Goal: Task Accomplishment & Management: Complete application form

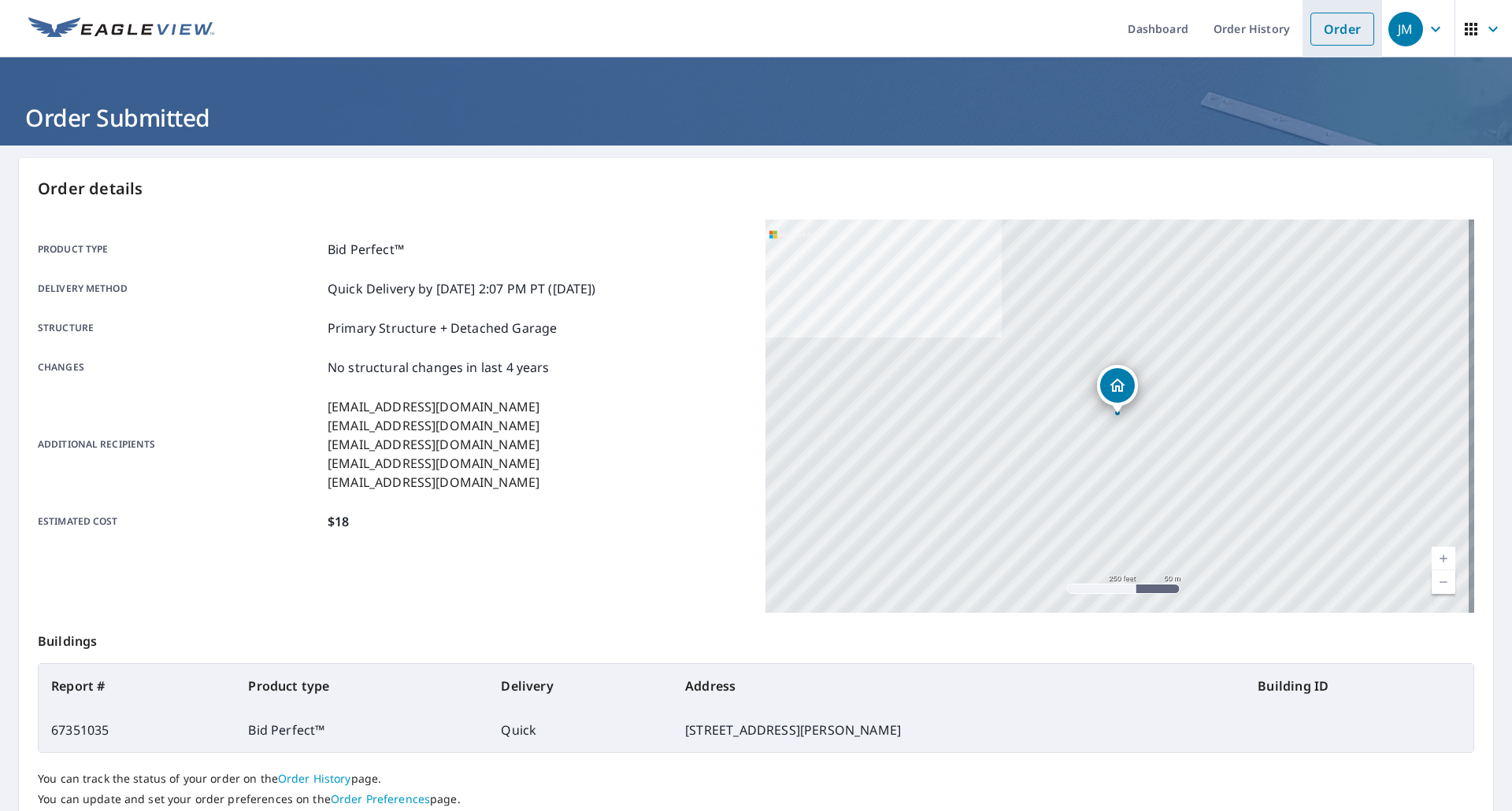
click at [1303, 35] on li "Order" at bounding box center [1342, 28] width 80 height 57
click at [1339, 38] on link "Order" at bounding box center [1342, 28] width 64 height 33
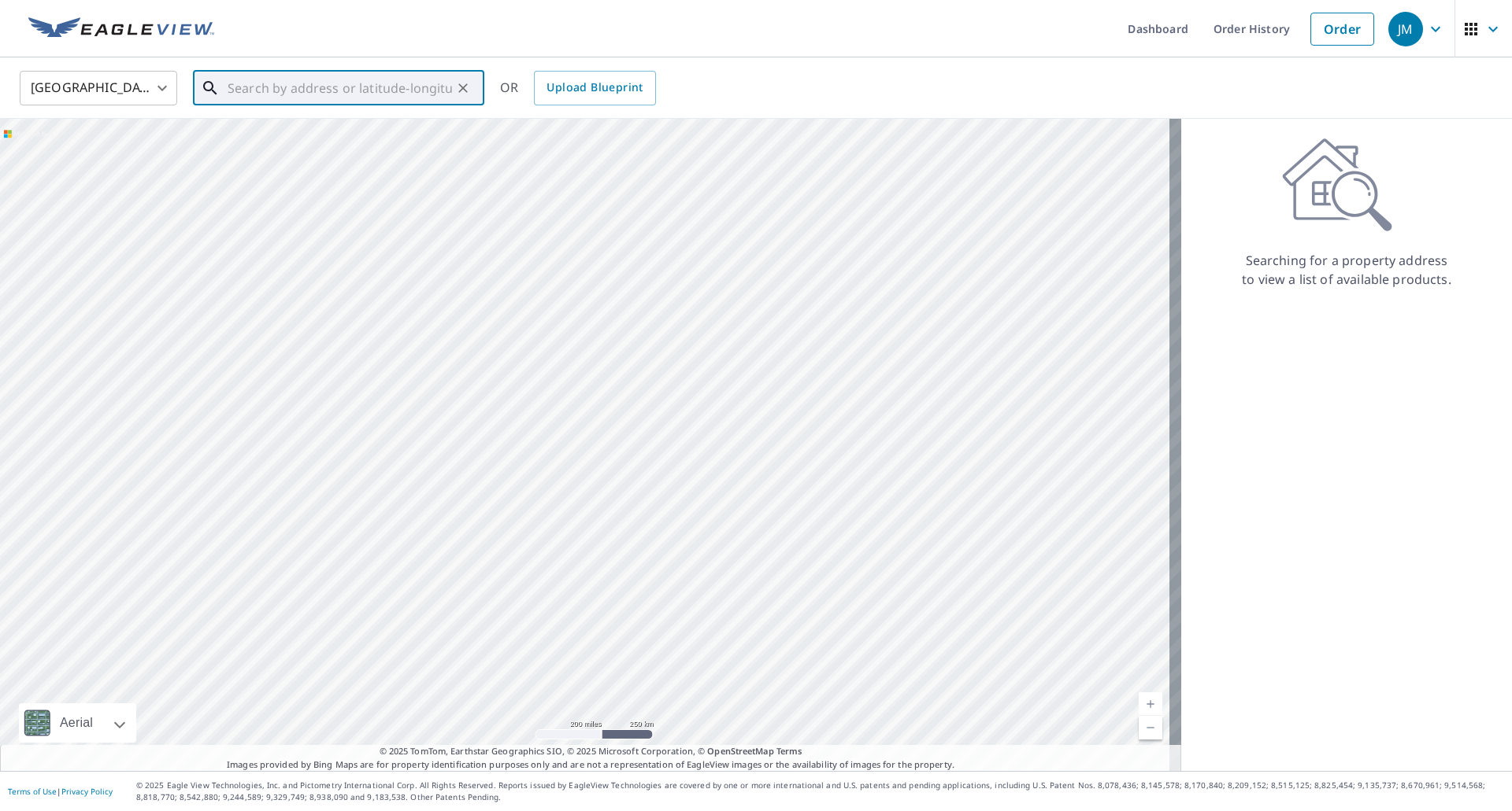
click at [404, 84] on input "text" at bounding box center [339, 87] width 224 height 44
paste input "[STREET_ADDRESS]"
click at [296, 144] on p "[GEOGRAPHIC_DATA]" at bounding box center [347, 151] width 247 height 16
type input "[STREET_ADDRESS]"
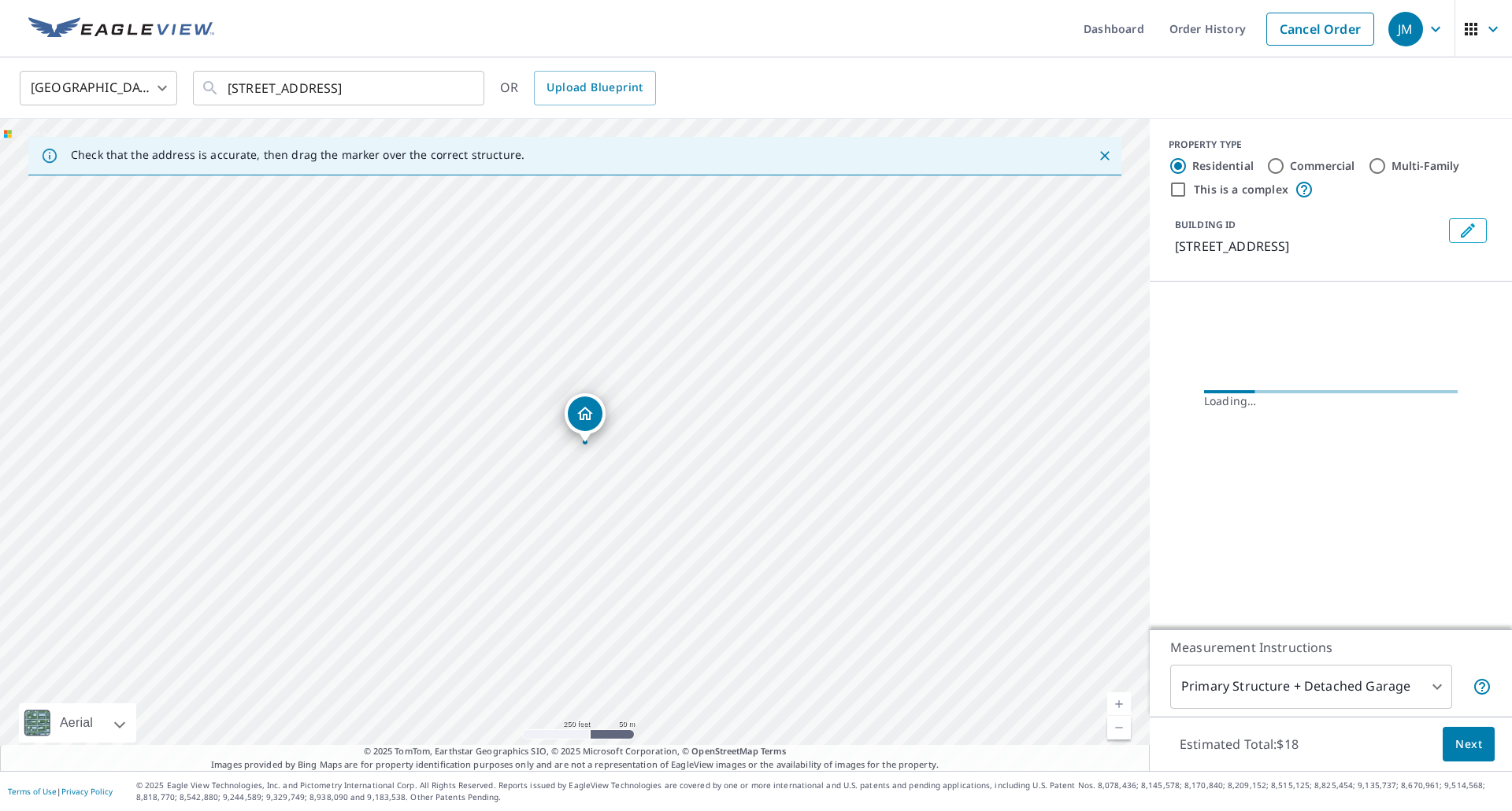
scroll to position [0, 0]
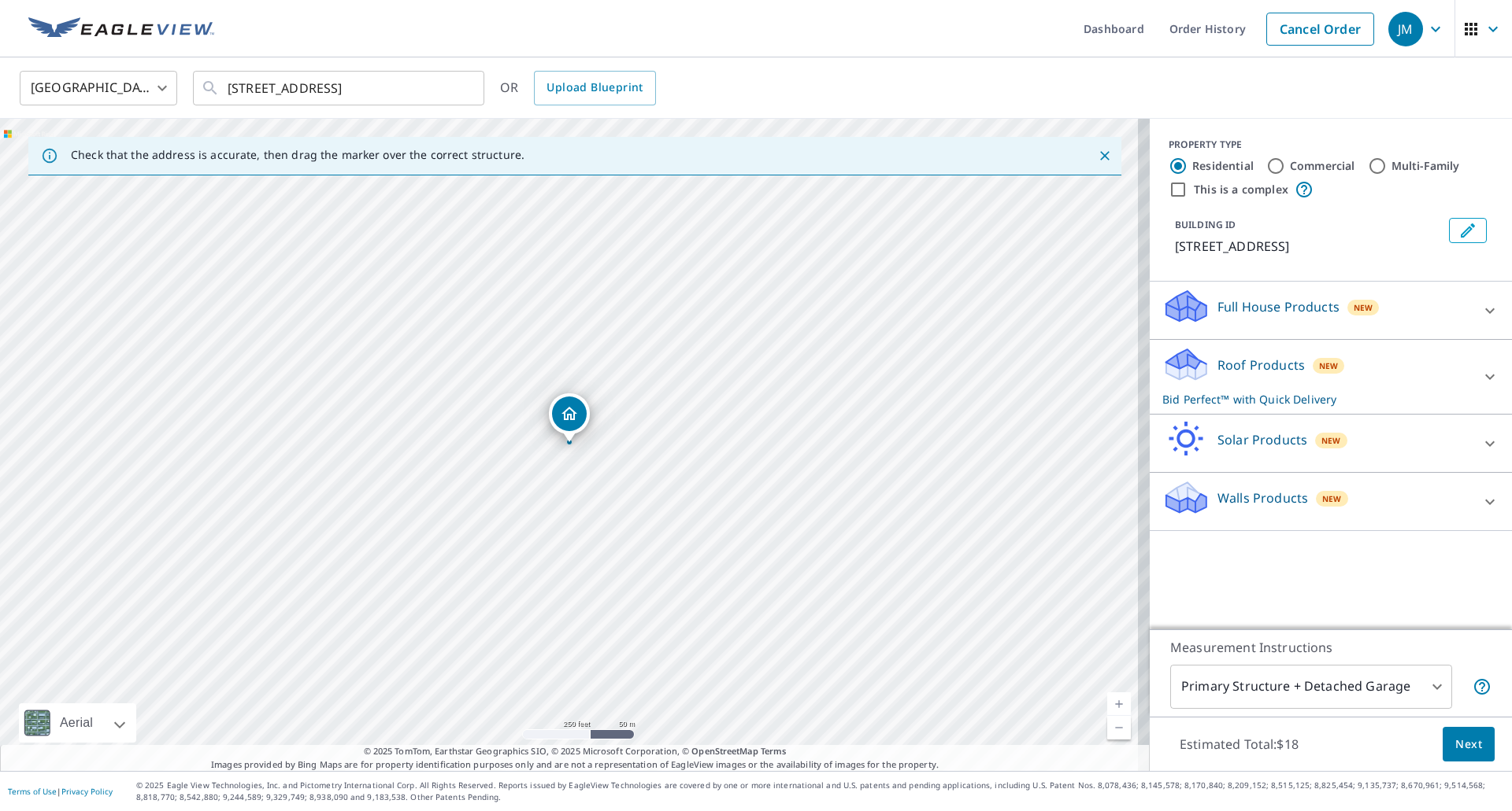
click at [1450, 732] on button "Next" at bounding box center [1468, 745] width 52 height 36
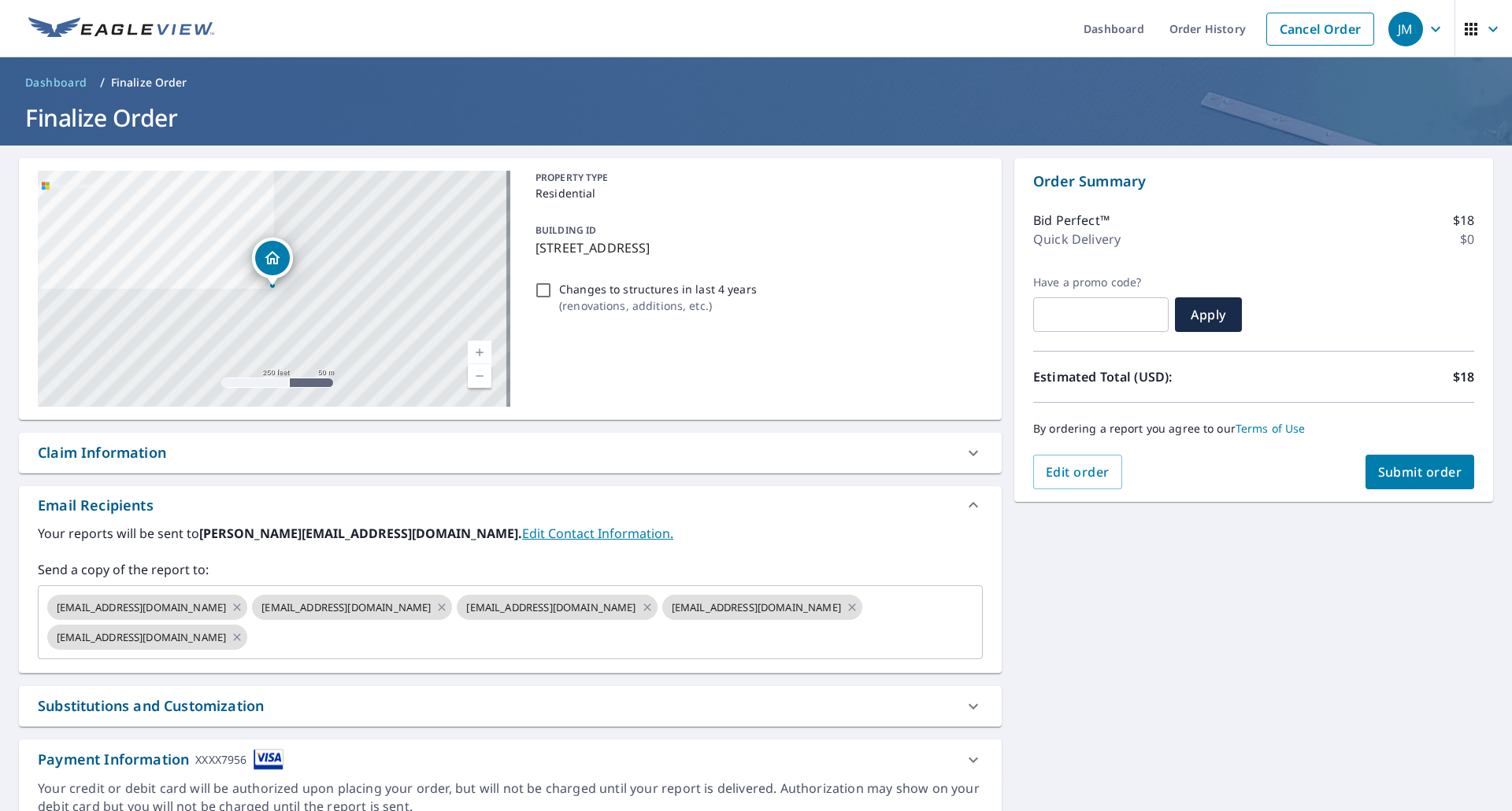
click at [122, 449] on div "Claim Information" at bounding box center [101, 452] width 129 height 22
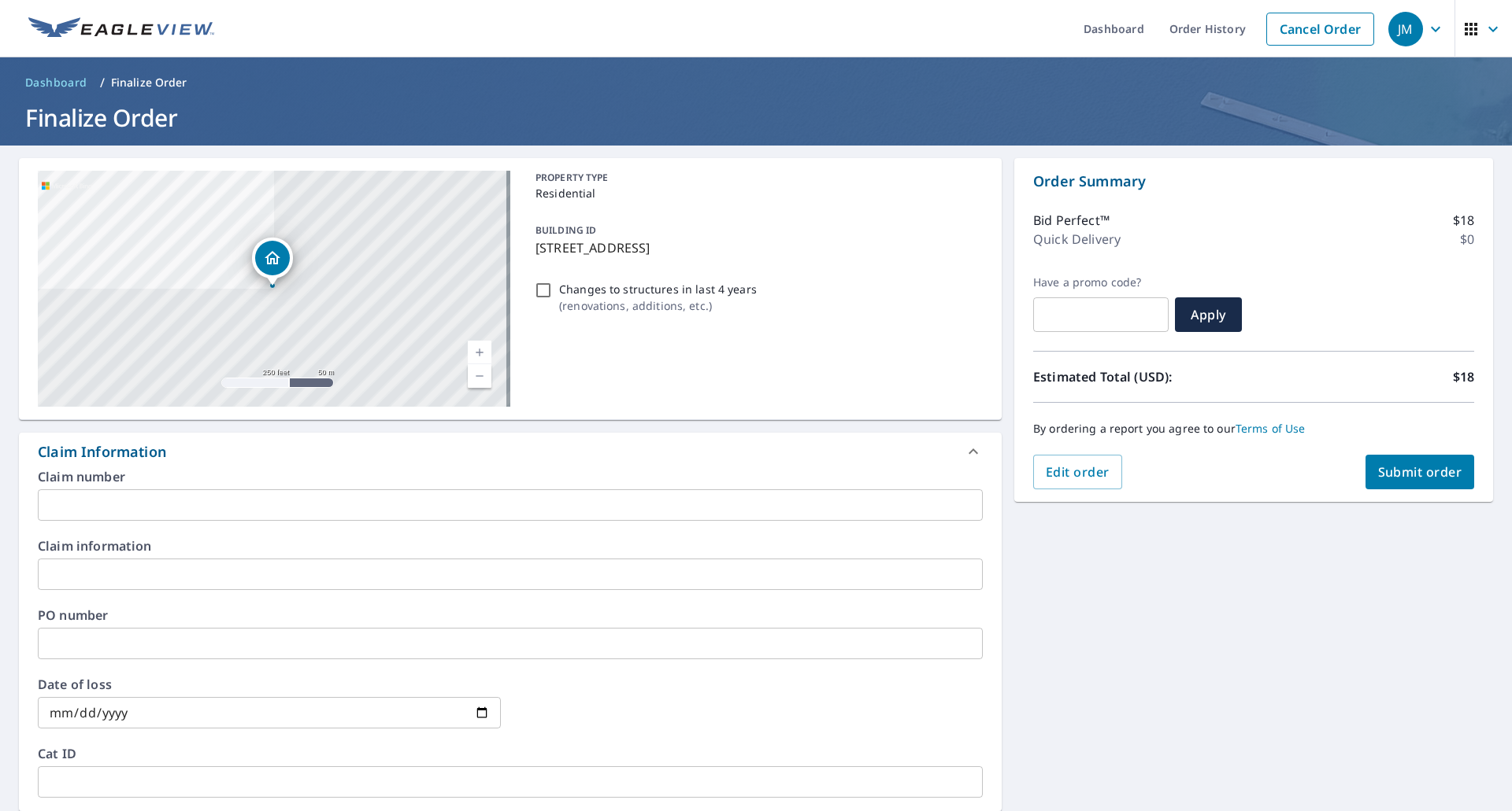
click at [115, 504] on input "text" at bounding box center [510, 505] width 945 height 32
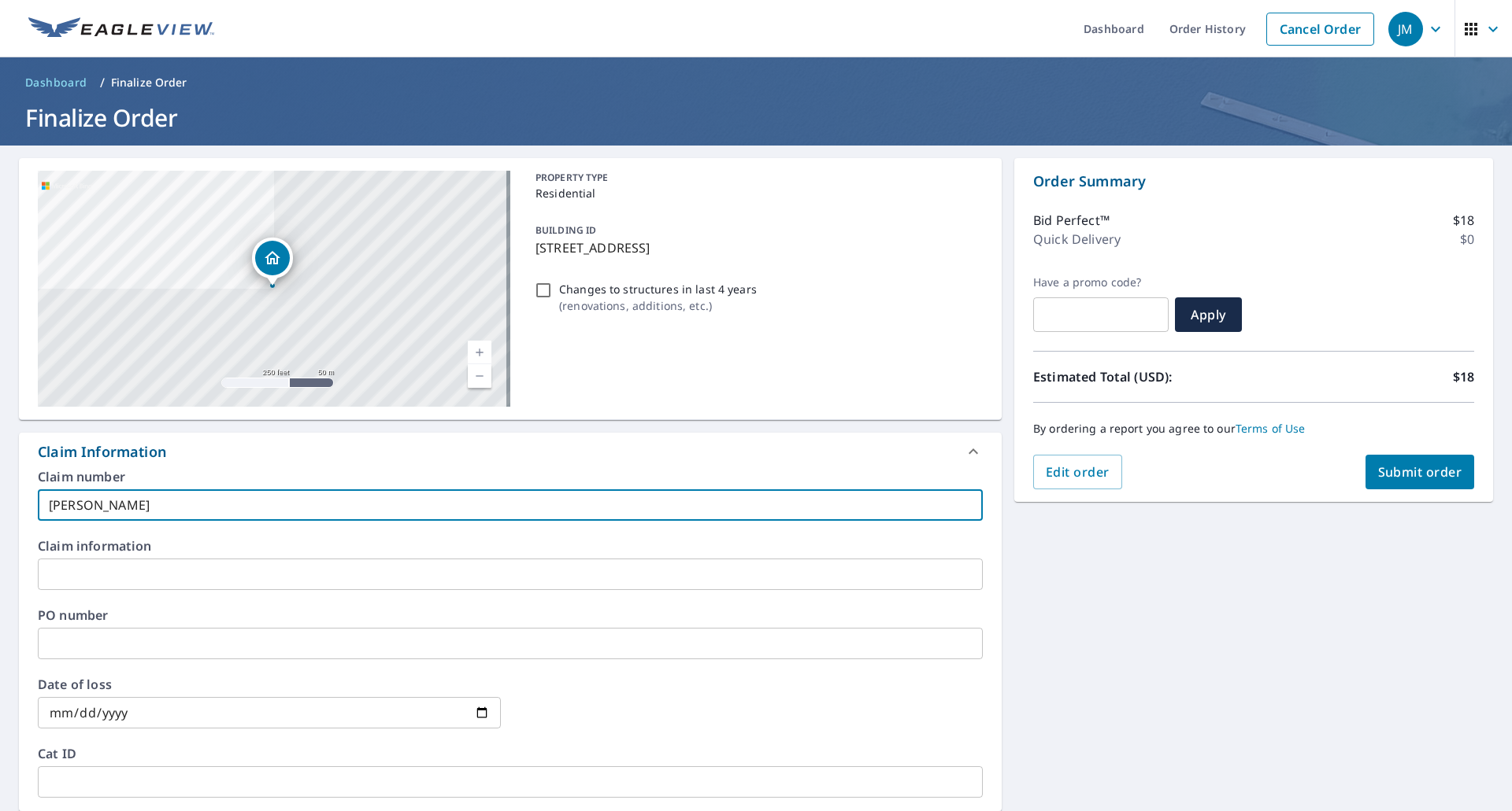
type input "[PERSON_NAME]"
click at [1396, 464] on span "Submit order" at bounding box center [1420, 472] width 85 height 17
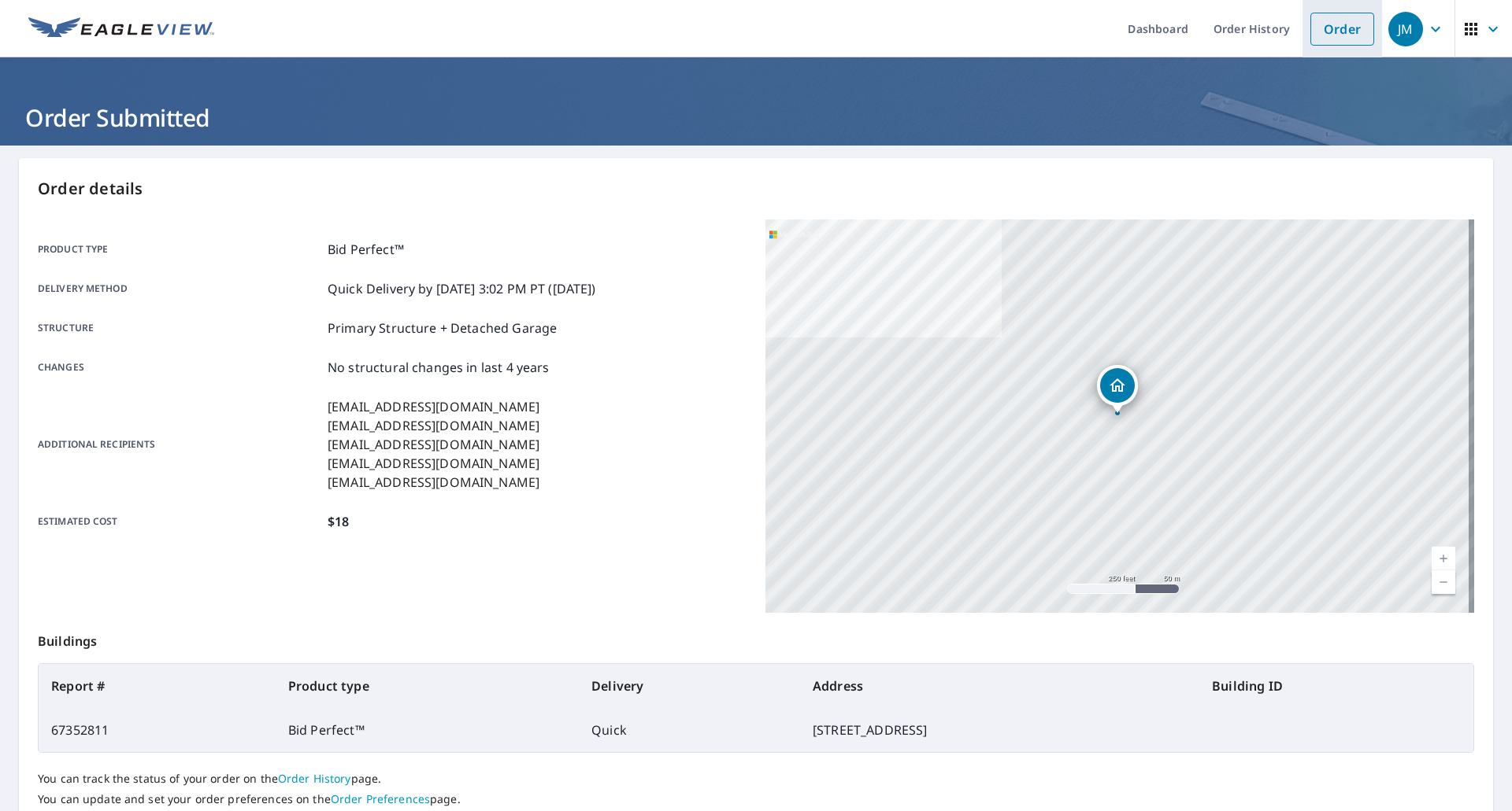
click at [1319, 27] on link "Order" at bounding box center [1342, 28] width 64 height 33
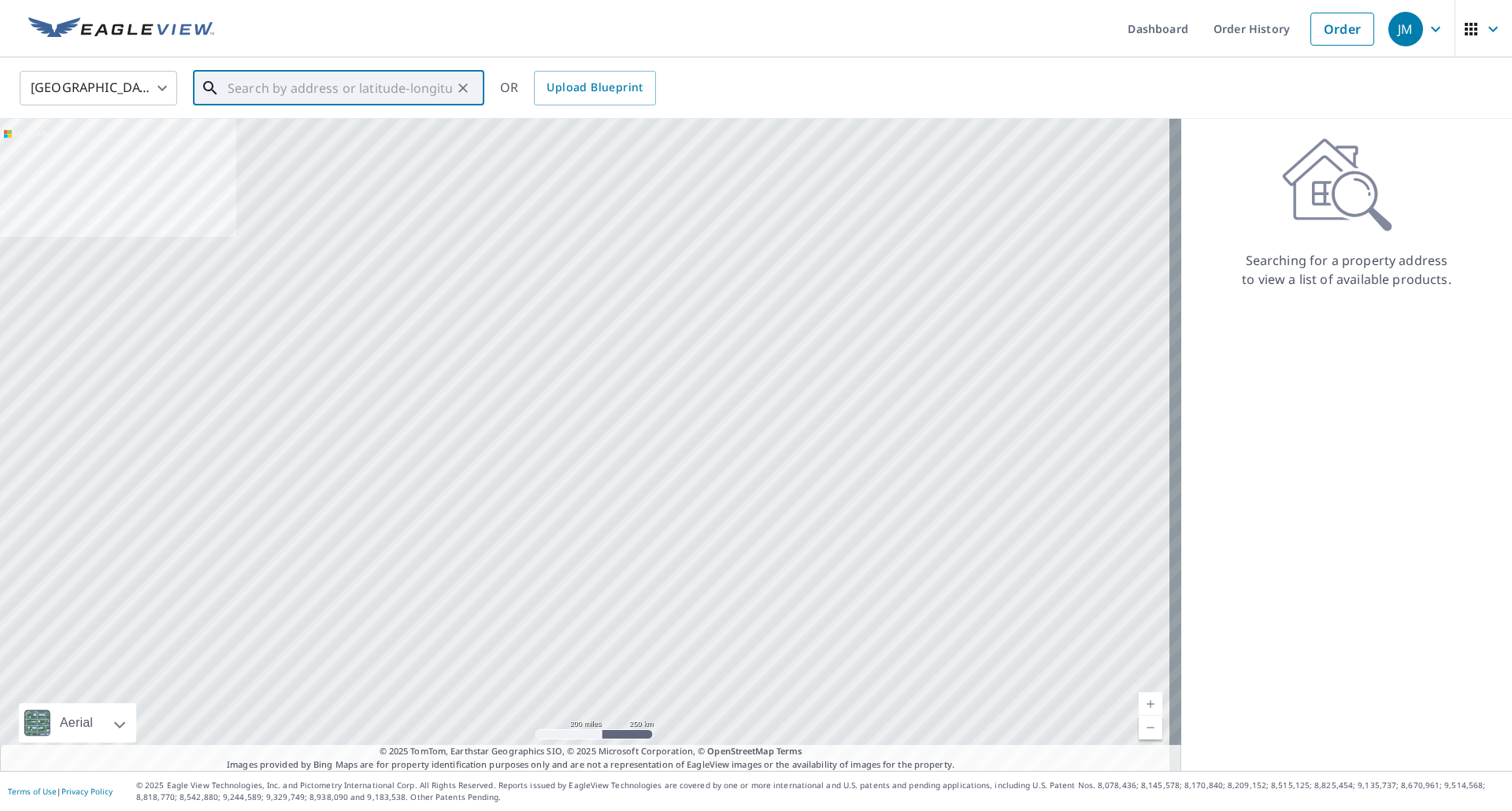
click at [413, 84] on input "text" at bounding box center [339, 87] width 224 height 44
paste input "[STREET_ADDRESS]"
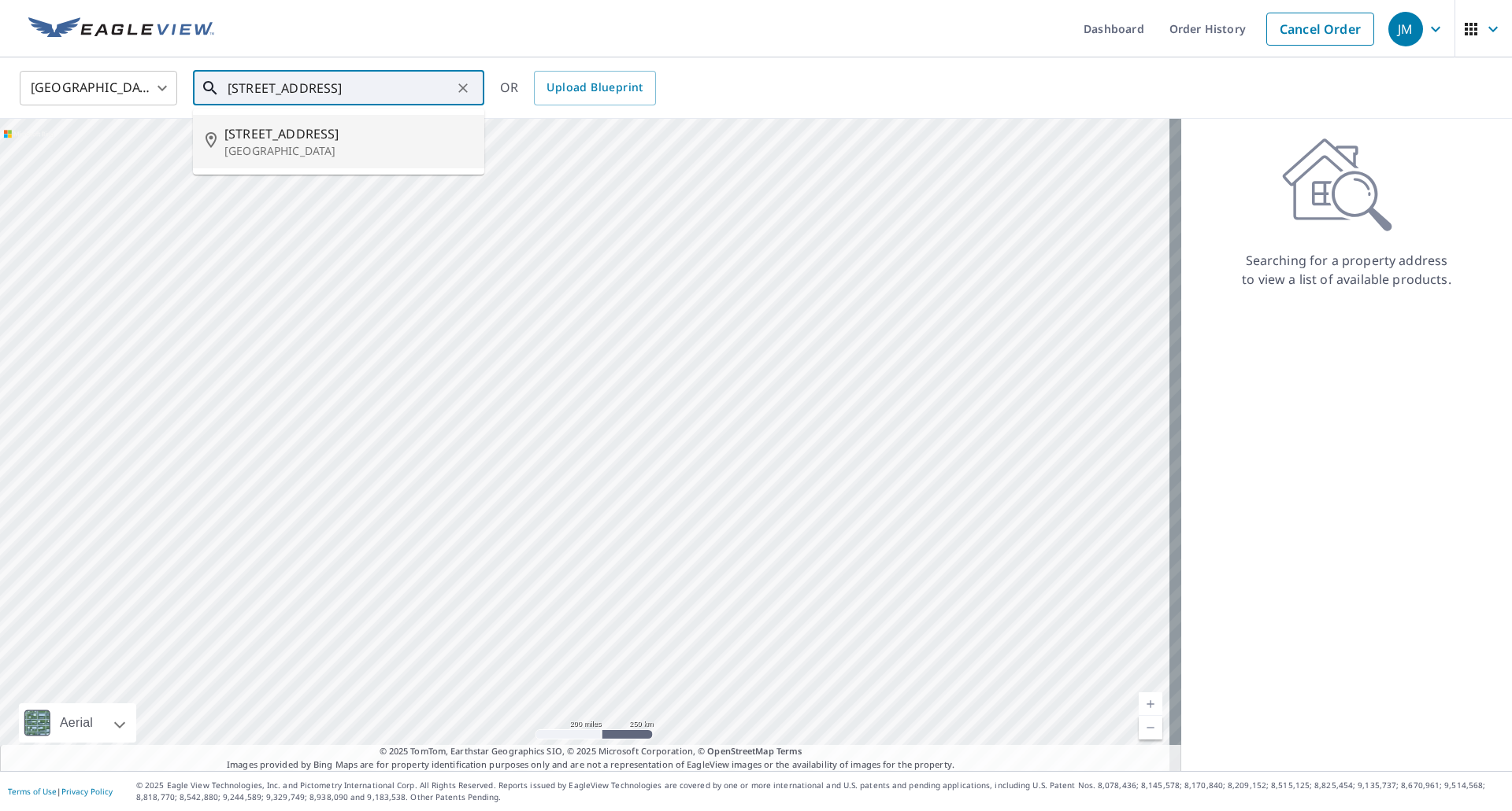
click at [318, 131] on span "[STREET_ADDRESS]" at bounding box center [347, 133] width 247 height 19
type input "[STREET_ADDRESS]"
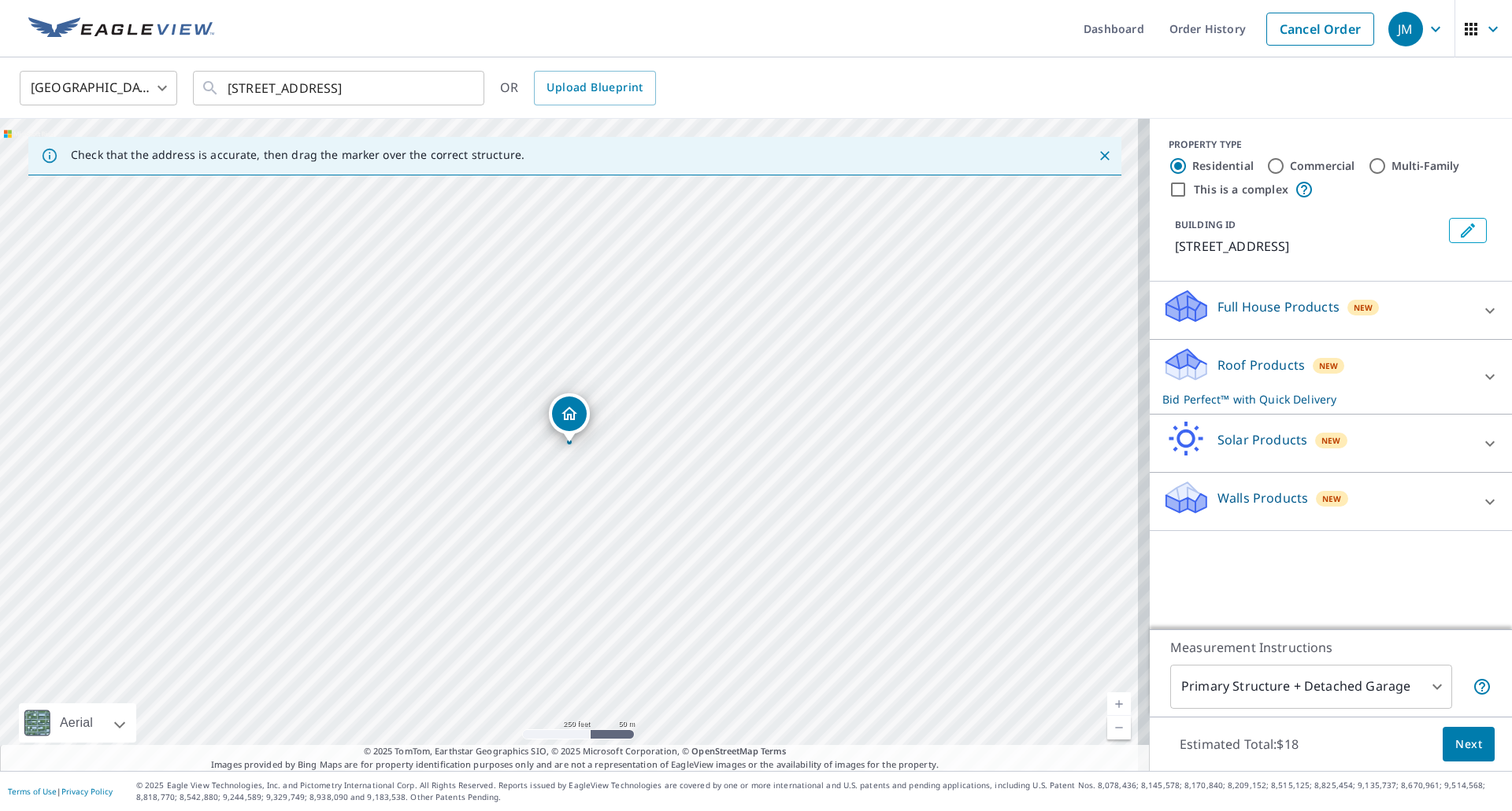
click at [1443, 734] on button "Next" at bounding box center [1468, 745] width 52 height 36
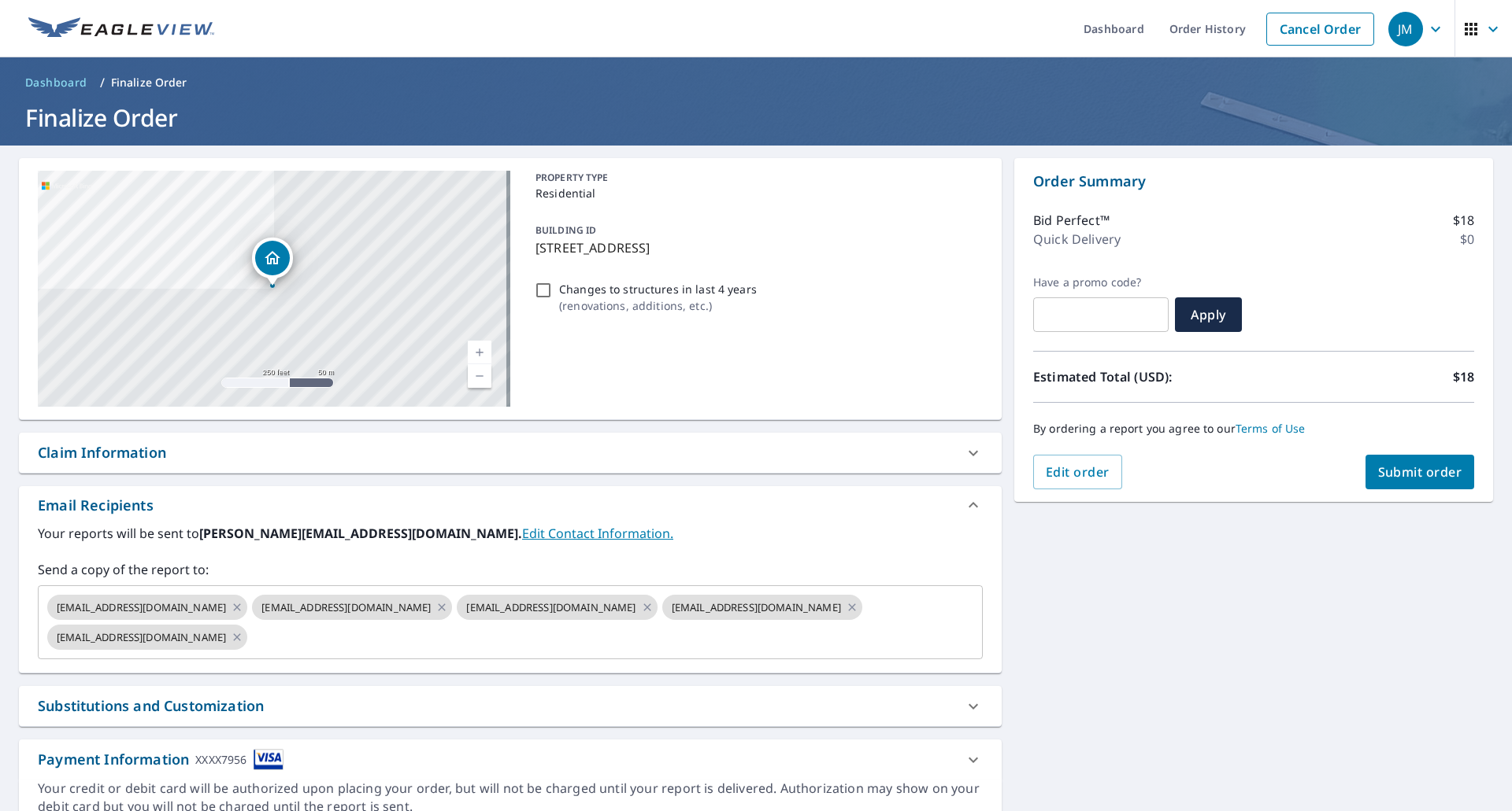
click at [104, 451] on div "Claim Information" at bounding box center [101, 452] width 129 height 22
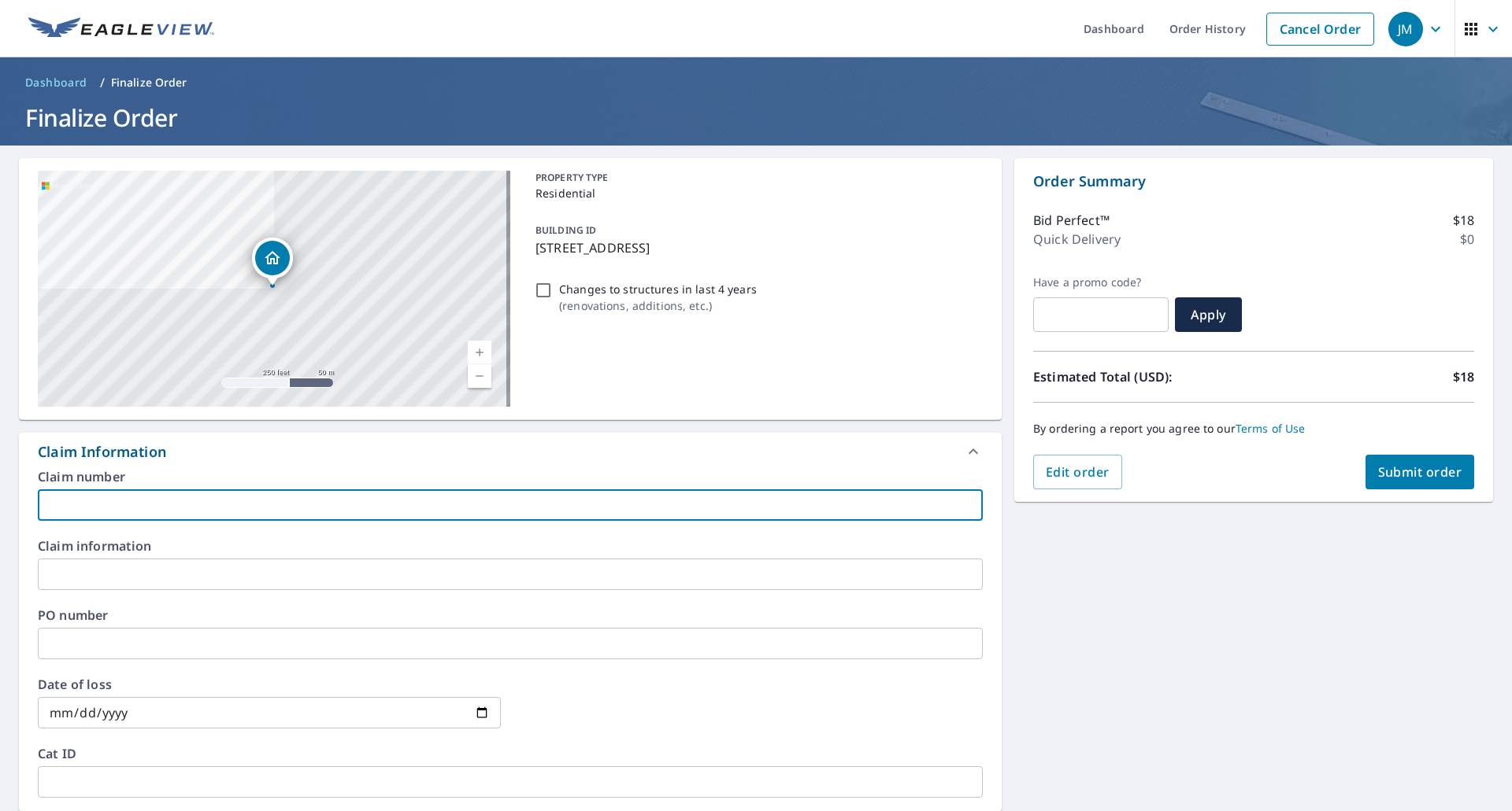
click at [127, 506] on input "text" at bounding box center [510, 505] width 945 height 32
type input "Folk EV"
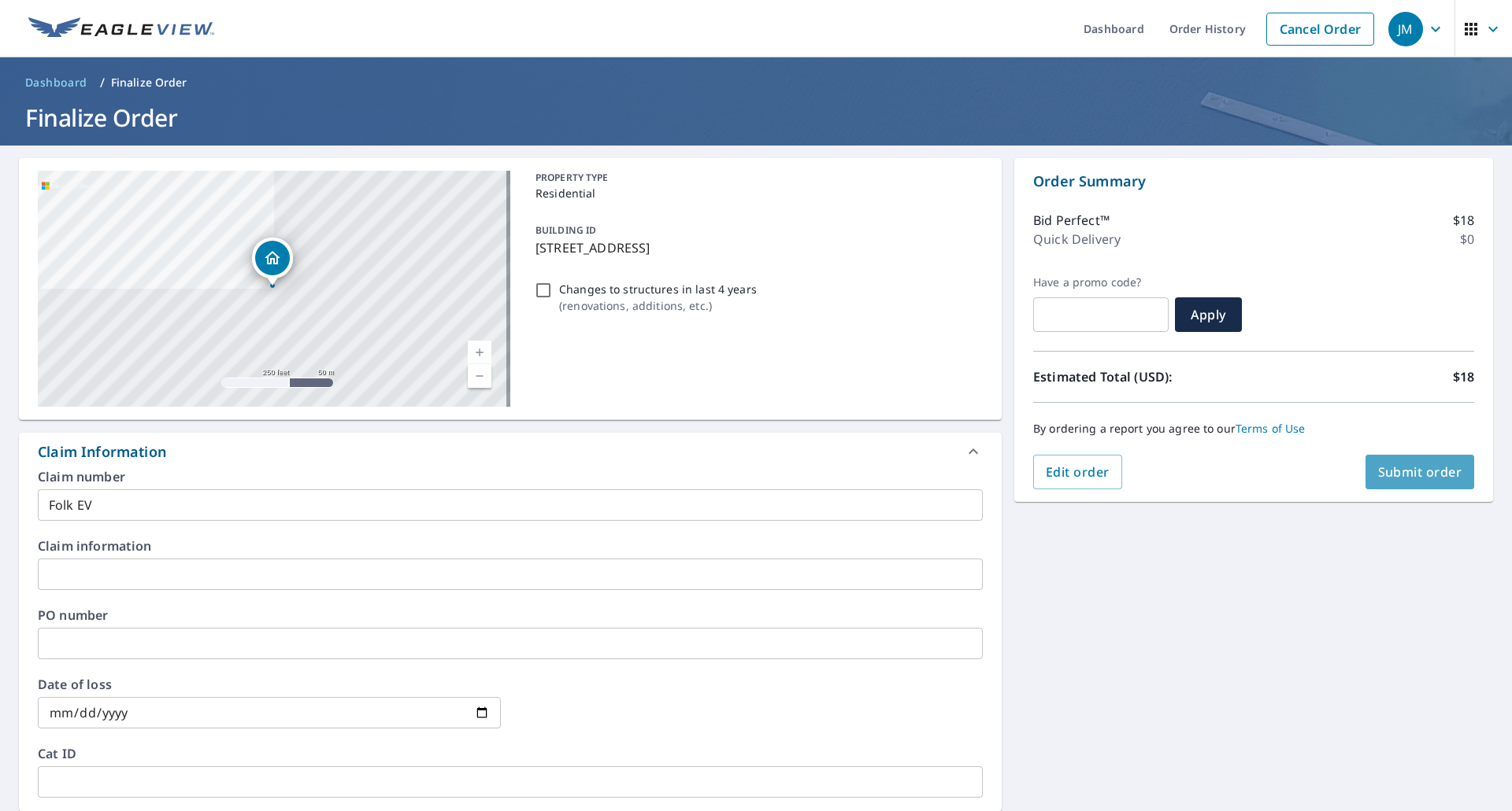
click at [1396, 468] on span "Submit order" at bounding box center [1420, 472] width 85 height 17
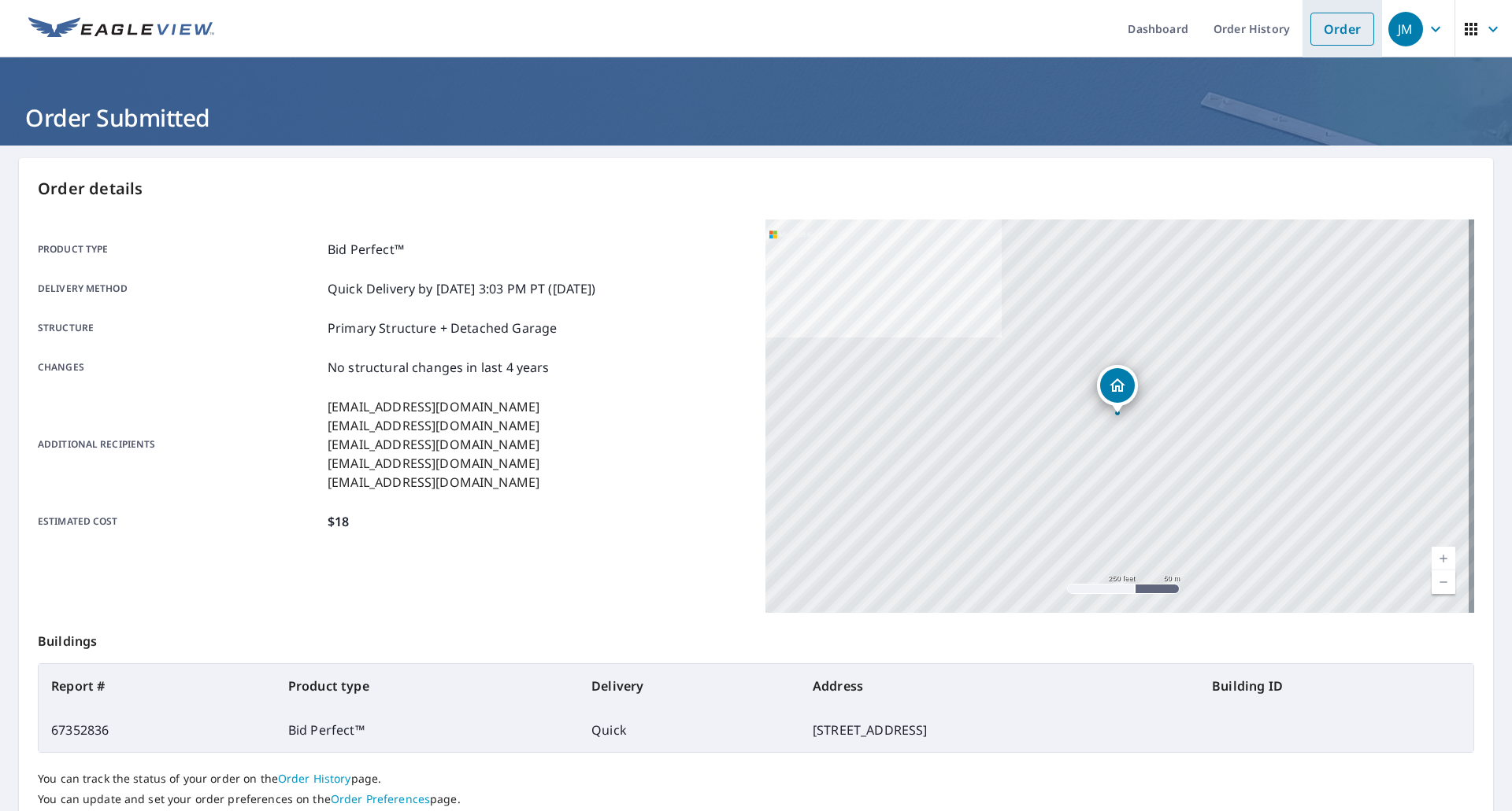
click at [1319, 27] on link "Order" at bounding box center [1342, 28] width 64 height 33
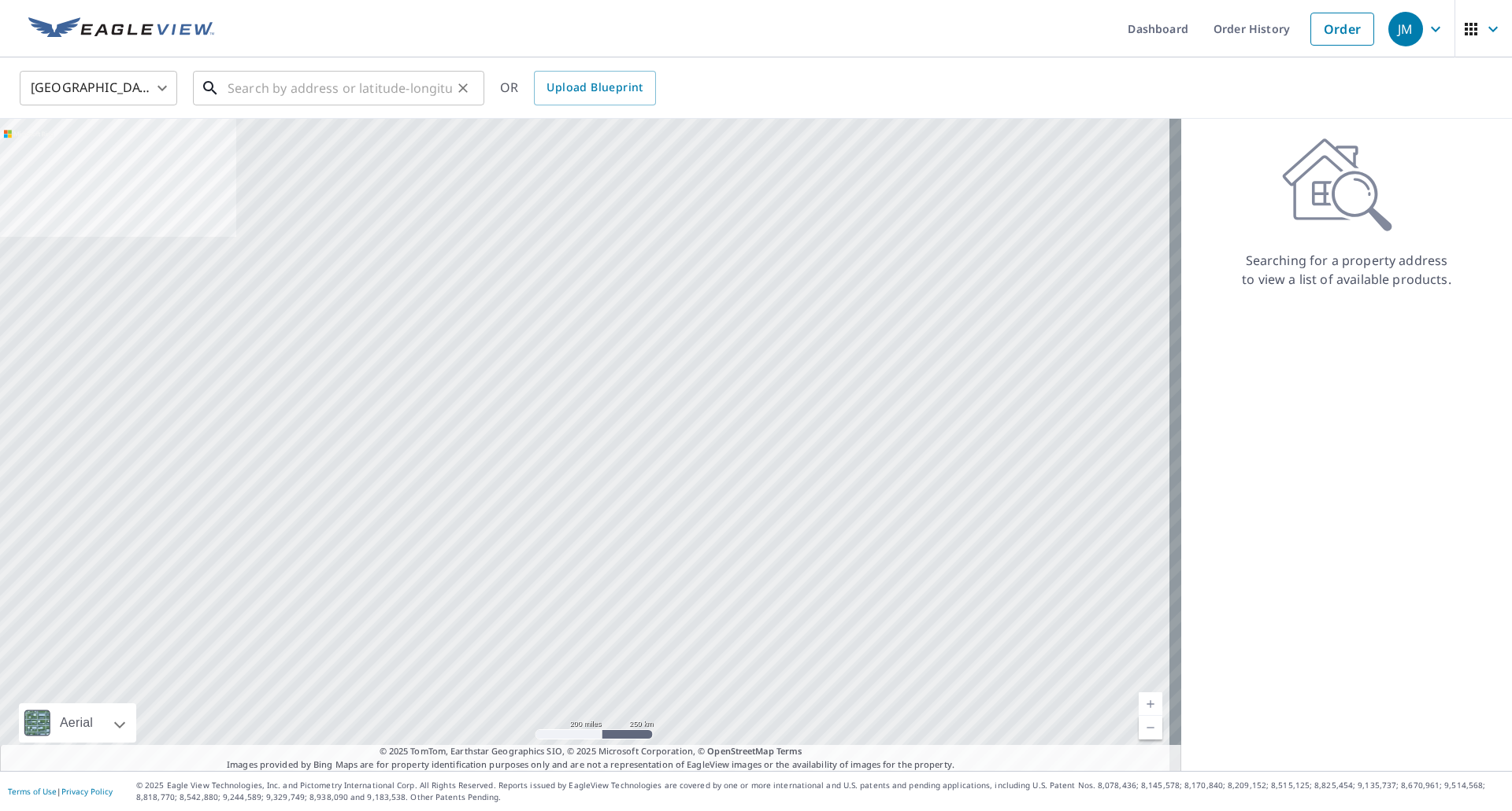
click at [363, 81] on input "text" at bounding box center [339, 87] width 224 height 44
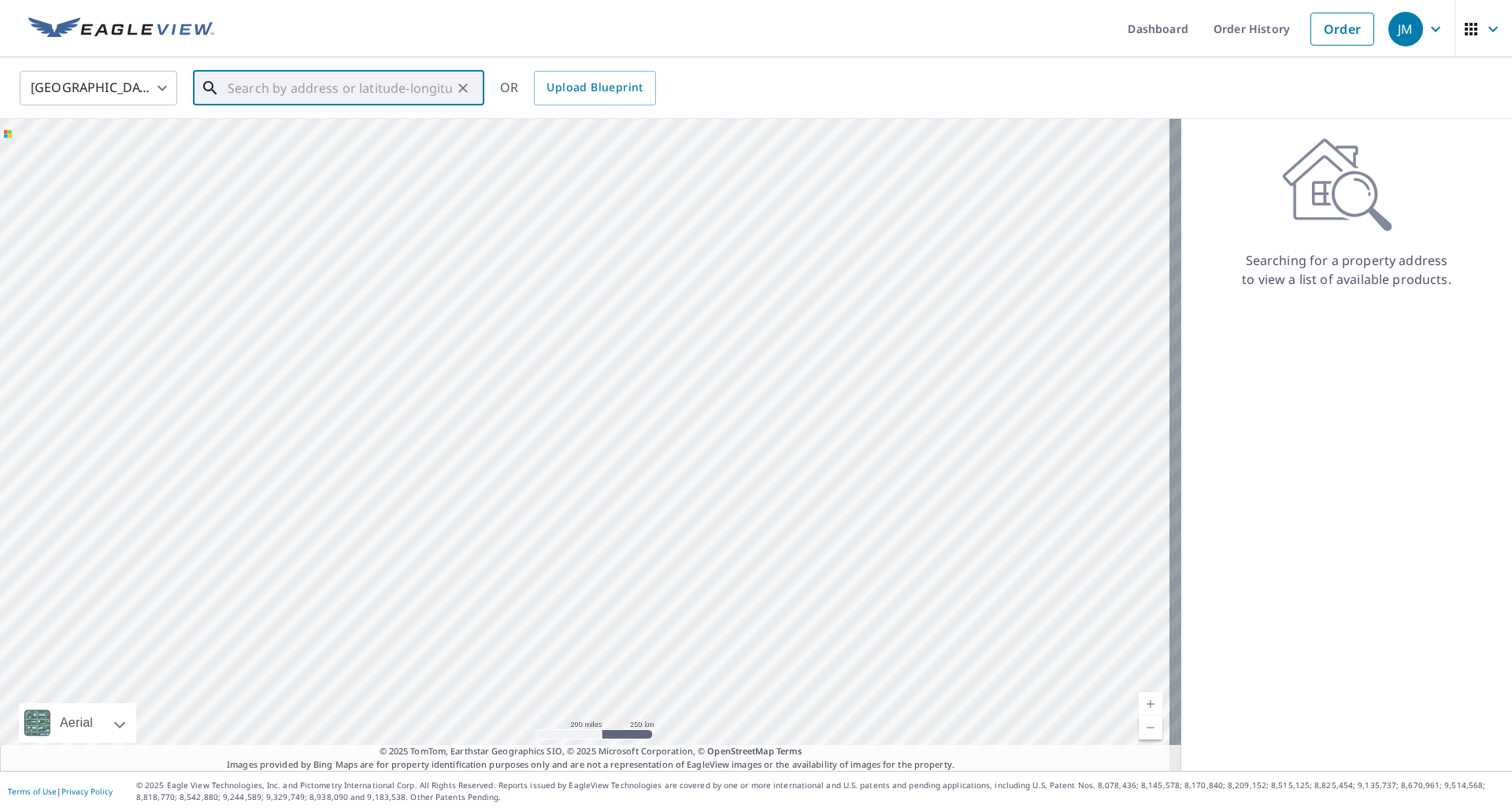
paste input "[STREET_ADDRESS]"
click at [284, 130] on span "[STREET_ADDRESS]" at bounding box center [347, 133] width 247 height 19
type input "[STREET_ADDRESS]"
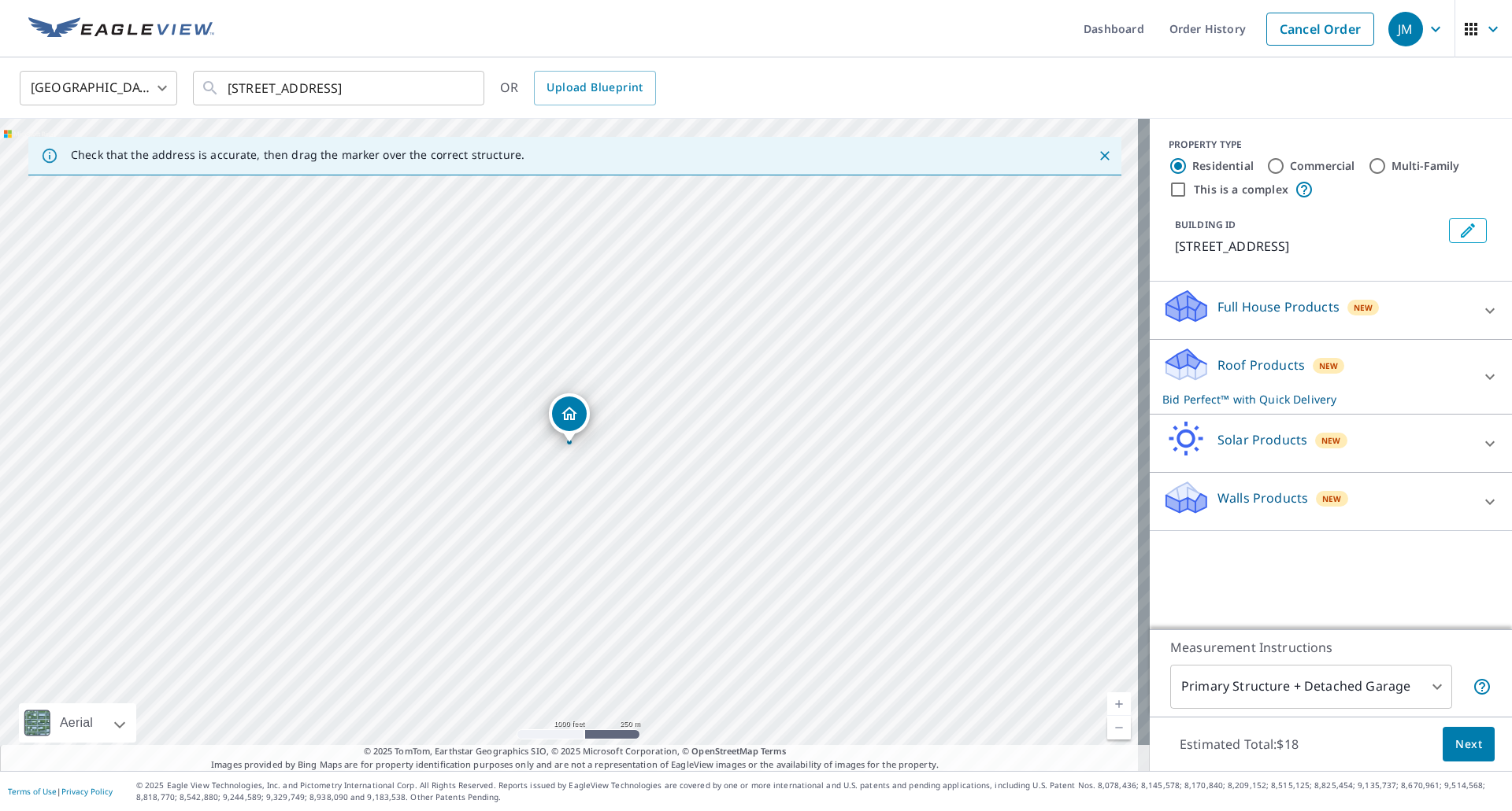
click at [1458, 753] on span "Next" at bounding box center [1468, 744] width 27 height 20
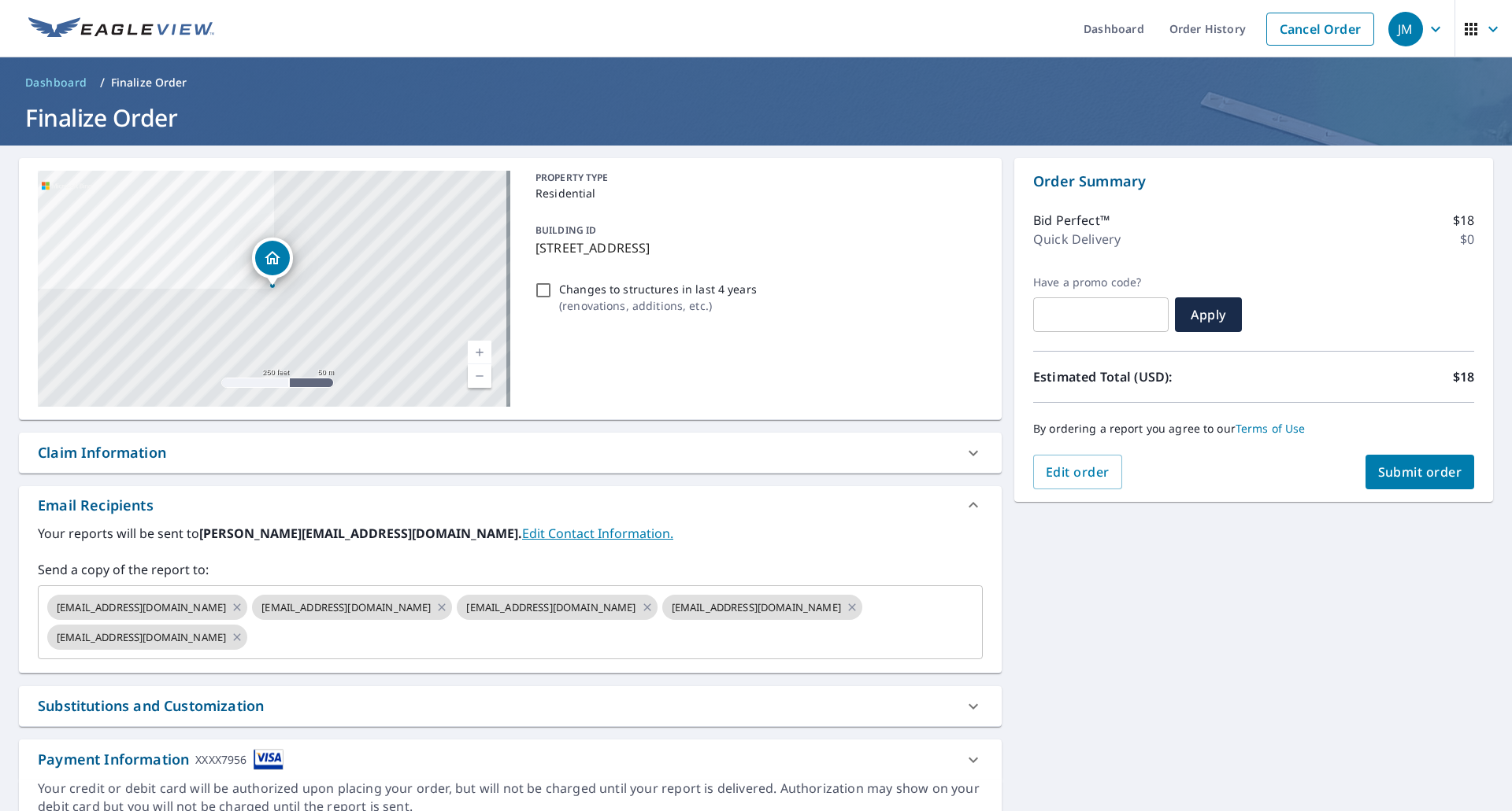
click at [133, 457] on div "Claim Information" at bounding box center [101, 452] width 129 height 22
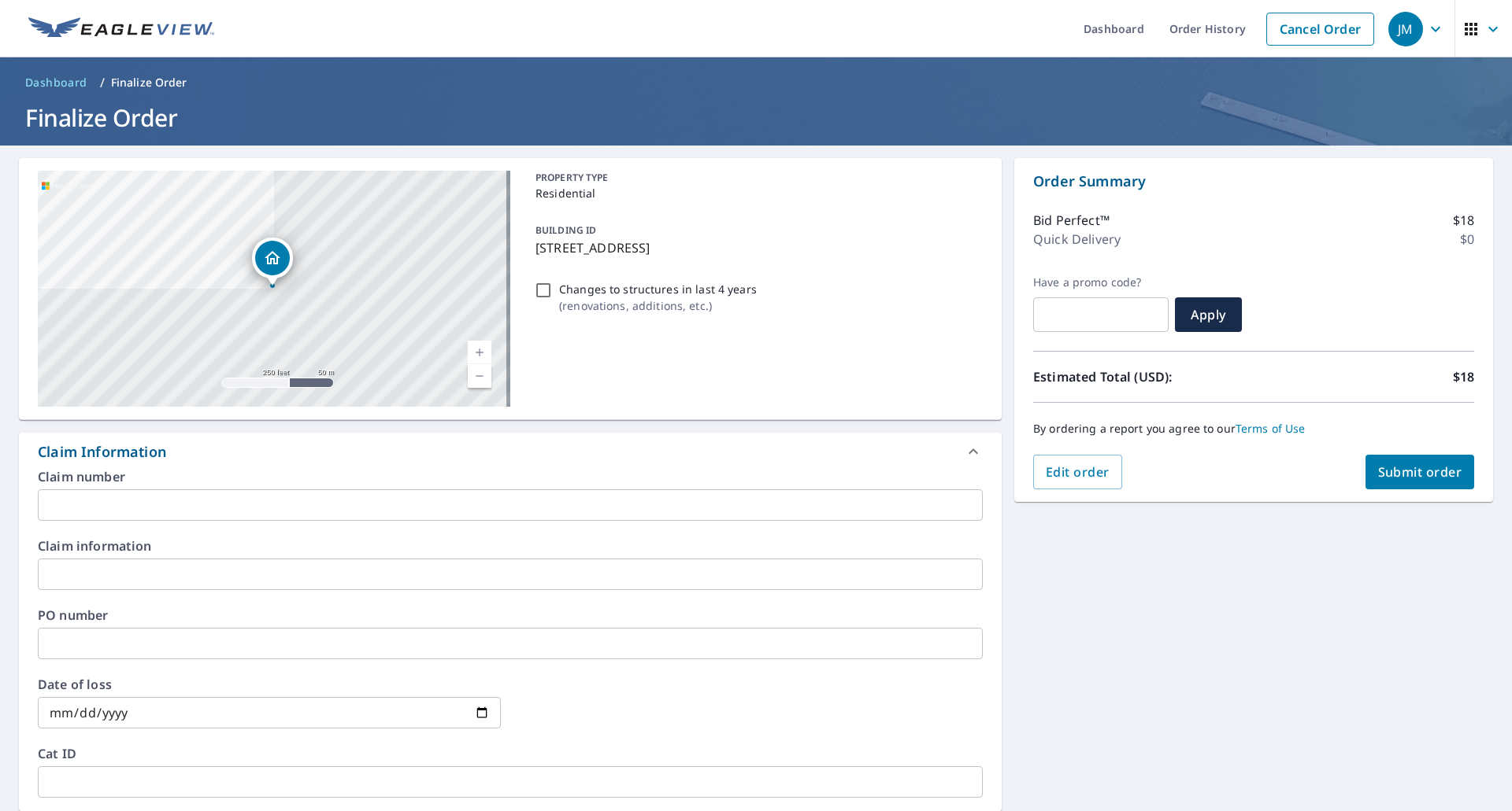
click at [128, 504] on input "text" at bounding box center [510, 505] width 945 height 32
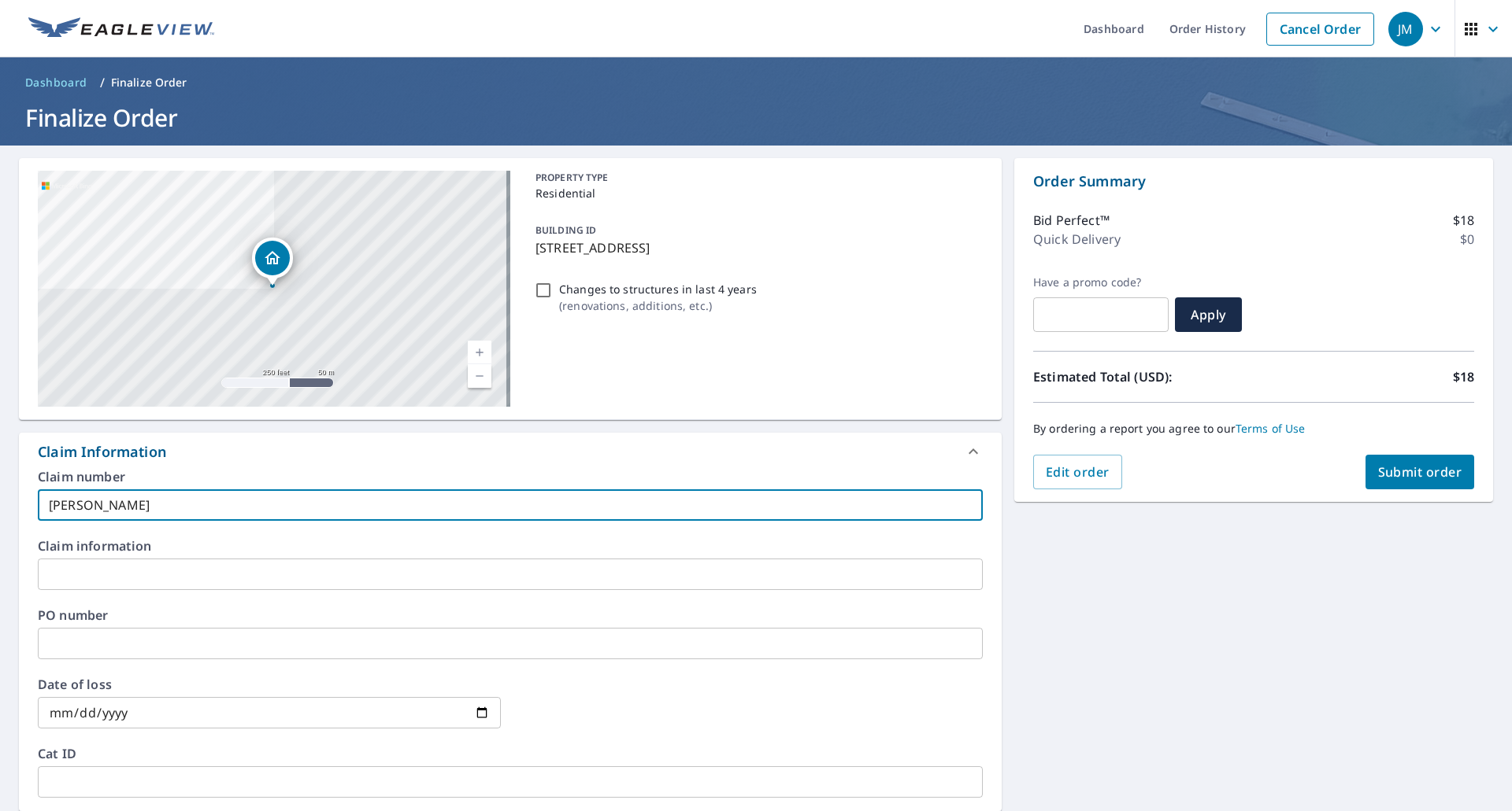
type input "[PERSON_NAME]"
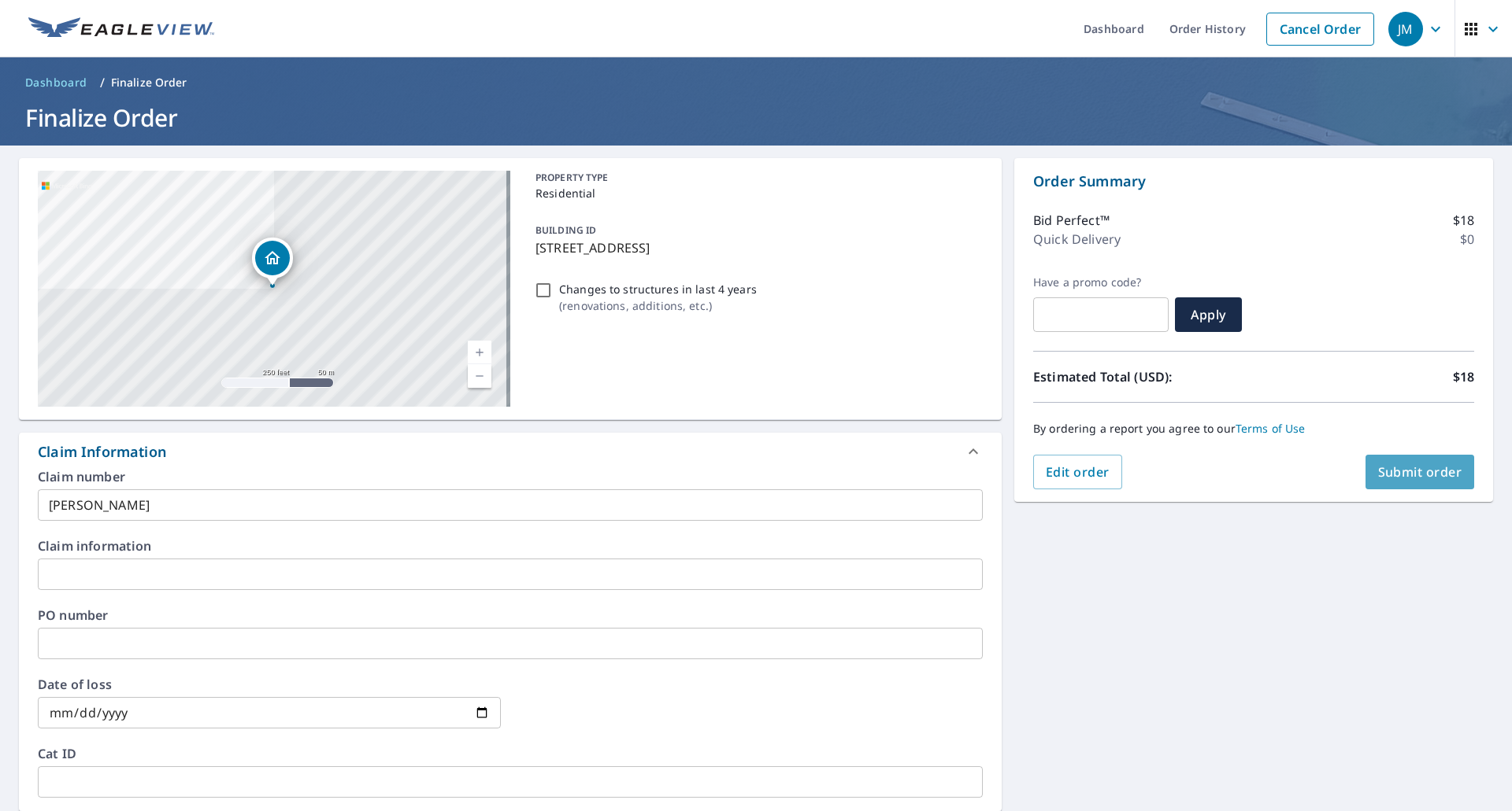
click at [1396, 463] on button "Submit order" at bounding box center [1420, 472] width 110 height 35
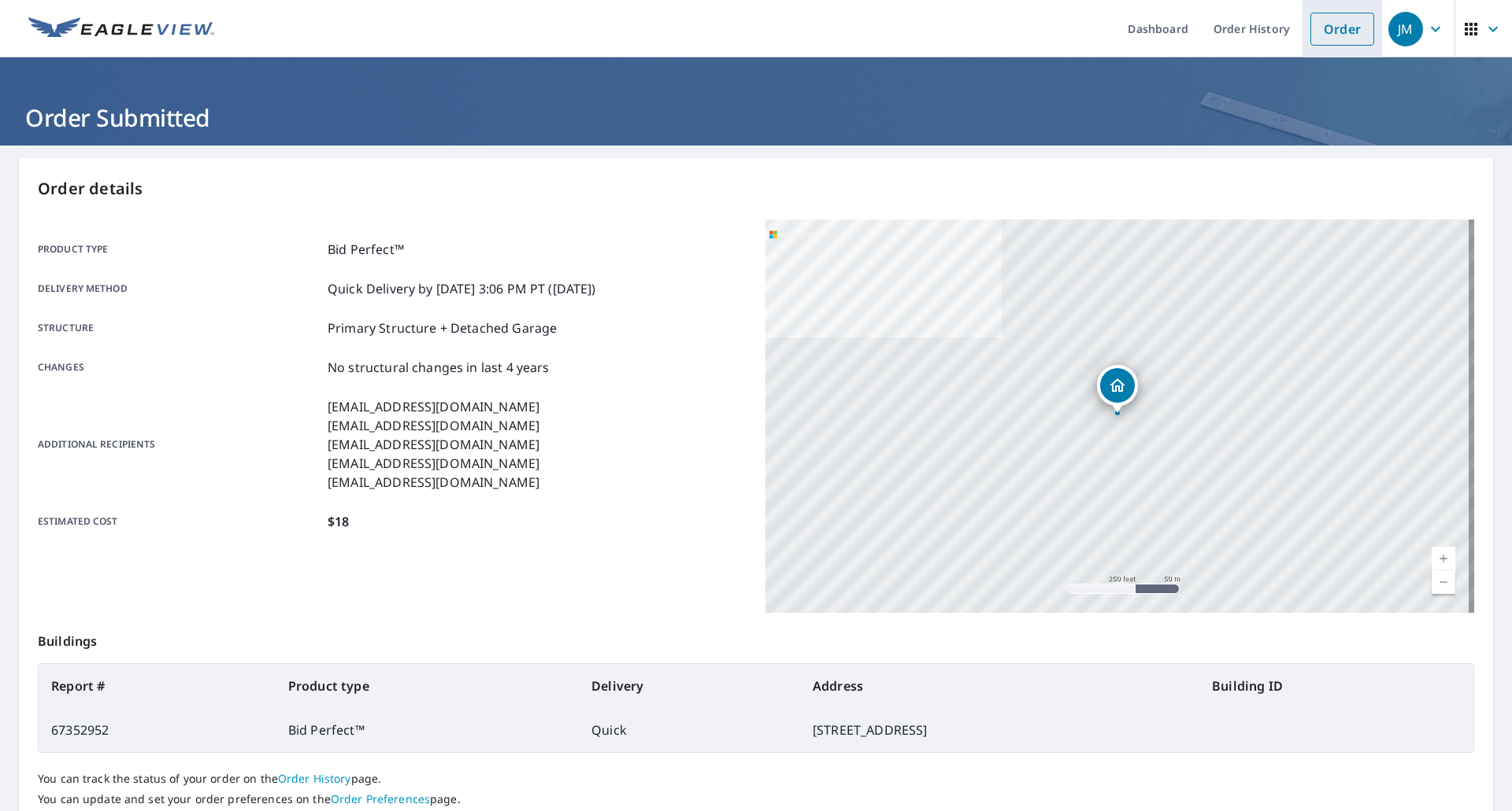
click at [1330, 31] on link "Order" at bounding box center [1342, 28] width 64 height 33
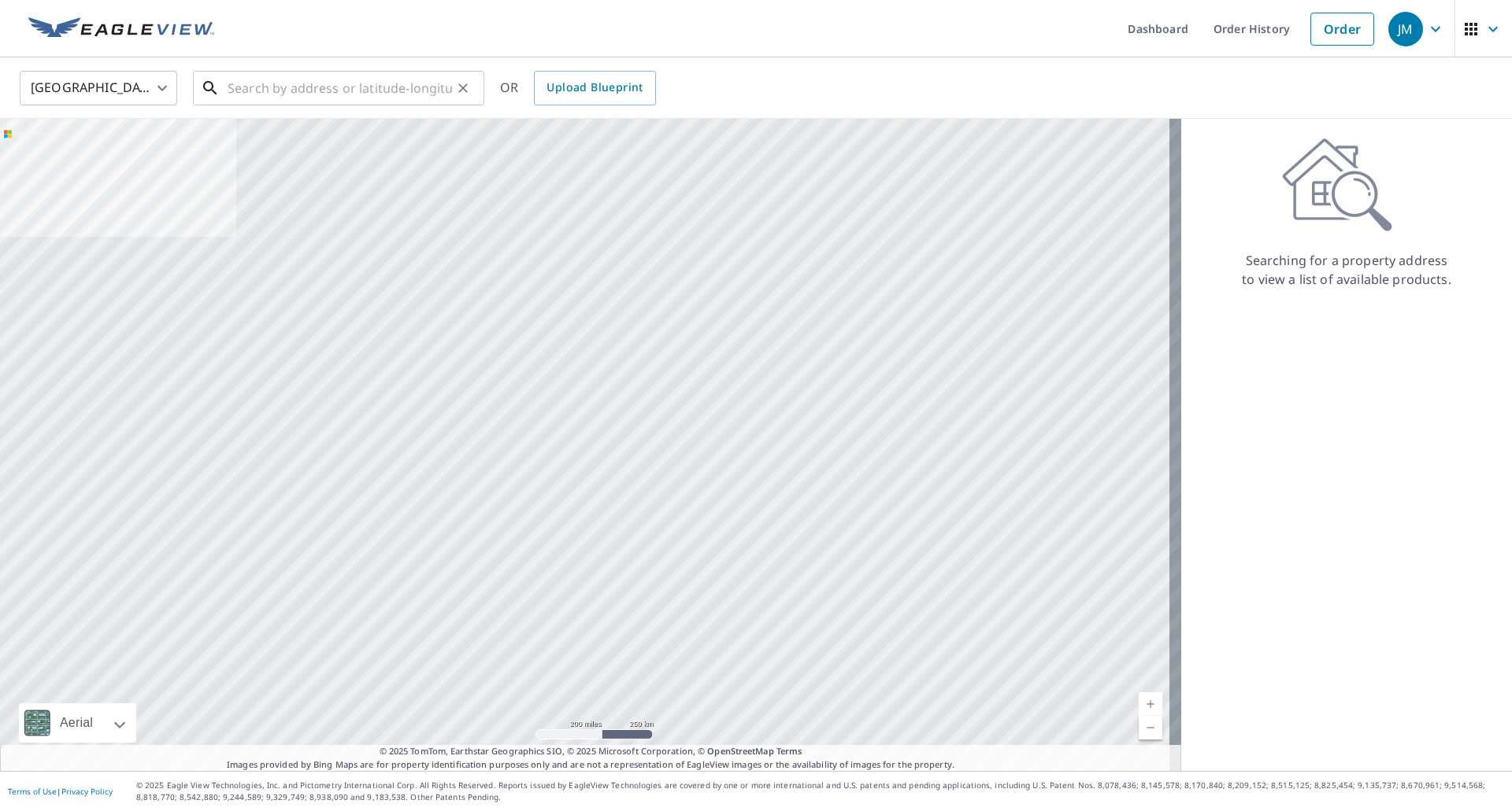
click at [353, 80] on input "text" at bounding box center [339, 87] width 224 height 44
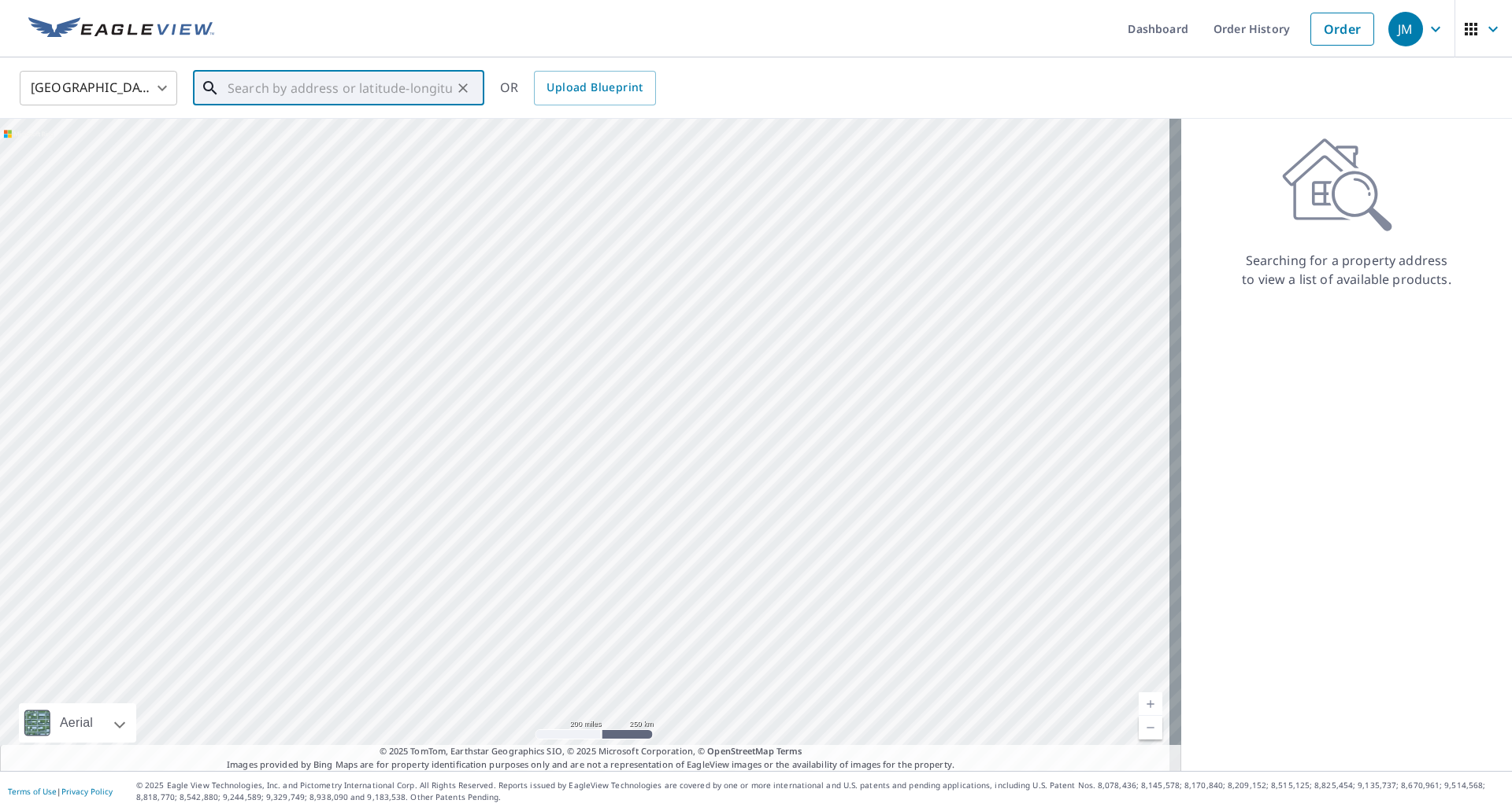
paste input "[STREET_ADDRESS]"
click at [280, 133] on span "[STREET_ADDRESS][PERSON_NAME]" at bounding box center [347, 133] width 247 height 19
type input "[STREET_ADDRESS]"
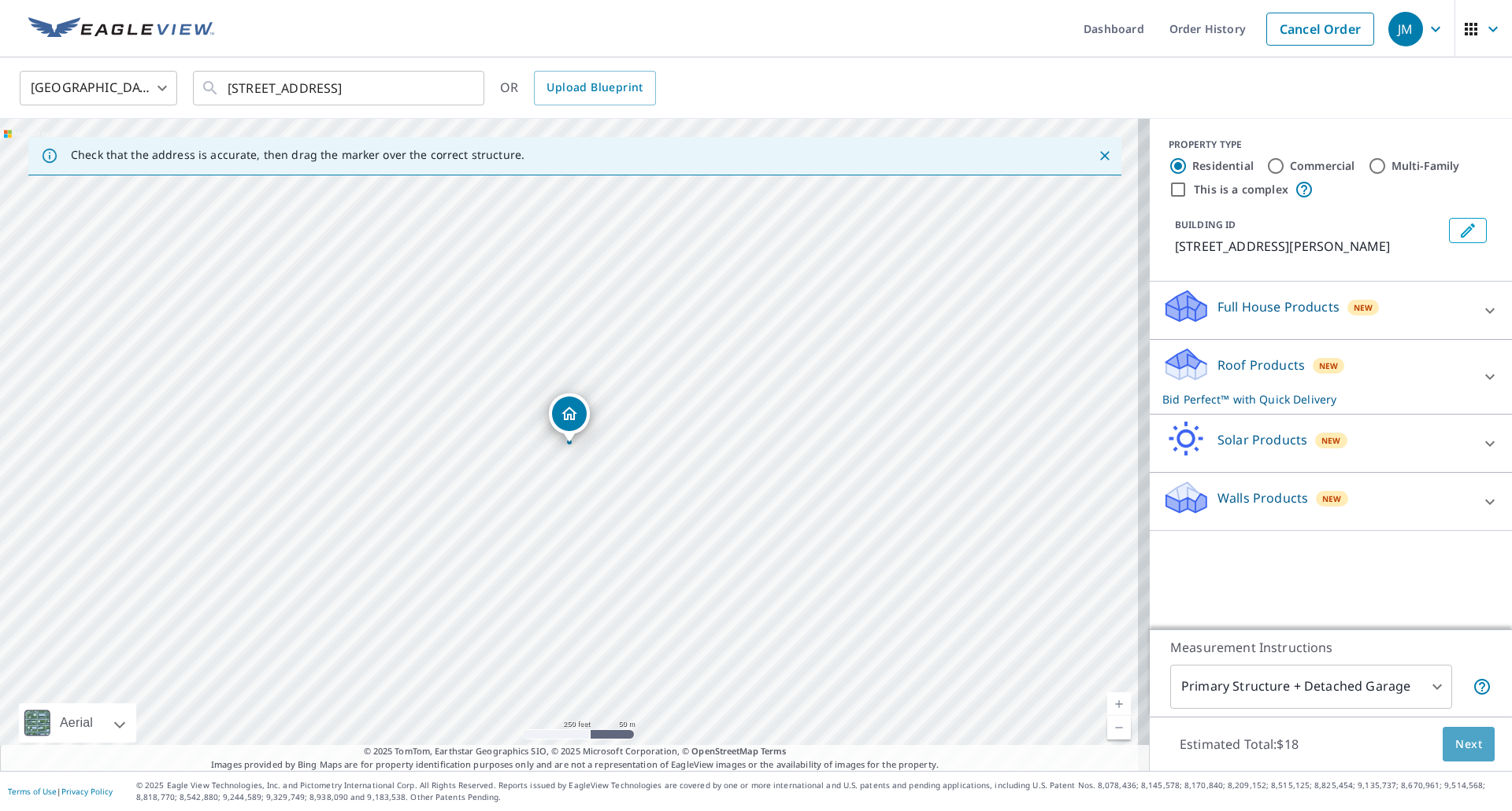
click at [1443, 747] on button "Next" at bounding box center [1468, 745] width 52 height 36
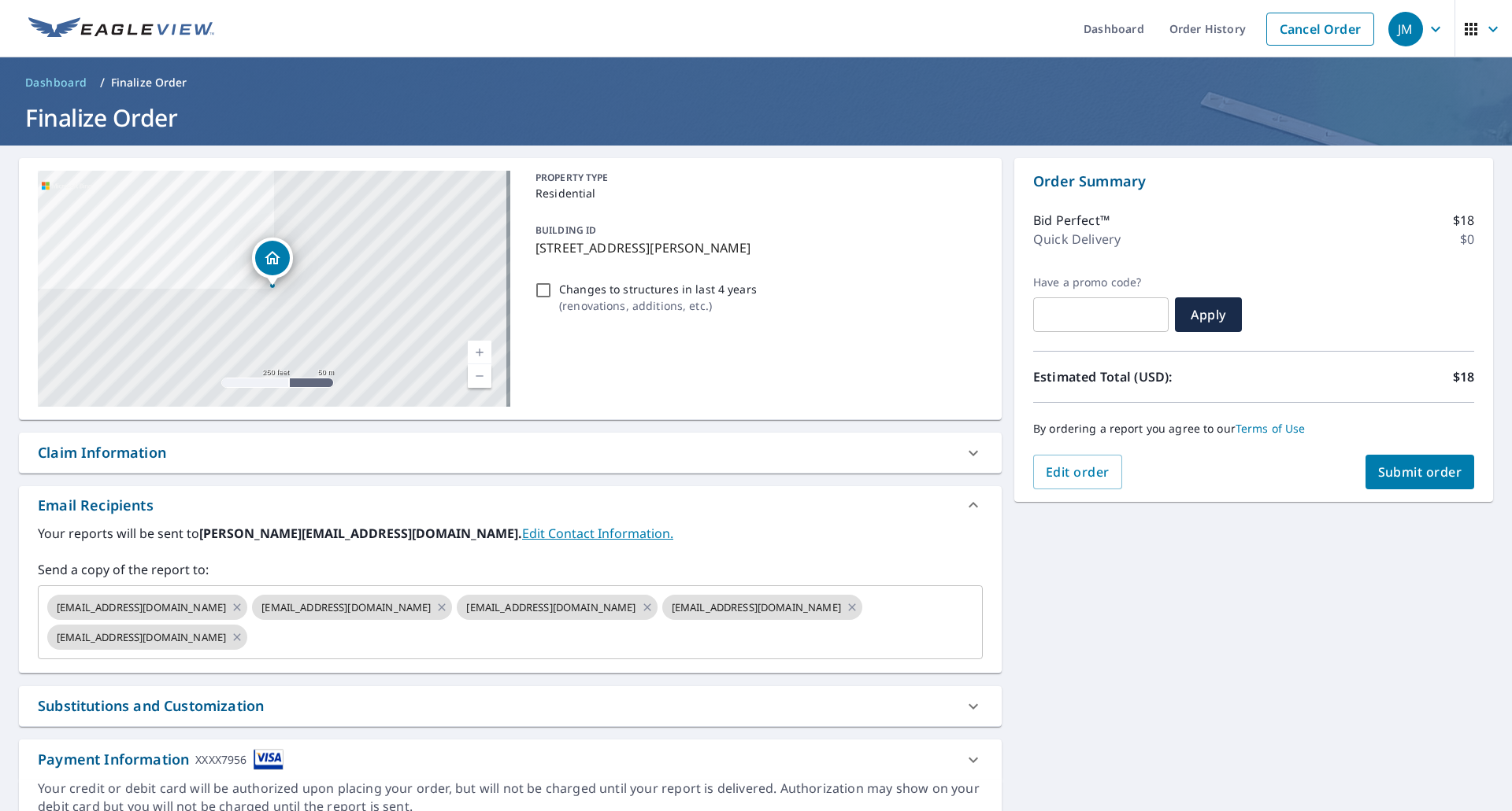
click at [117, 451] on div "Claim Information" at bounding box center [101, 452] width 129 height 22
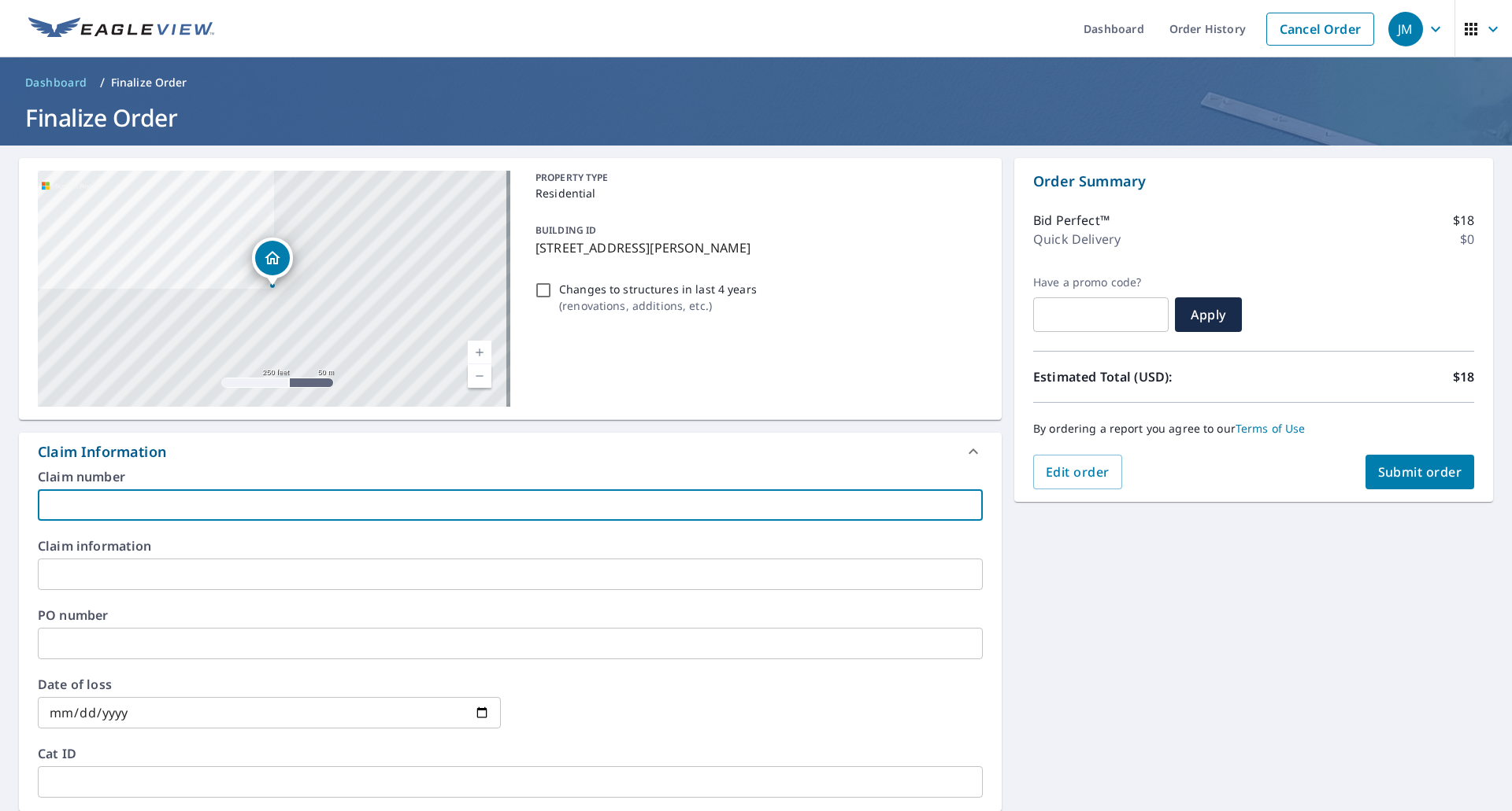
click at [153, 511] on input "text" at bounding box center [510, 505] width 945 height 32
type input "[PERSON_NAME]"
click at [1397, 474] on span "Submit order" at bounding box center [1420, 472] width 85 height 17
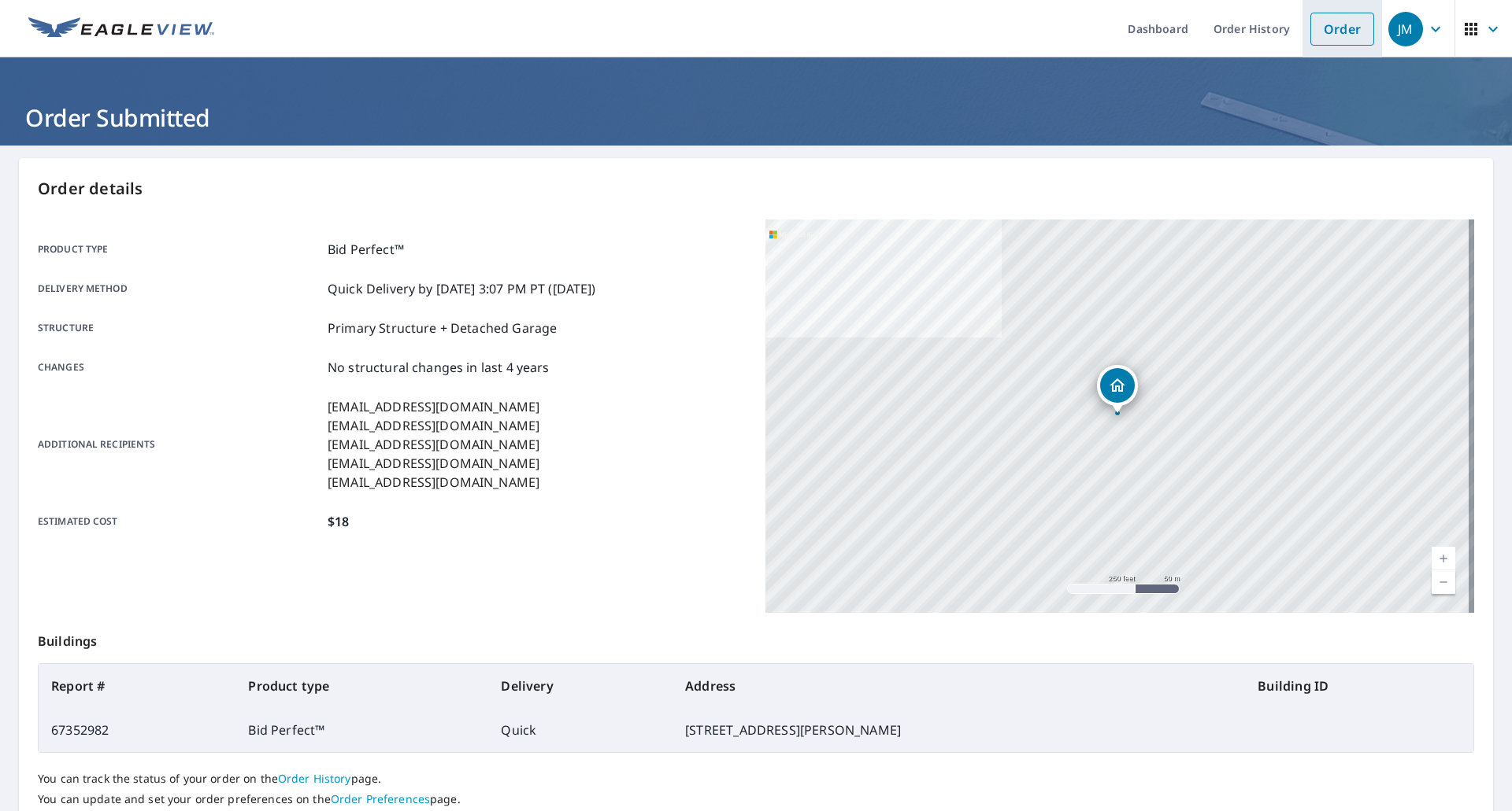
click at [1310, 32] on link "Order" at bounding box center [1342, 28] width 64 height 33
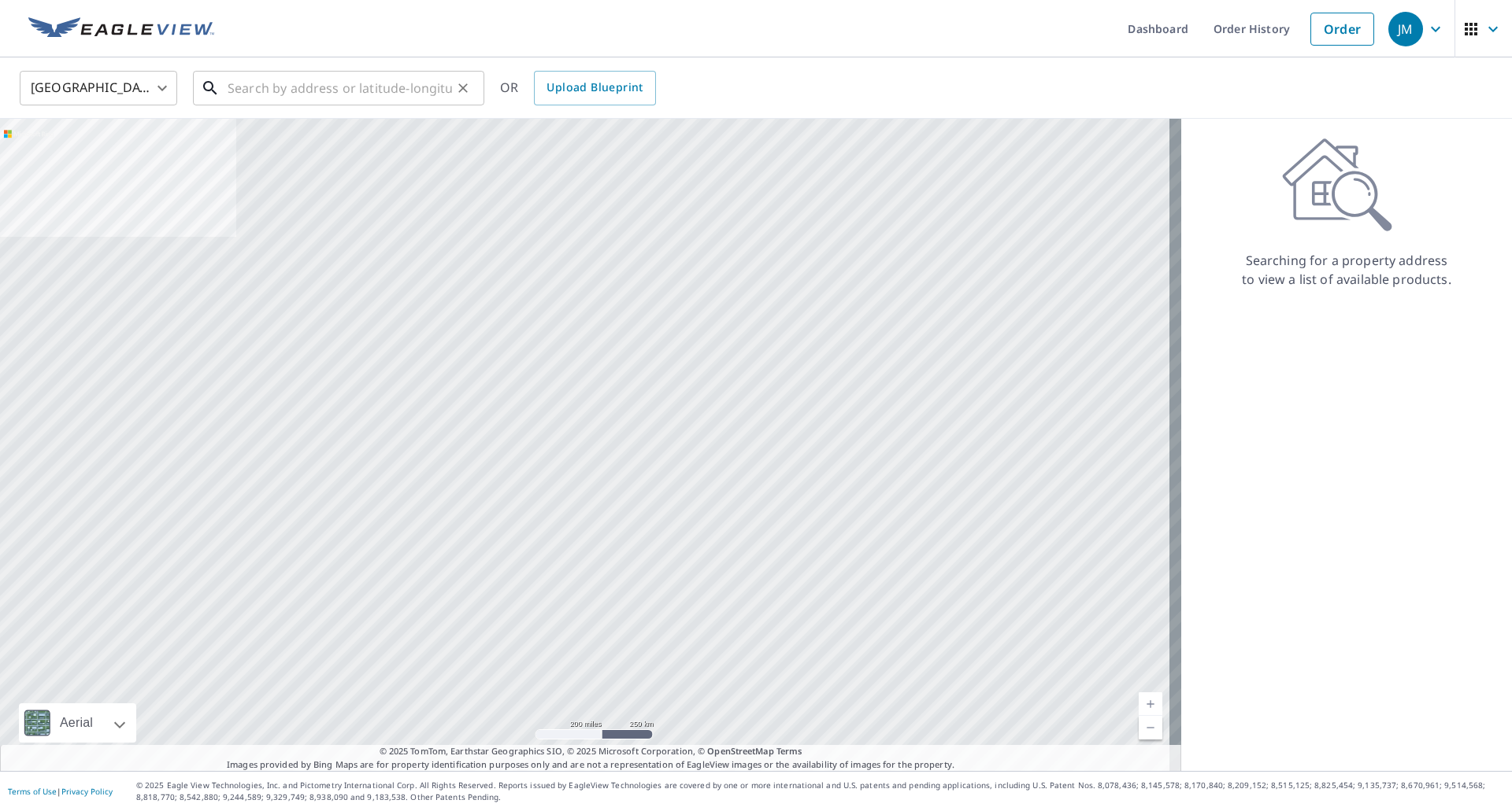
click at [442, 85] on input "text" at bounding box center [339, 87] width 224 height 44
paste input "[STREET_ADDRESS]"
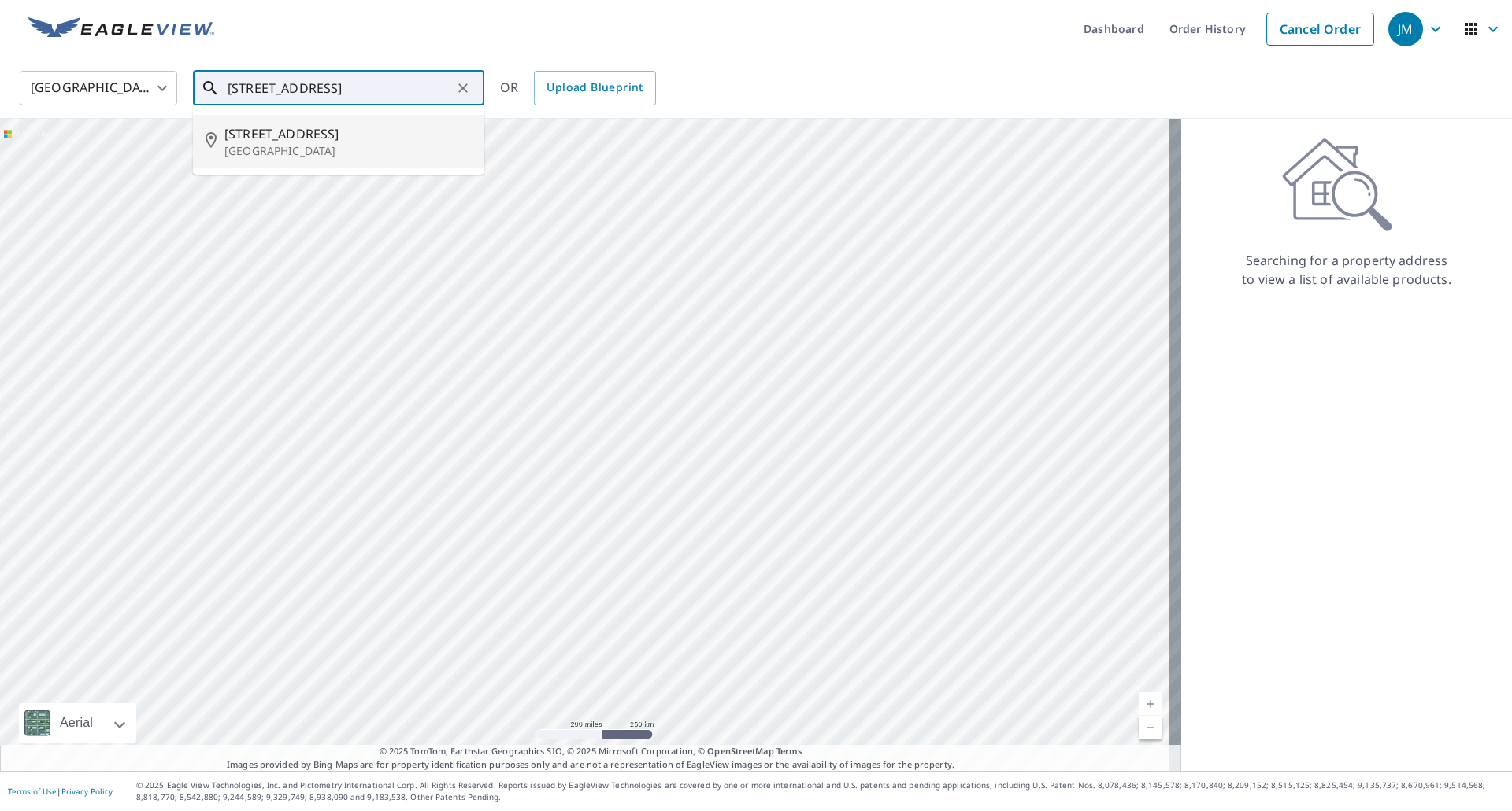
click at [329, 132] on span "[STREET_ADDRESS]" at bounding box center [347, 133] width 247 height 19
type input "[STREET_ADDRESS]"
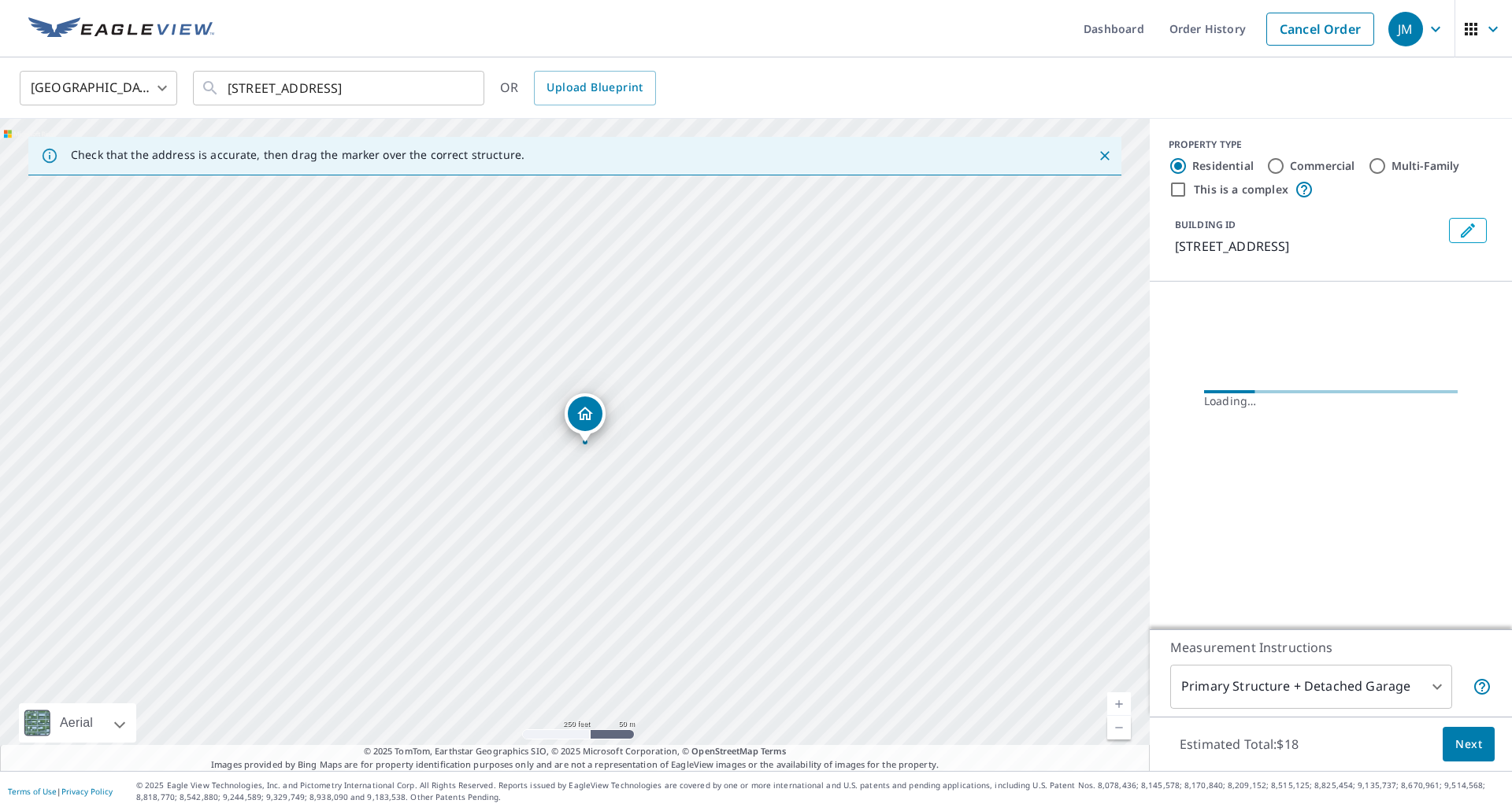
scroll to position [0, 0]
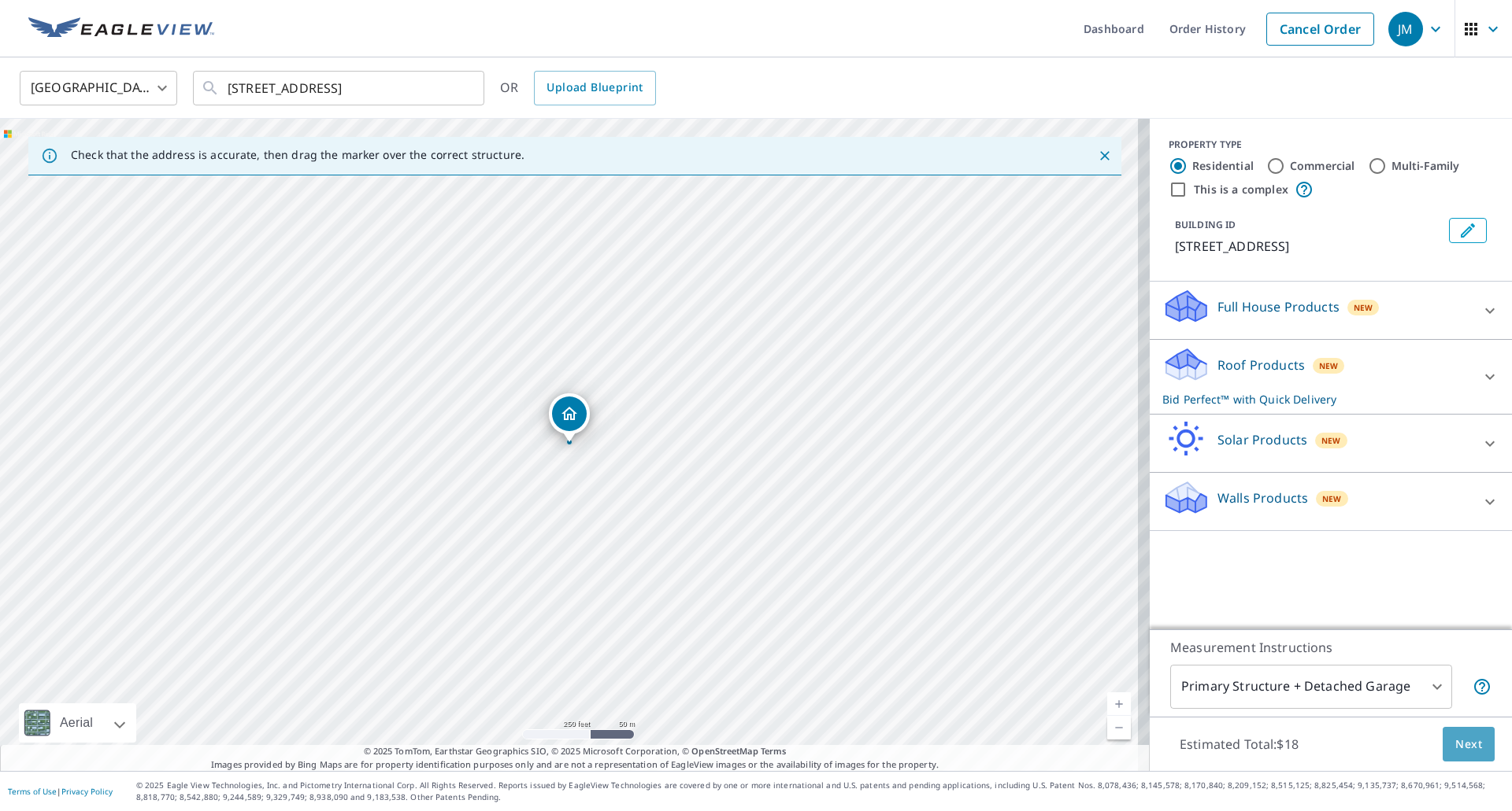
click at [1468, 742] on span "Next" at bounding box center [1468, 744] width 27 height 20
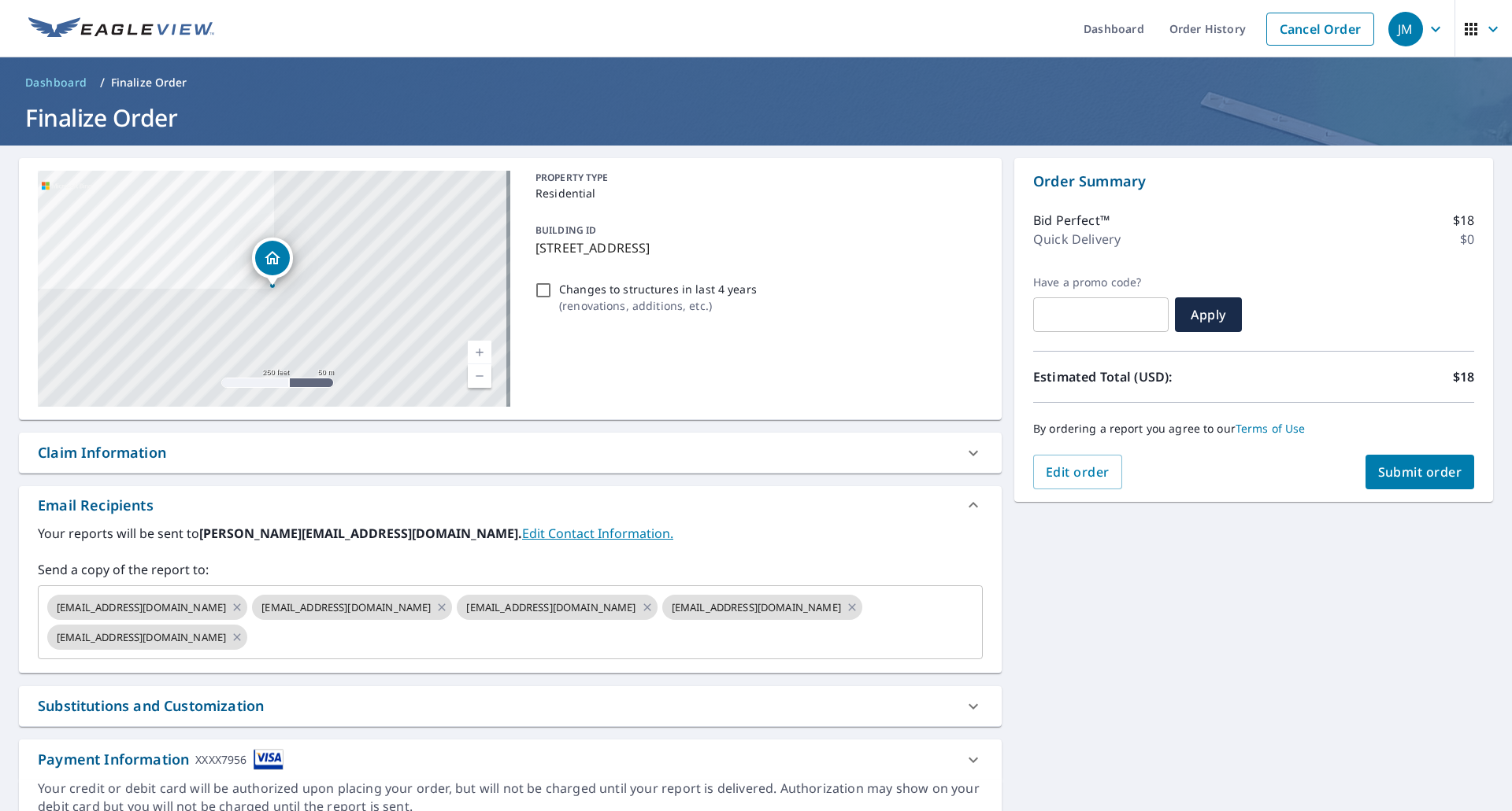
click at [153, 453] on div "Claim Information" at bounding box center [101, 452] width 129 height 22
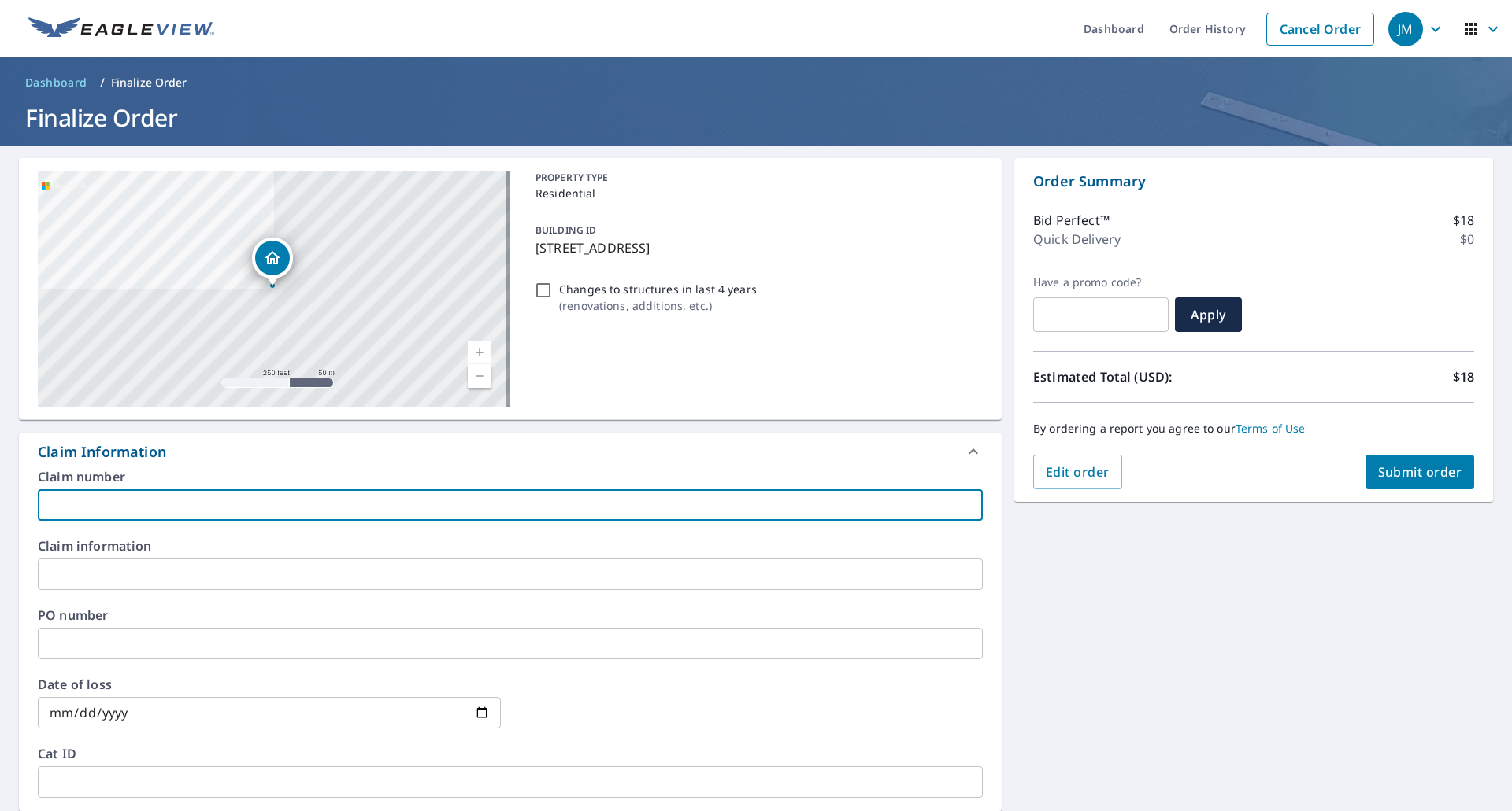
click at [140, 496] on input "text" at bounding box center [510, 505] width 945 height 32
type input "LefeverEV"
click at [1432, 482] on button "Submit order" at bounding box center [1420, 472] width 110 height 35
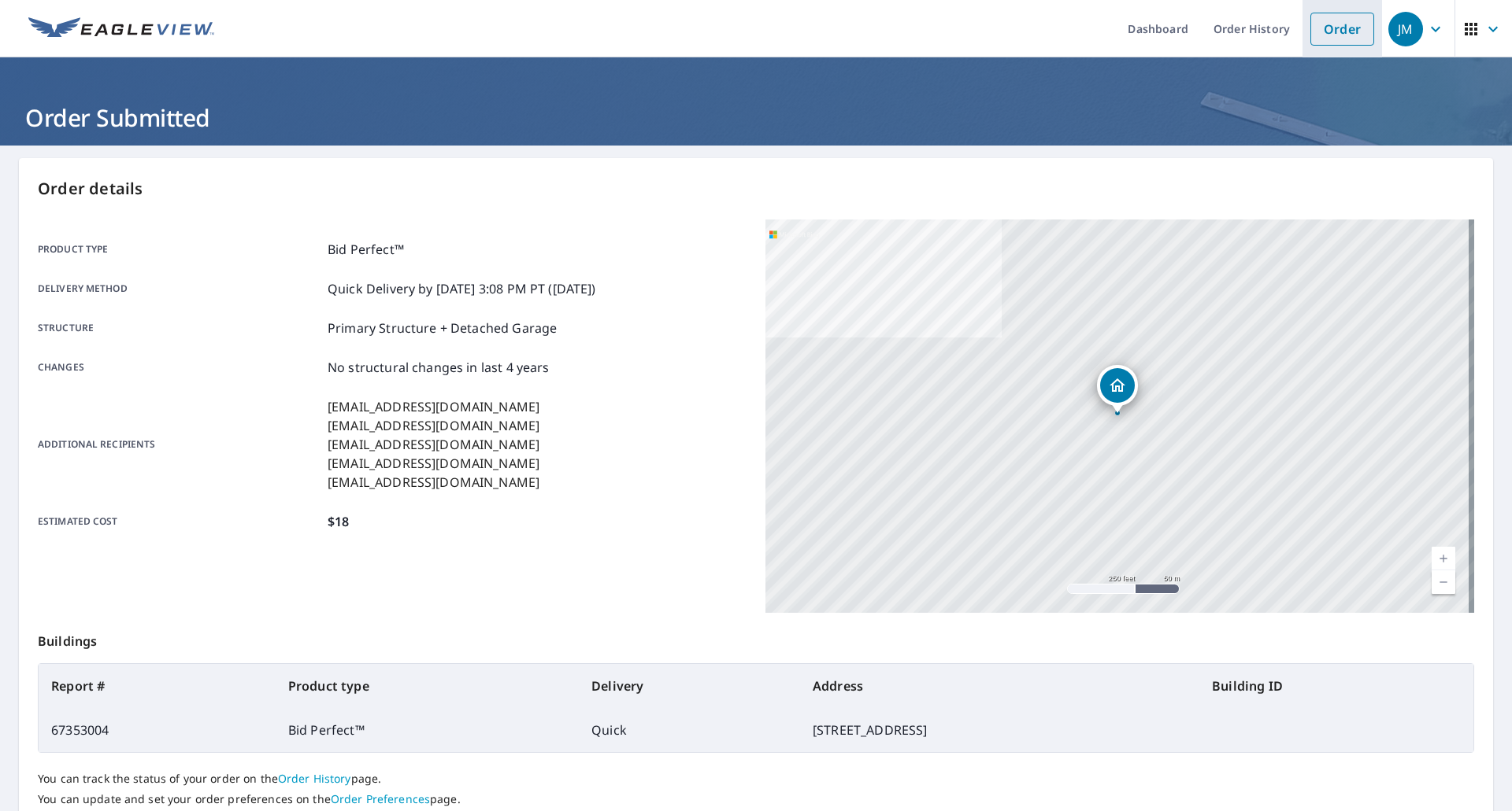
drag, startPoint x: 1322, startPoint y: 27, endPoint x: 1303, endPoint y: 27, distance: 19.0
click at [1322, 27] on link "Order" at bounding box center [1342, 28] width 64 height 33
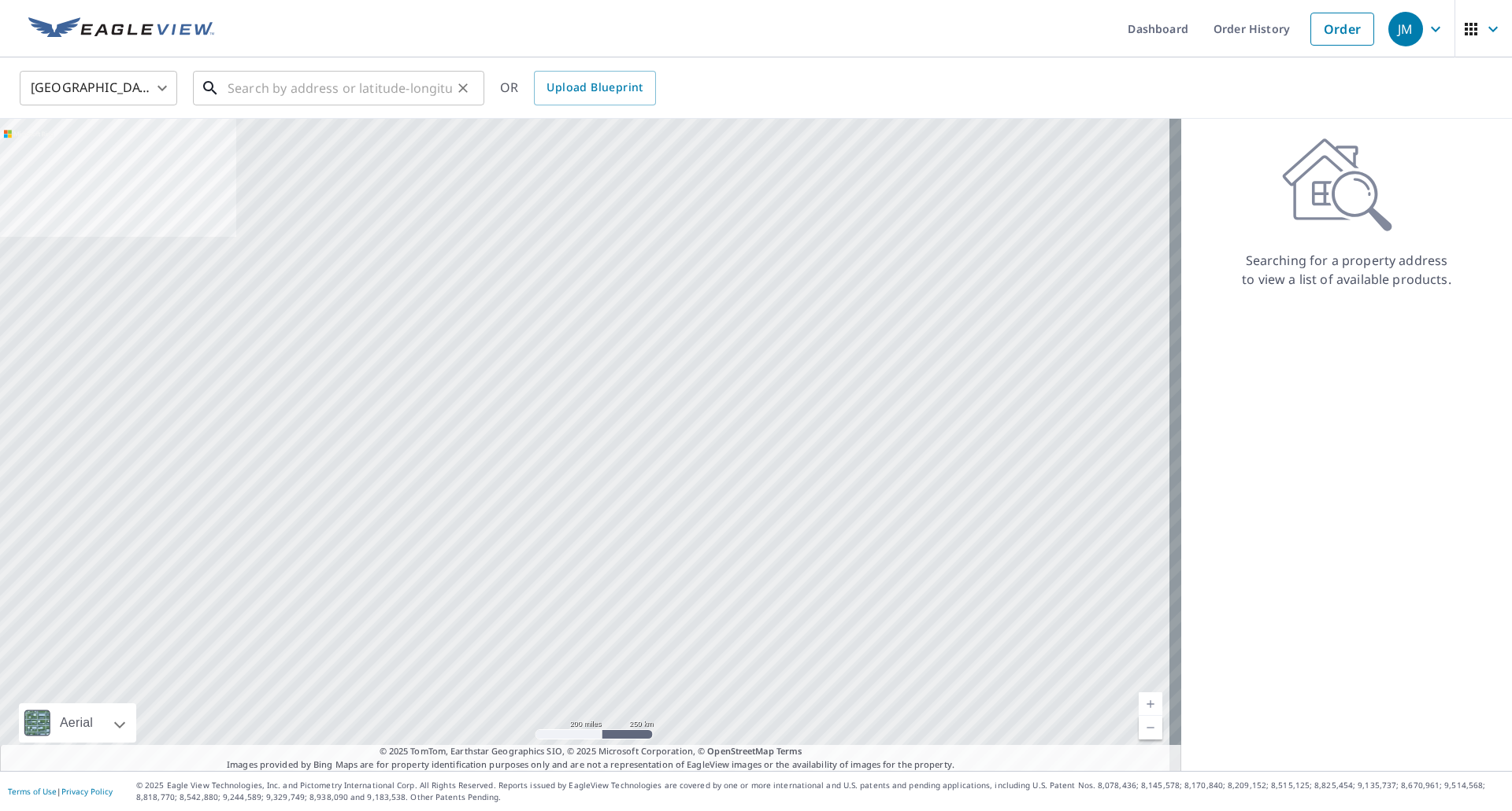
click at [364, 84] on input "text" at bounding box center [339, 87] width 224 height 44
paste input "[STREET_ADDRESS]"
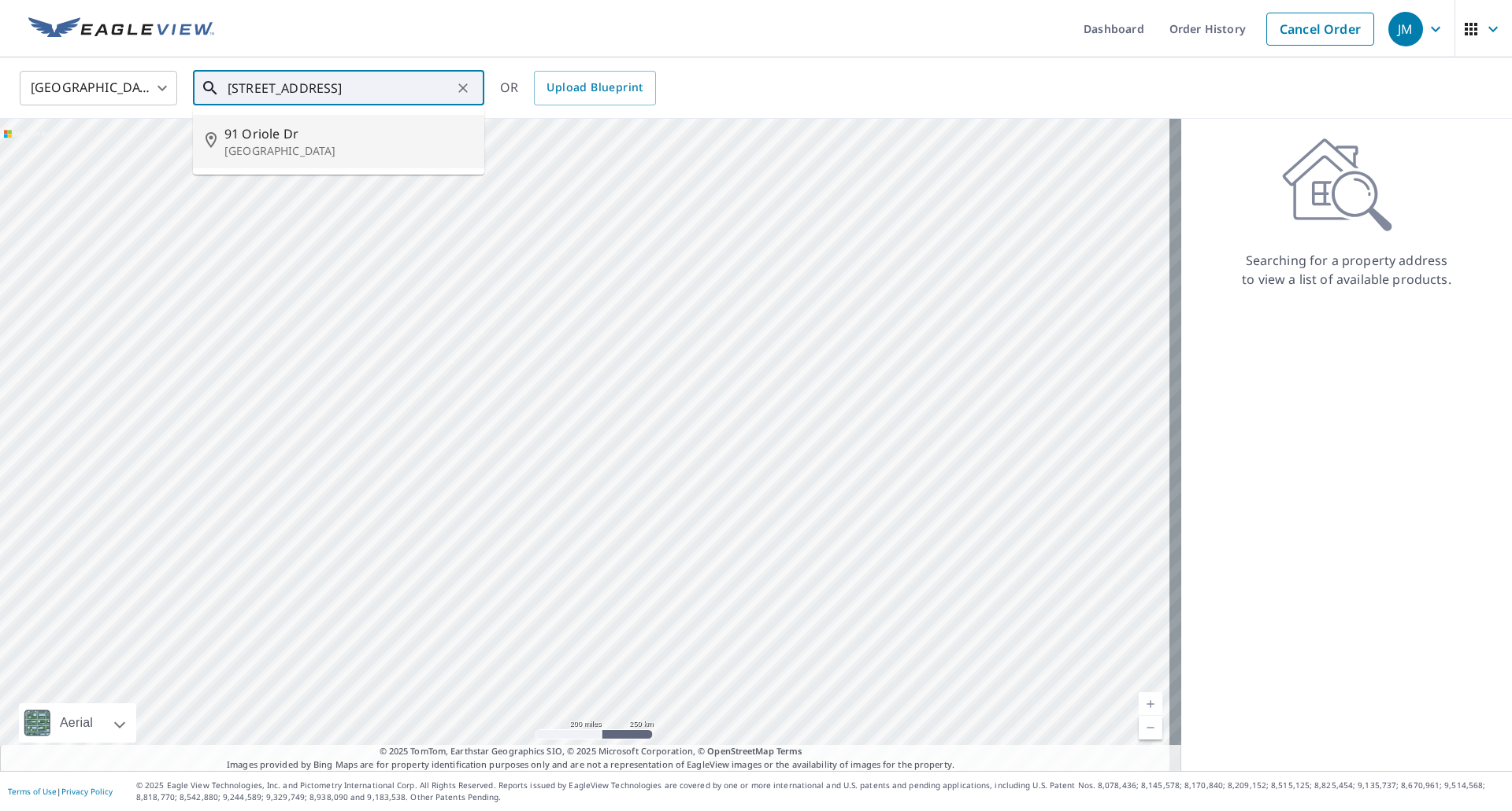
click at [309, 134] on span "91 Oriole Dr" at bounding box center [347, 133] width 247 height 19
type input "[STREET_ADDRESS]"
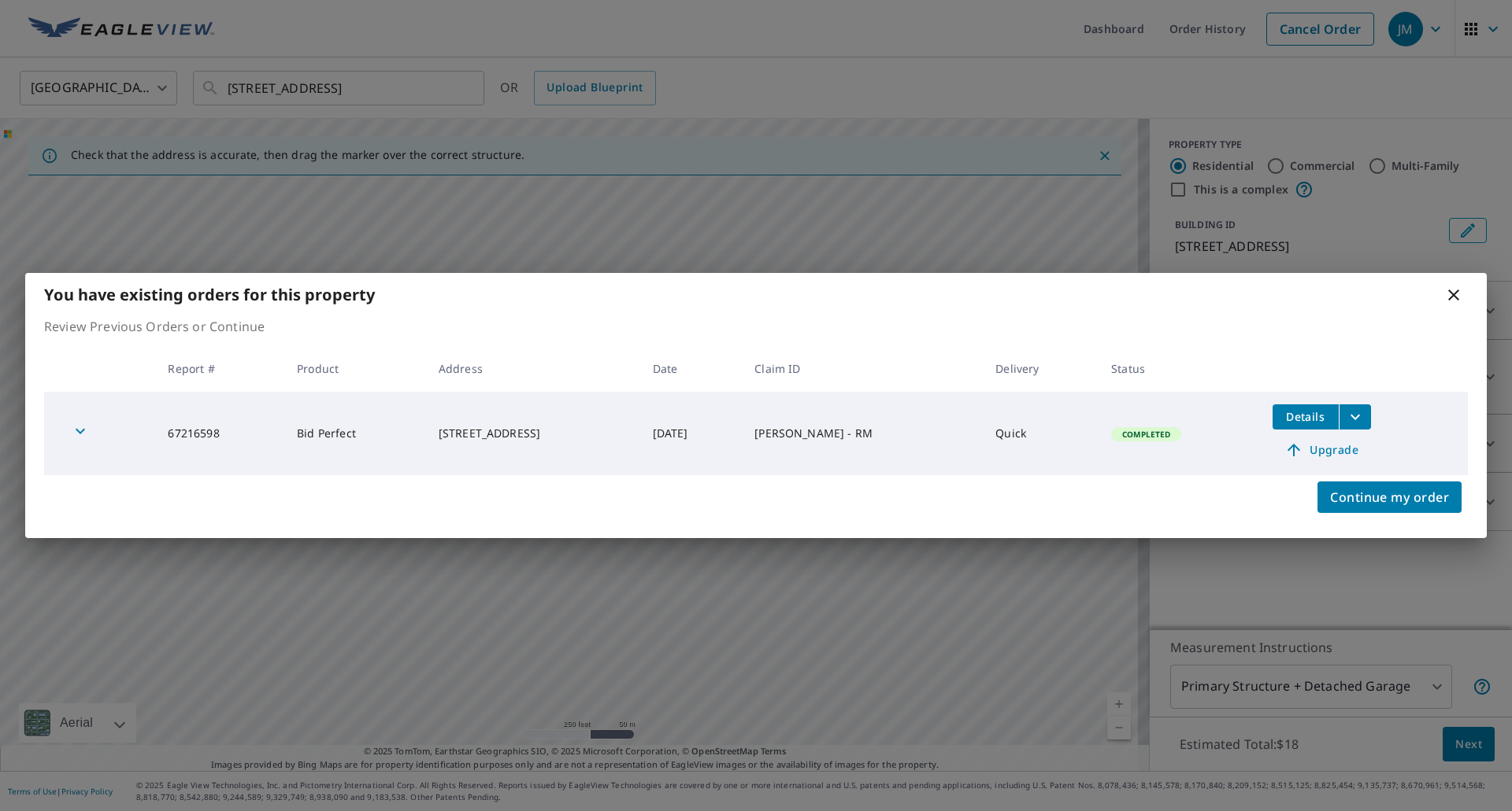
click at [1449, 294] on icon at bounding box center [1453, 295] width 19 height 19
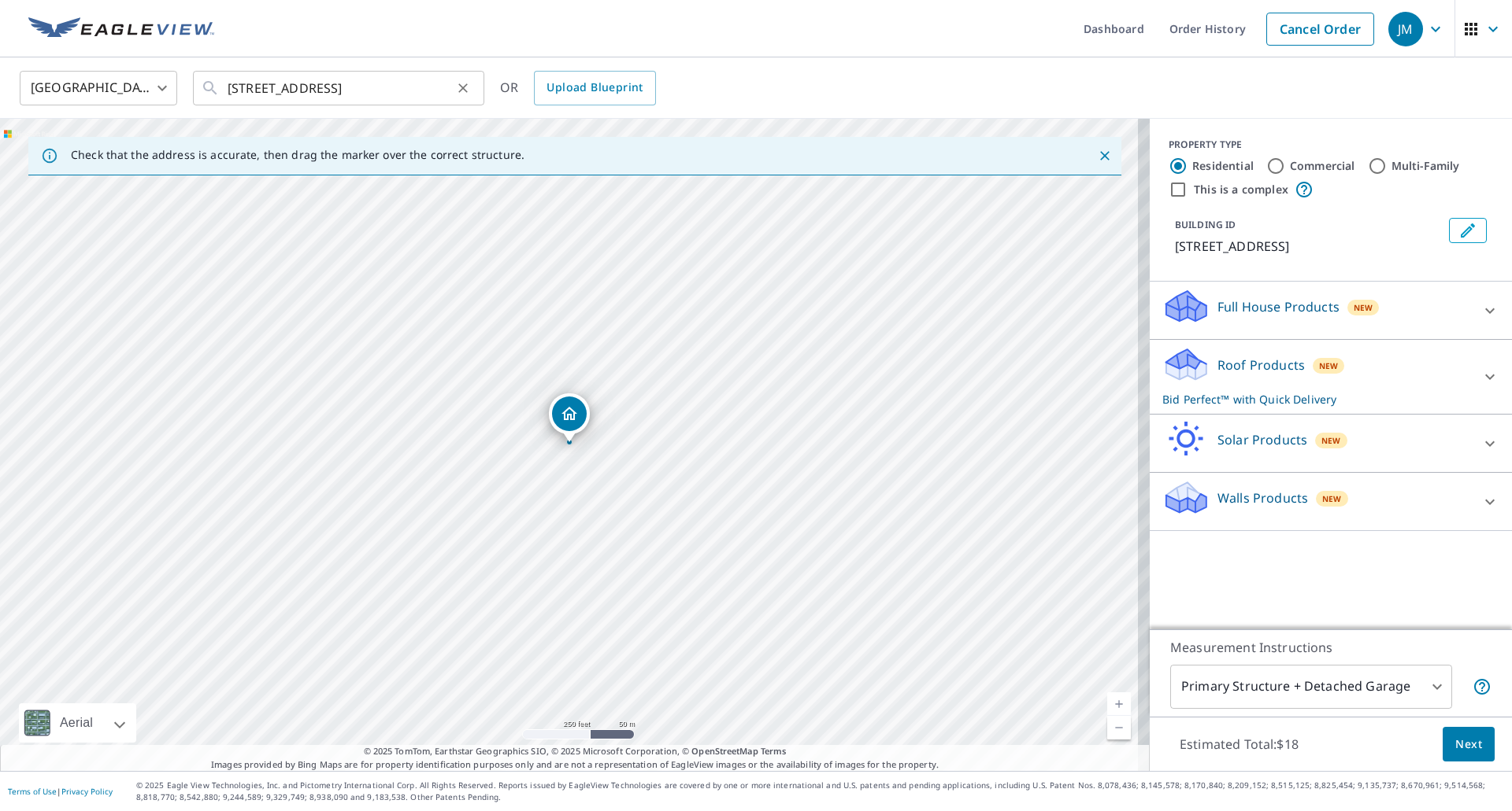
drag, startPoint x: 463, startPoint y: 87, endPoint x: 400, endPoint y: 87, distance: 63.0
click at [461, 87] on icon "Clear" at bounding box center [463, 88] width 16 height 16
click at [349, 93] on input "text" at bounding box center [339, 87] width 224 height 44
paste input "[STREET_ADDRESS][PERSON_NAME]"
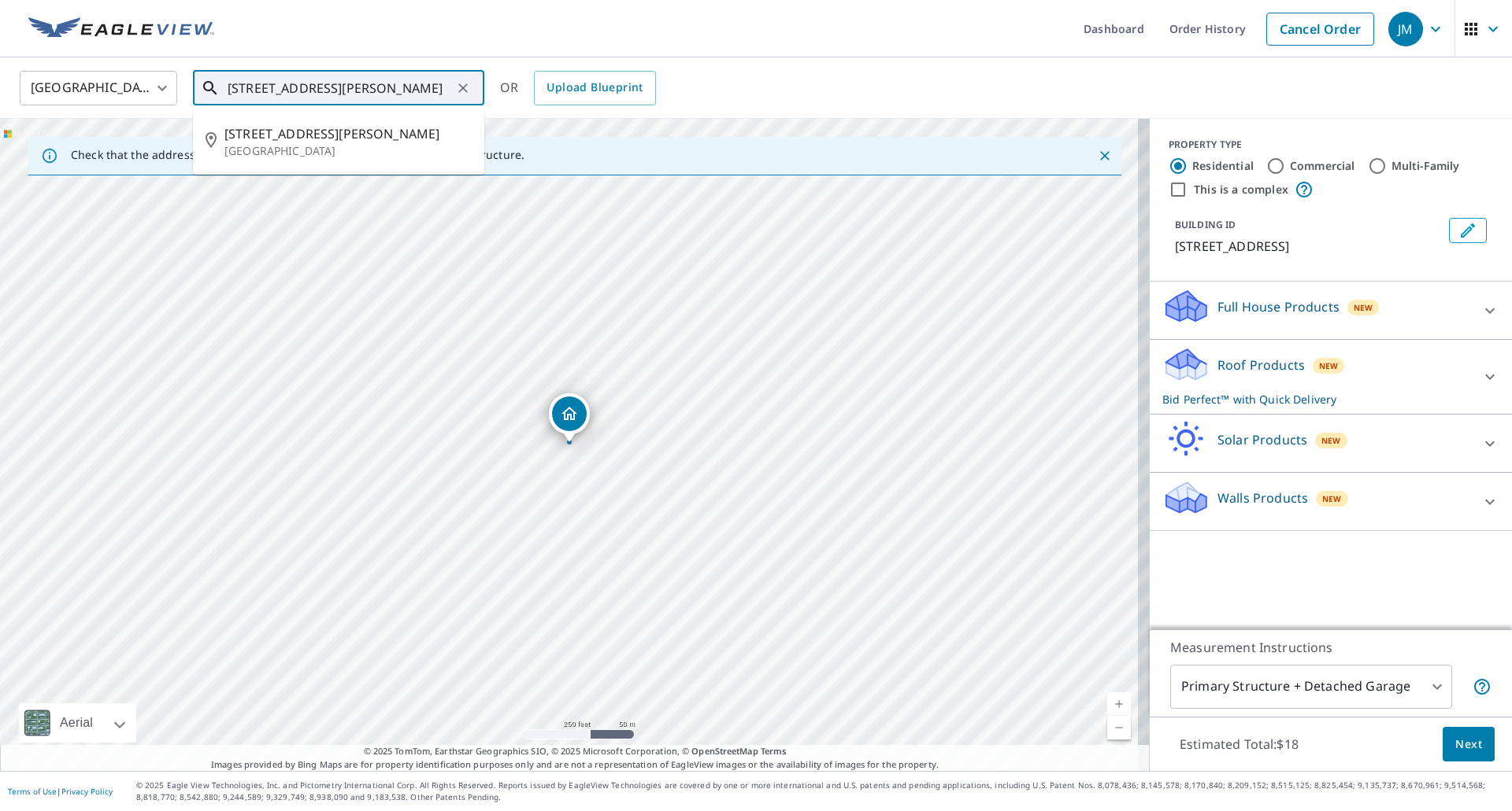
scroll to position [0, 8]
type input "[STREET_ADDRESS][PERSON_NAME]"
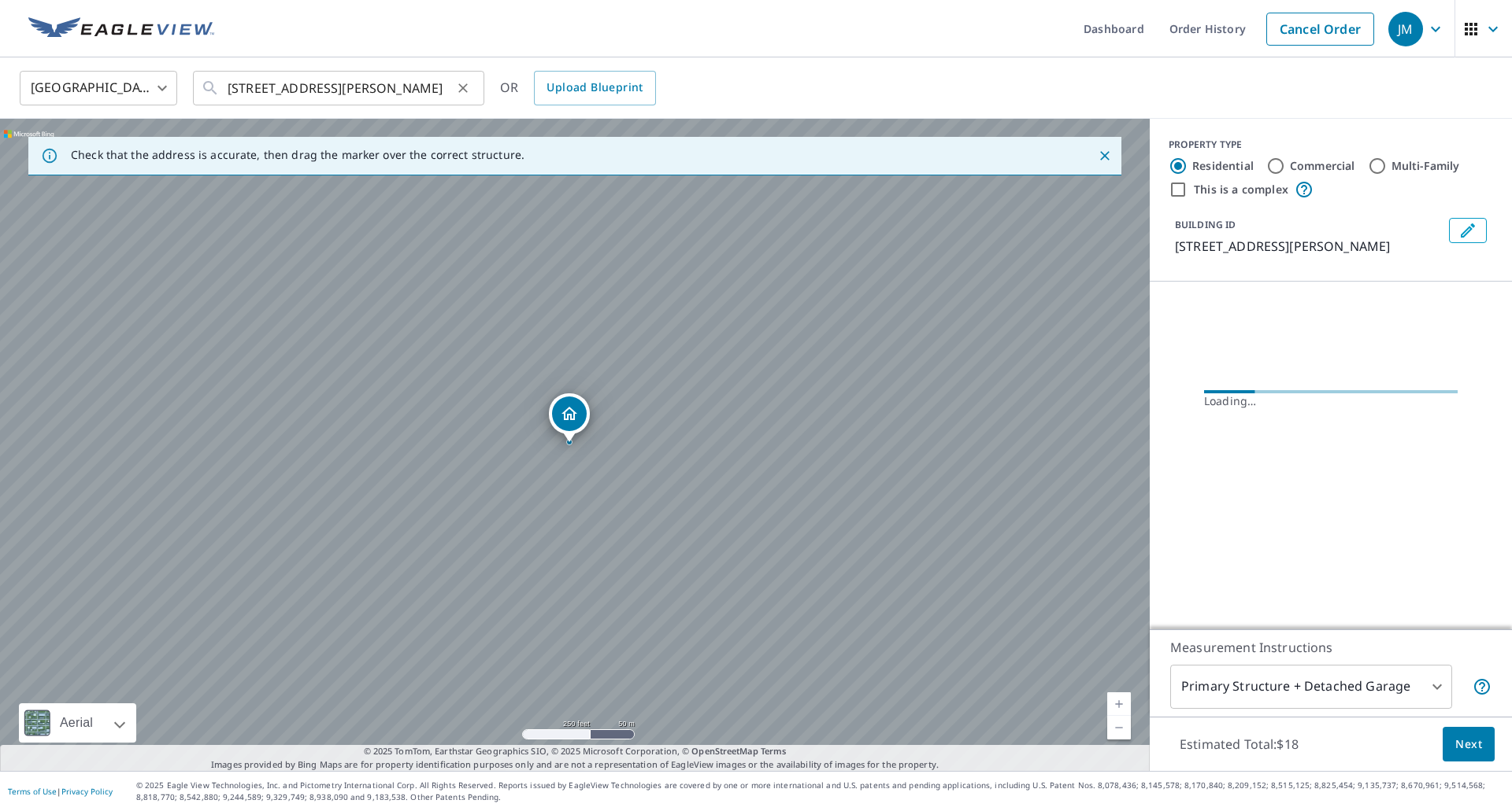
scroll to position [0, 0]
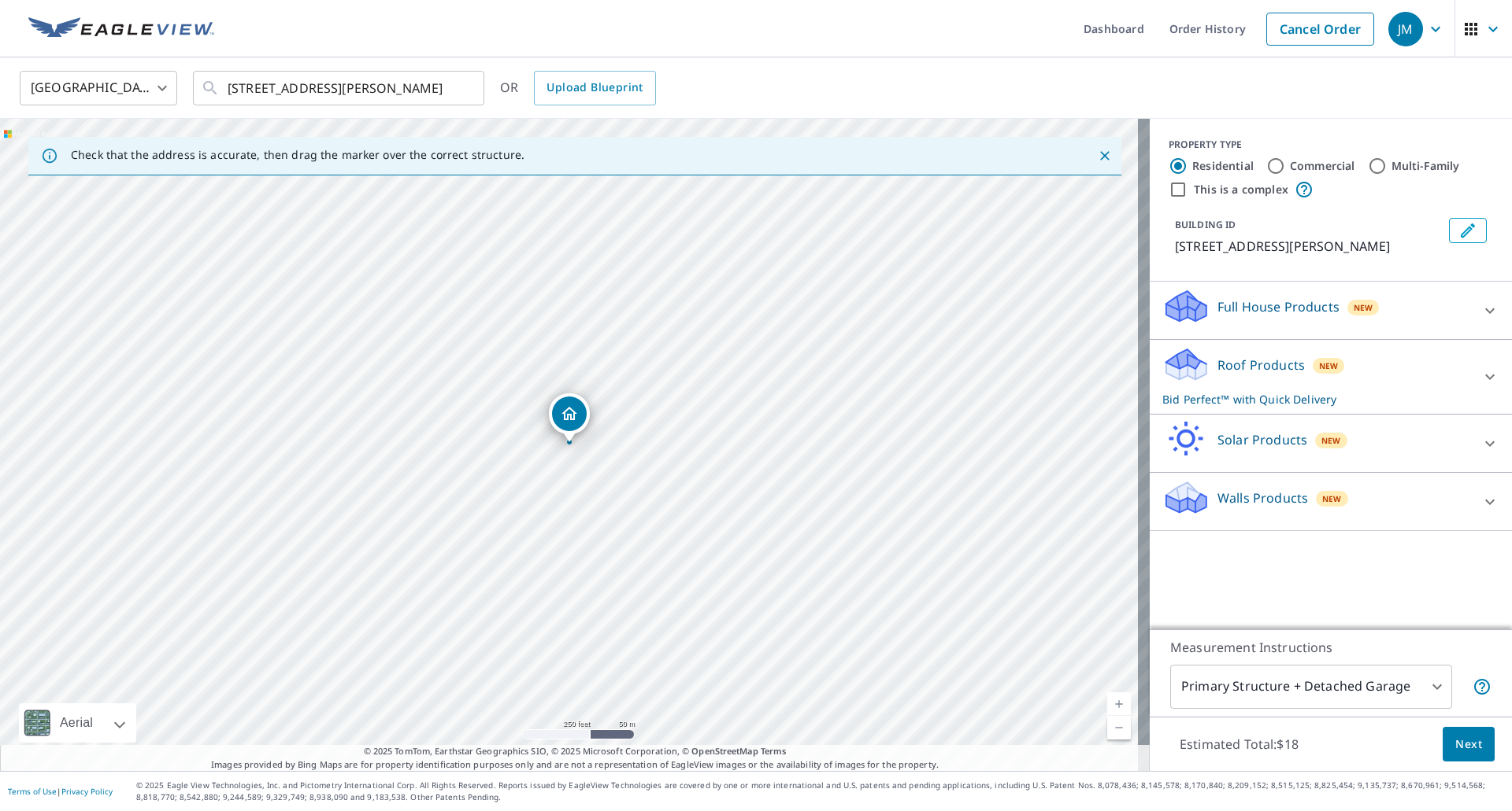
click at [1454, 757] on button "Next" at bounding box center [1468, 745] width 52 height 36
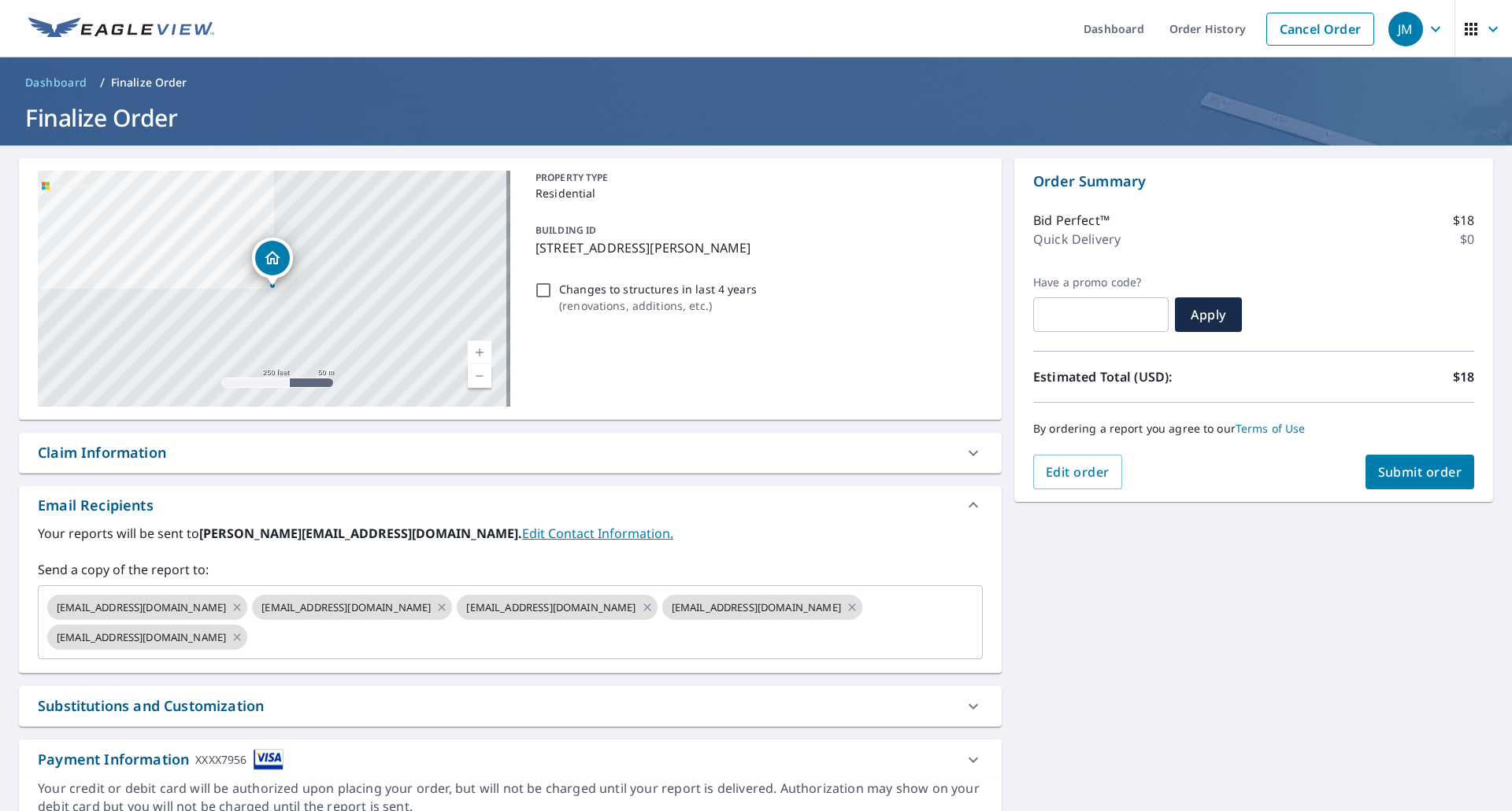
click at [110, 454] on div "Claim Information" at bounding box center [101, 452] width 129 height 22
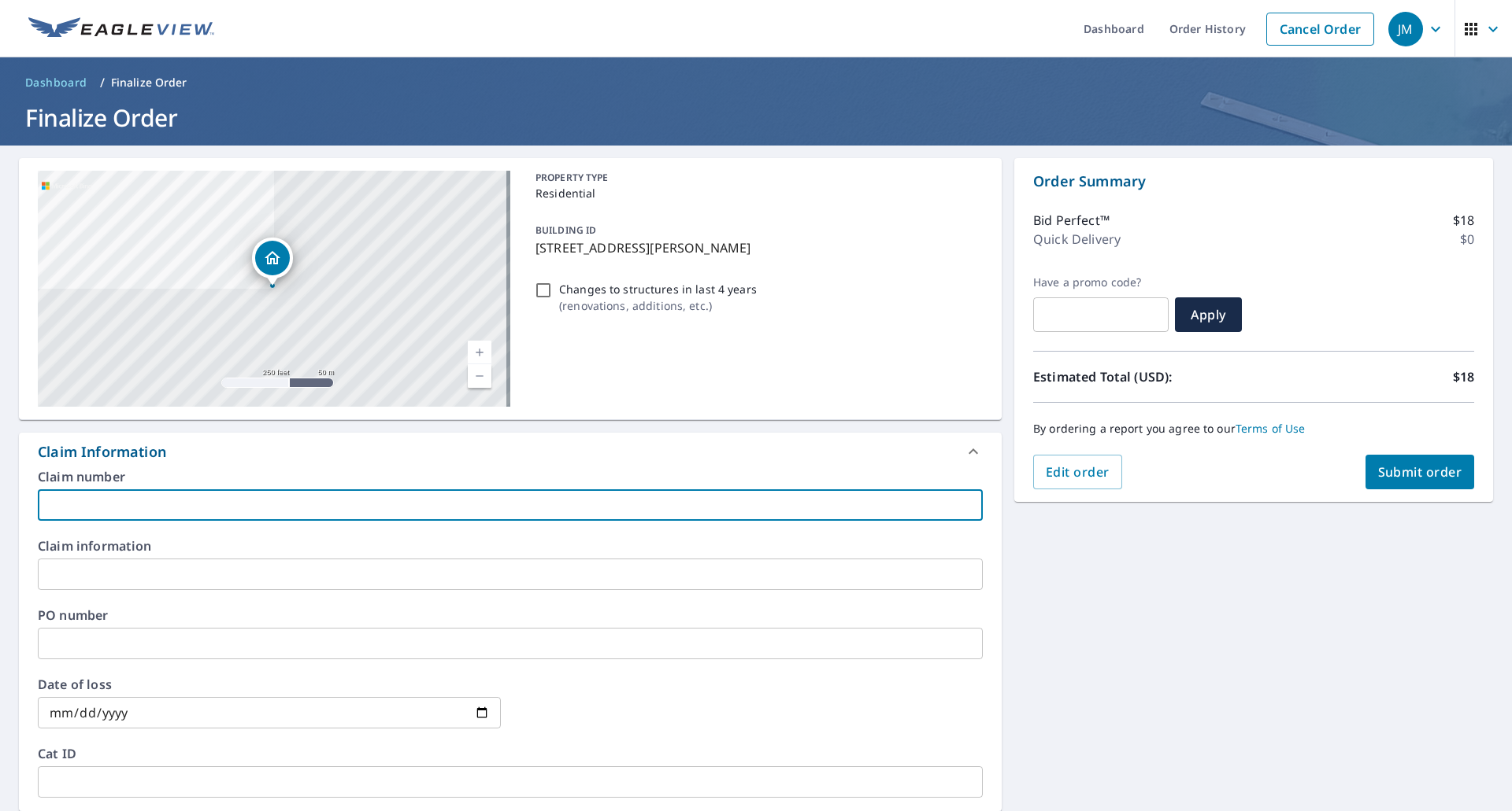
click at [112, 513] on input "text" at bounding box center [510, 505] width 945 height 32
type input "UroSeva EV"
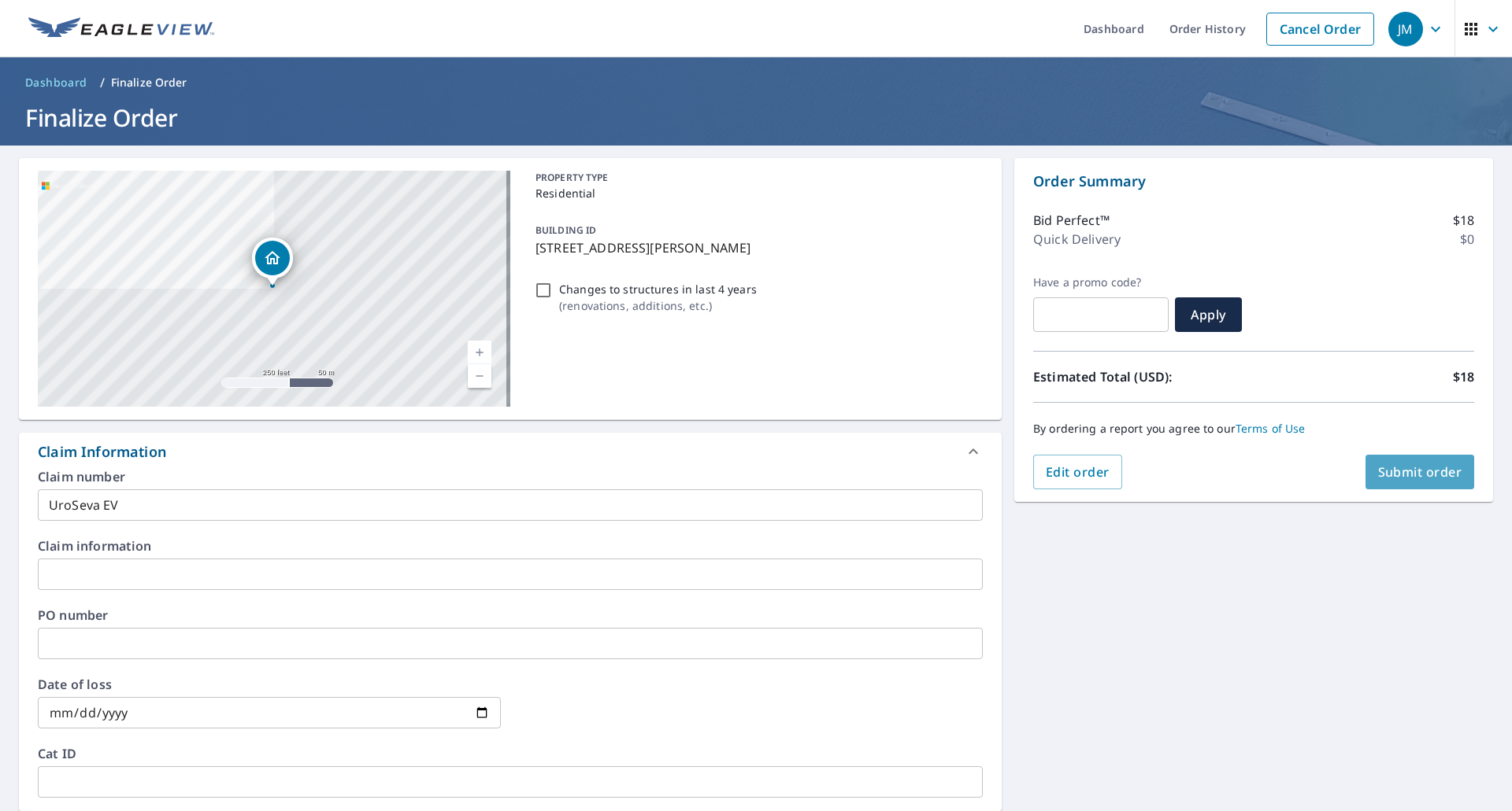
click at [1447, 485] on button "Submit order" at bounding box center [1420, 472] width 110 height 35
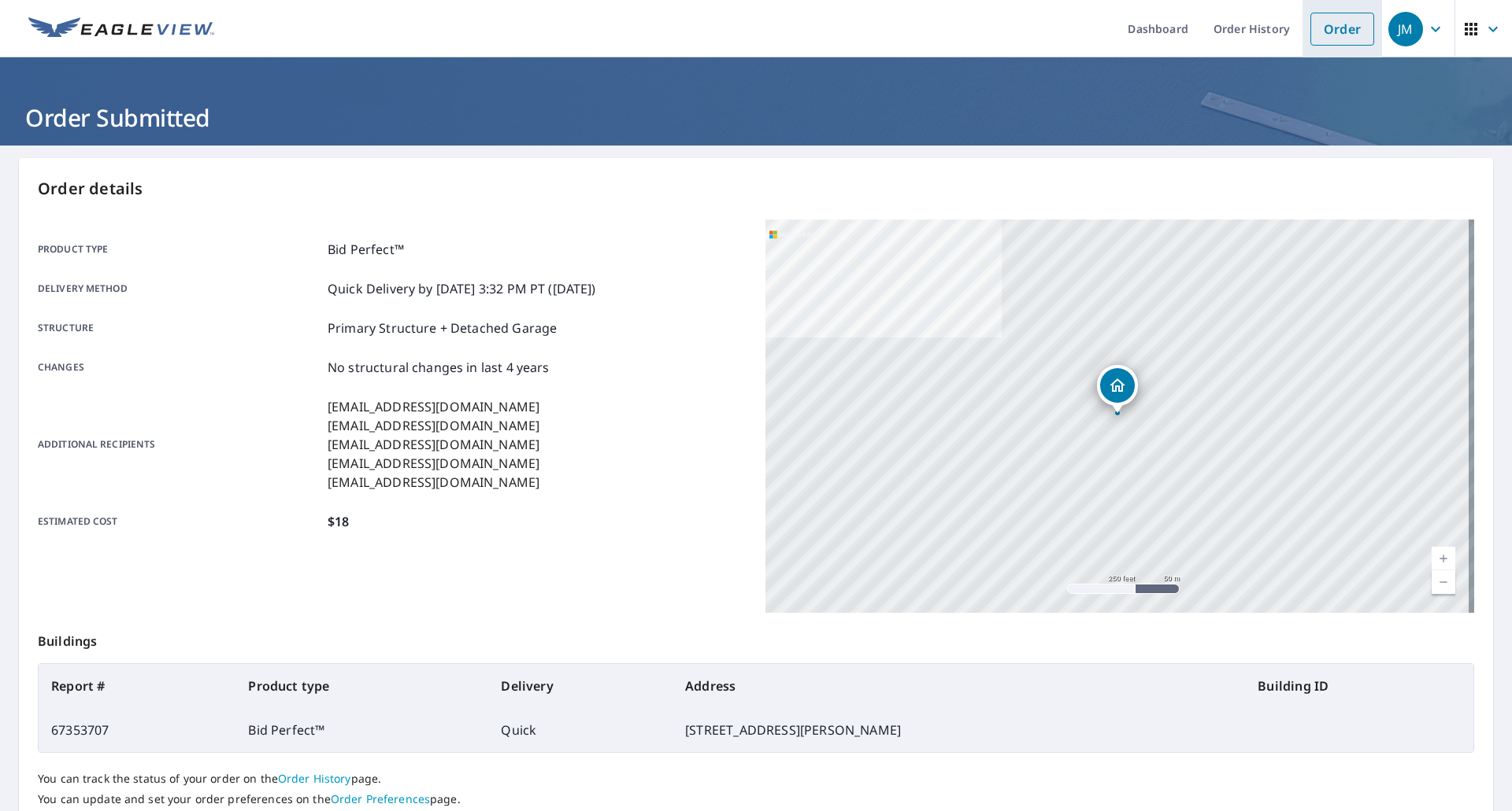
click at [1338, 33] on link "Order" at bounding box center [1342, 28] width 64 height 33
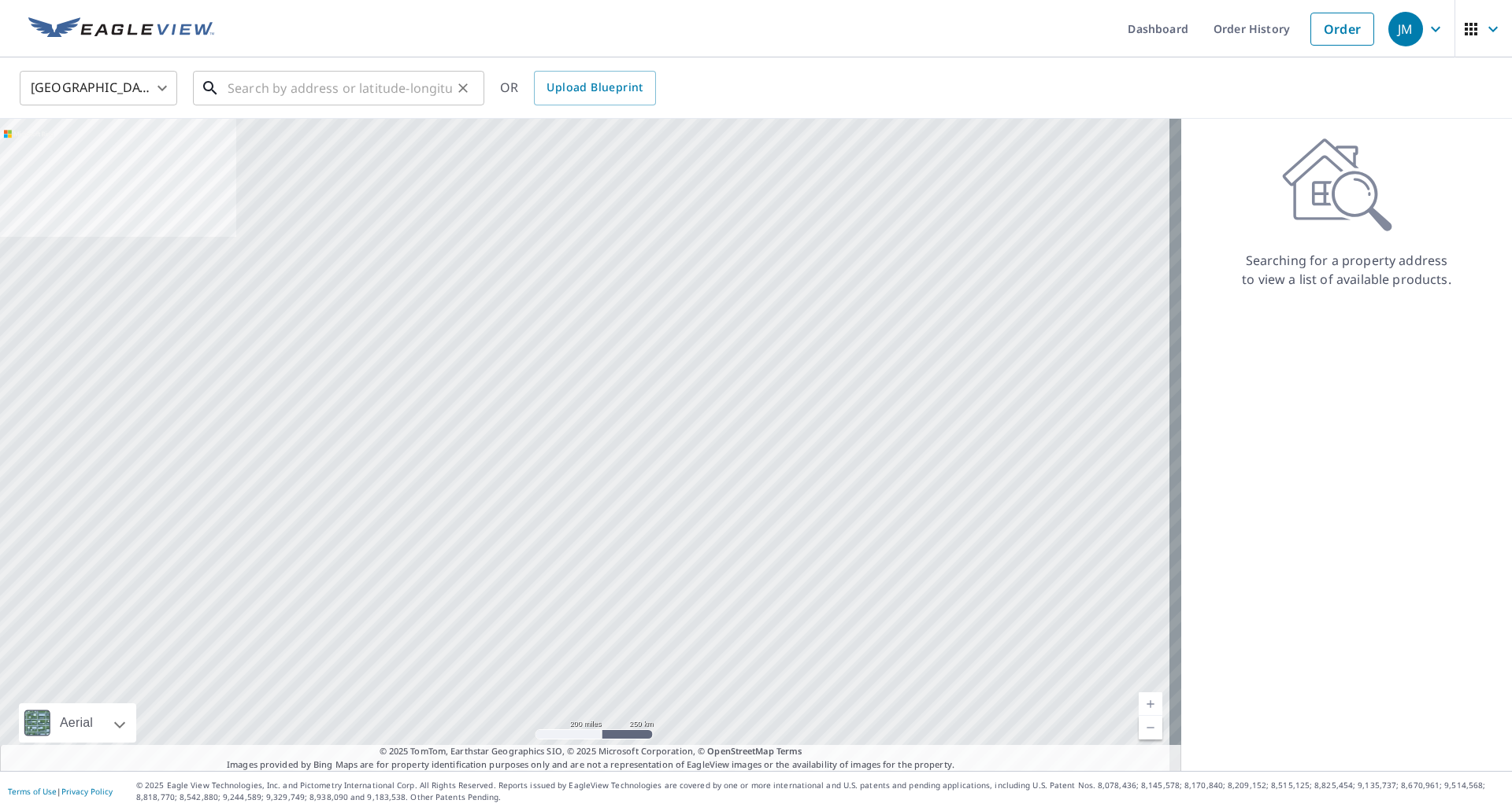
click at [332, 87] on input "text" at bounding box center [339, 87] width 224 height 44
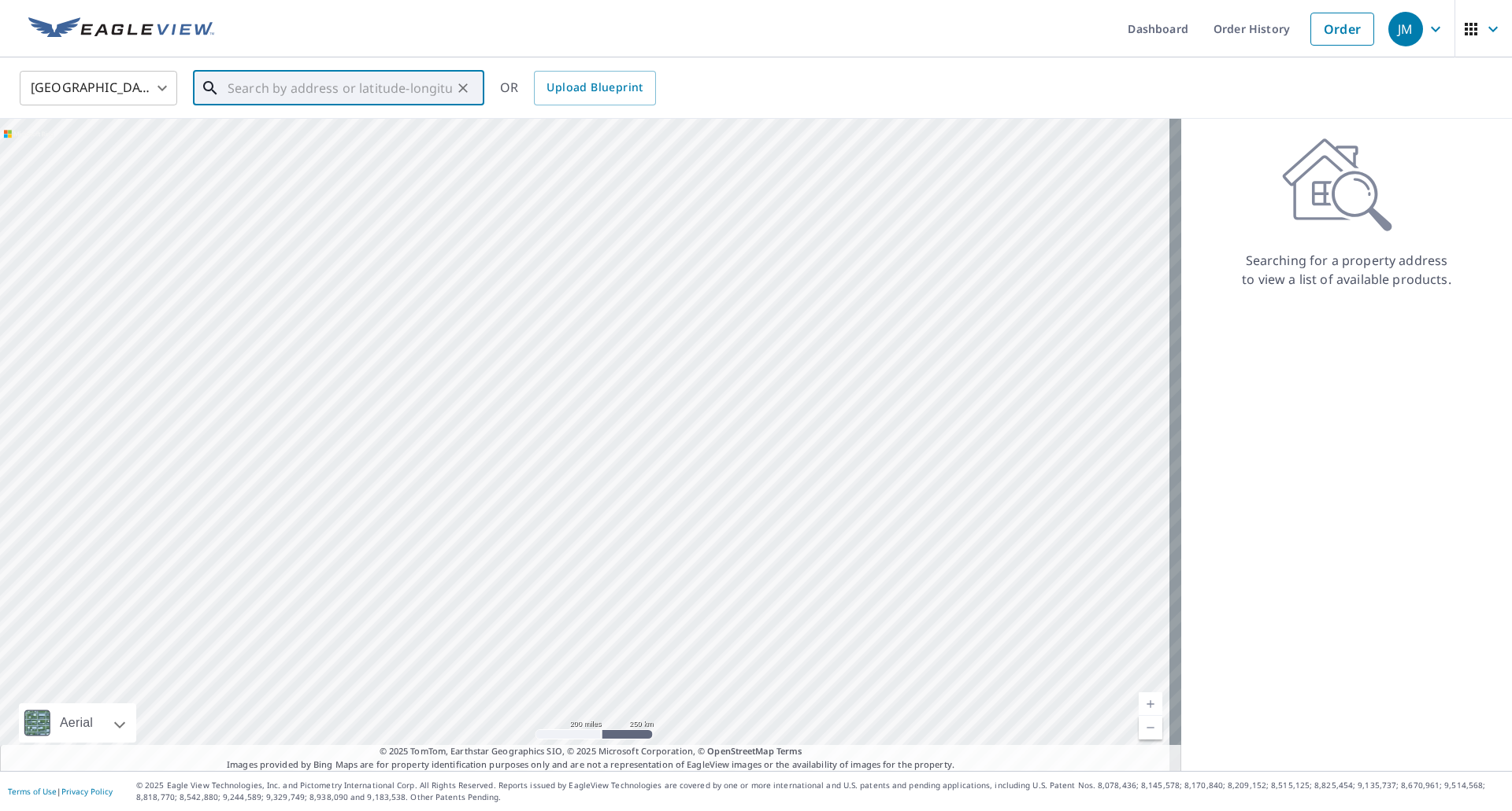
paste input "[STREET_ADDRESS][PERSON_NAME]"
click at [306, 129] on span "[STREET_ADDRESS]" at bounding box center [347, 133] width 247 height 19
type input "[STREET_ADDRESS][PERSON_NAME]"
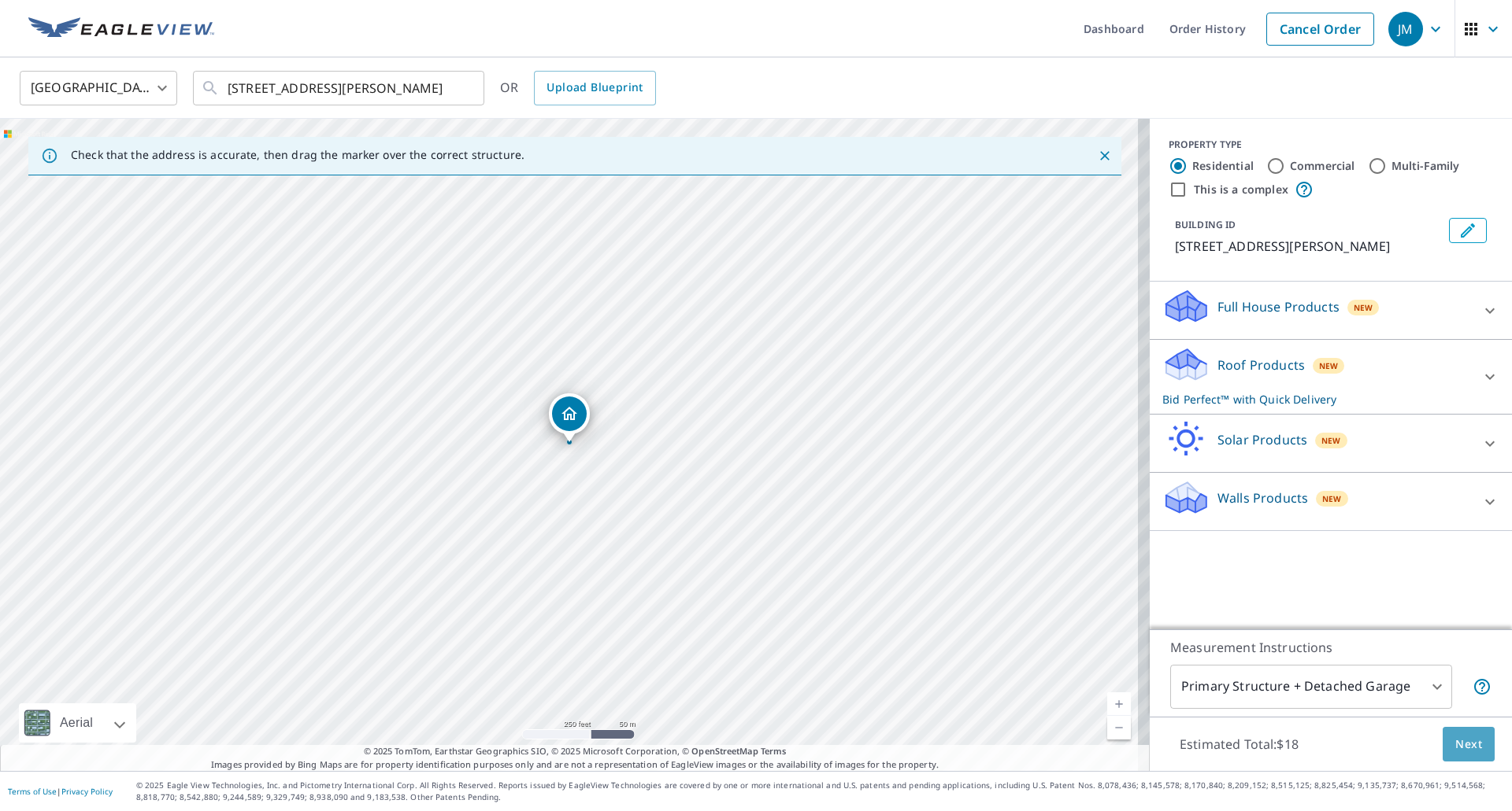
click at [1443, 740] on button "Next" at bounding box center [1468, 745] width 52 height 36
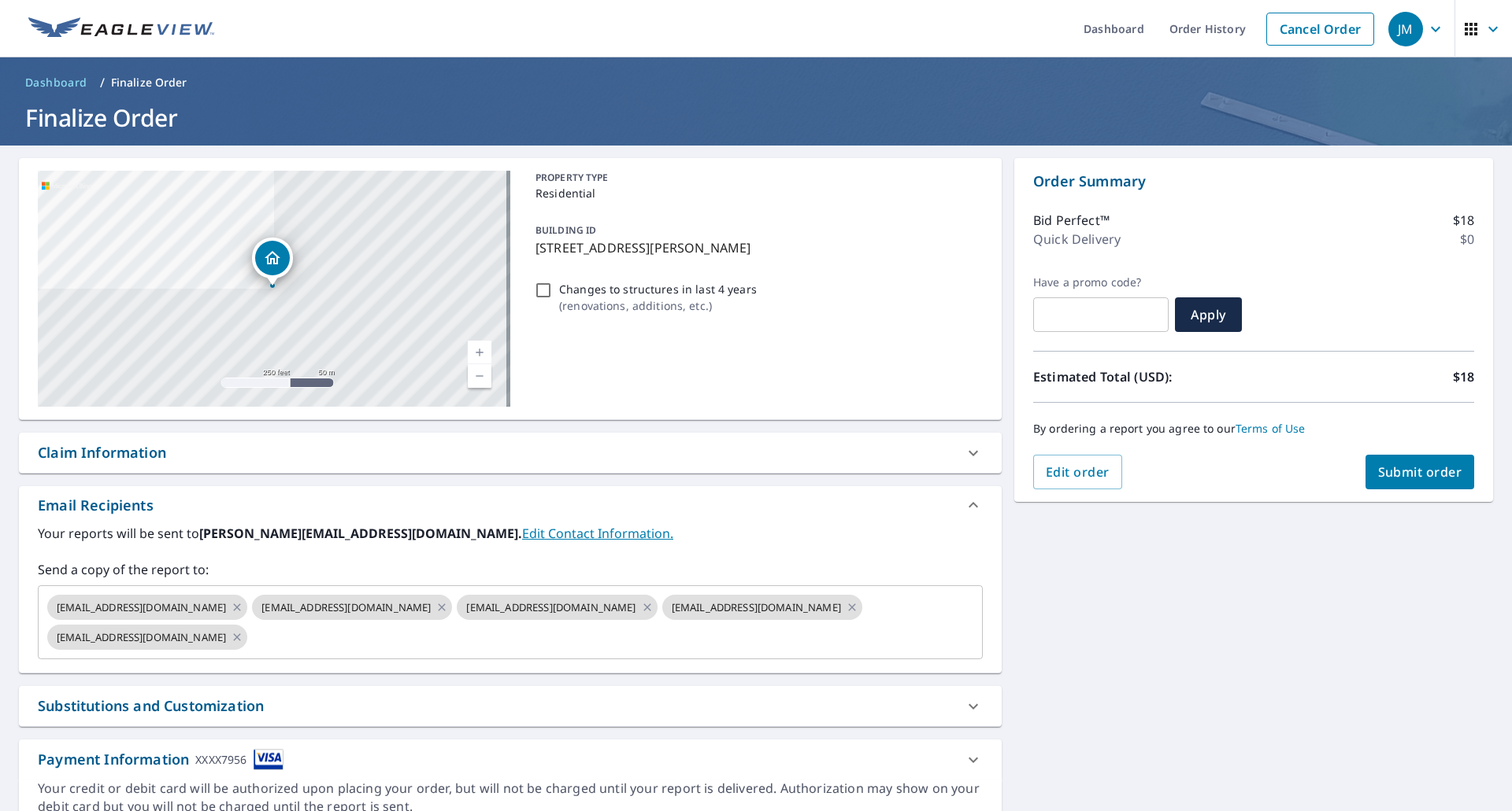
click at [119, 455] on div "Claim Information" at bounding box center [101, 452] width 129 height 22
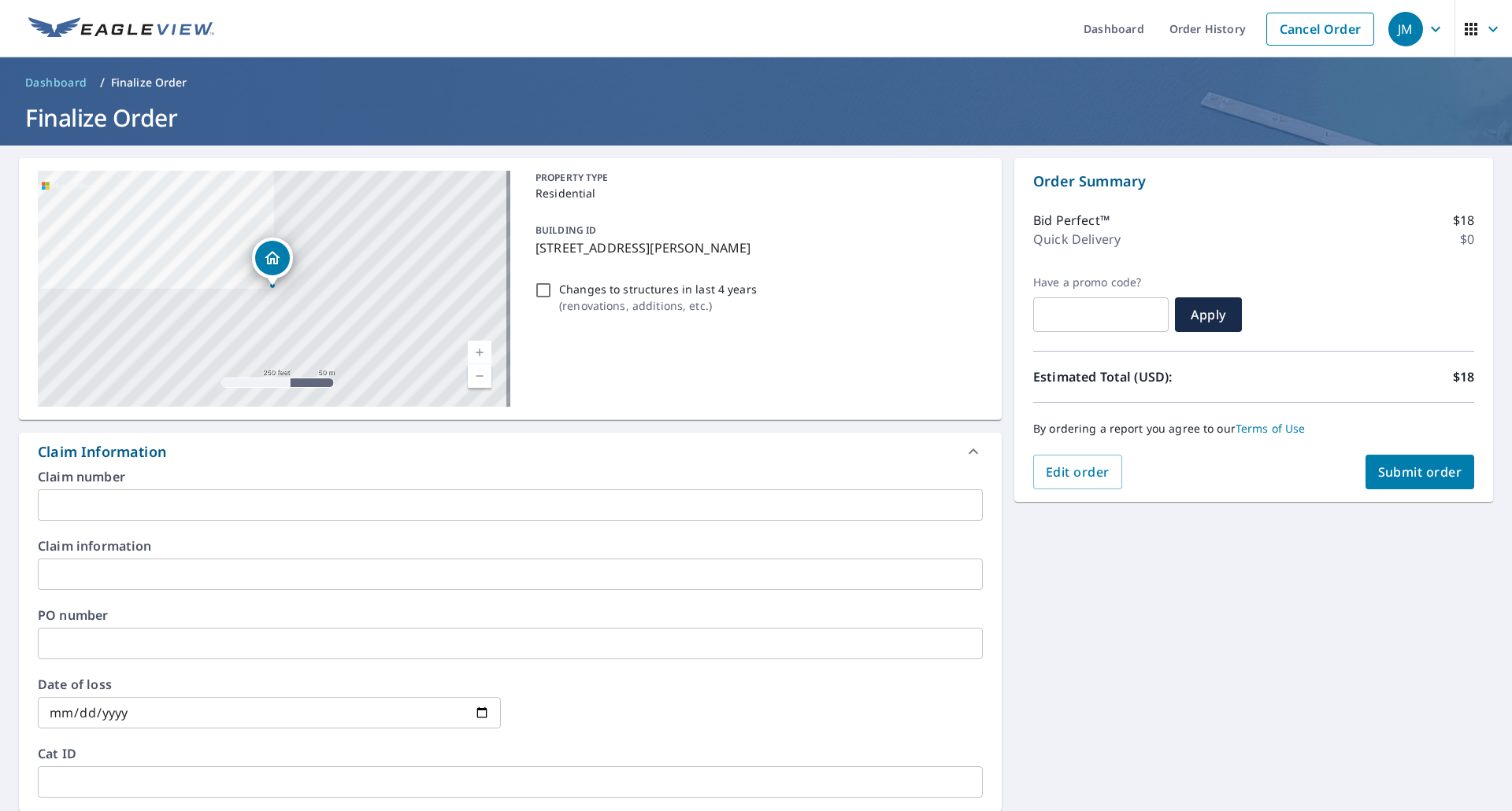
click at [181, 507] on input "text" at bounding box center [510, 505] width 945 height 32
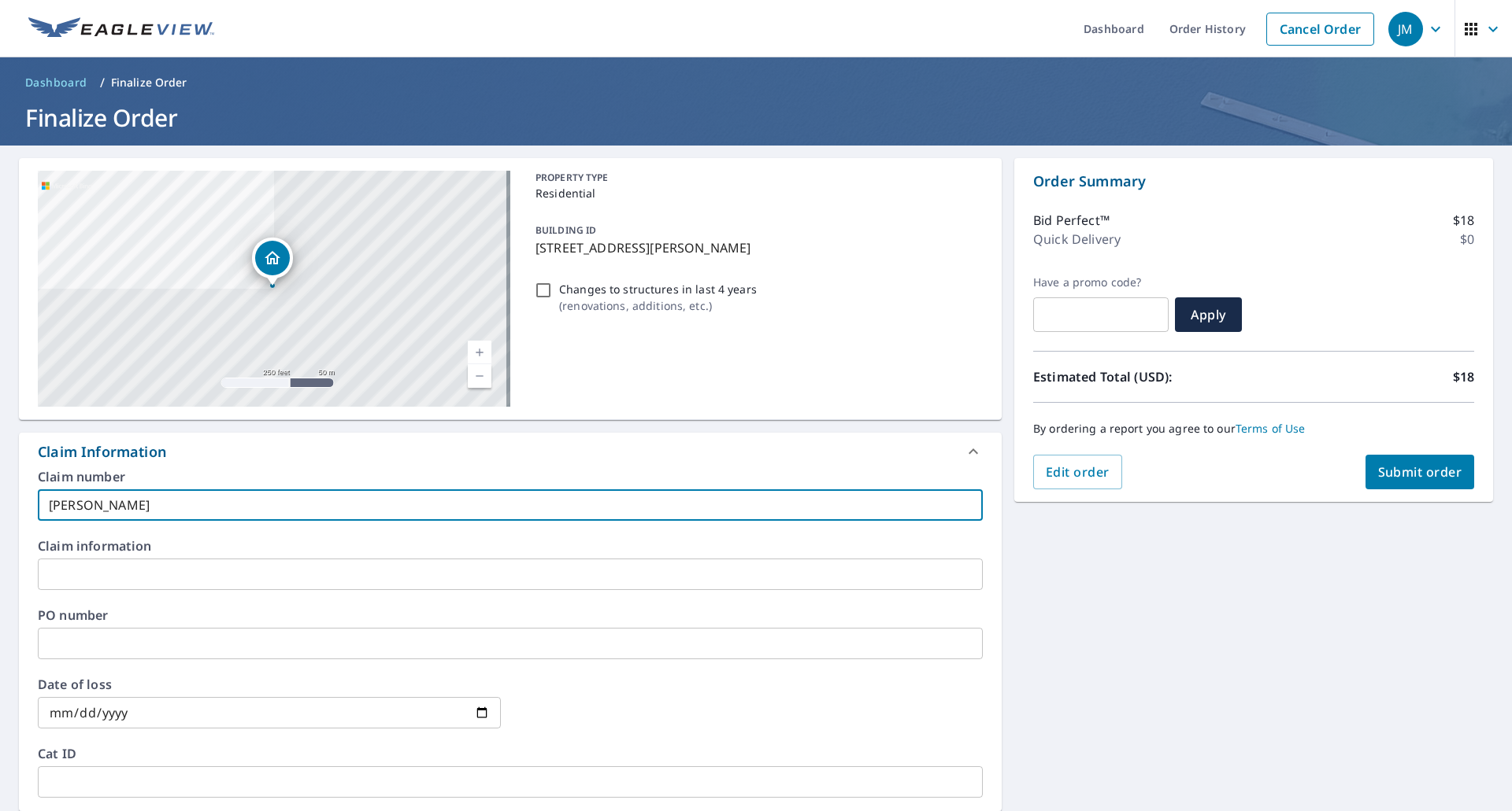
type input "[PERSON_NAME]"
click at [1405, 482] on button "Submit order" at bounding box center [1420, 472] width 110 height 35
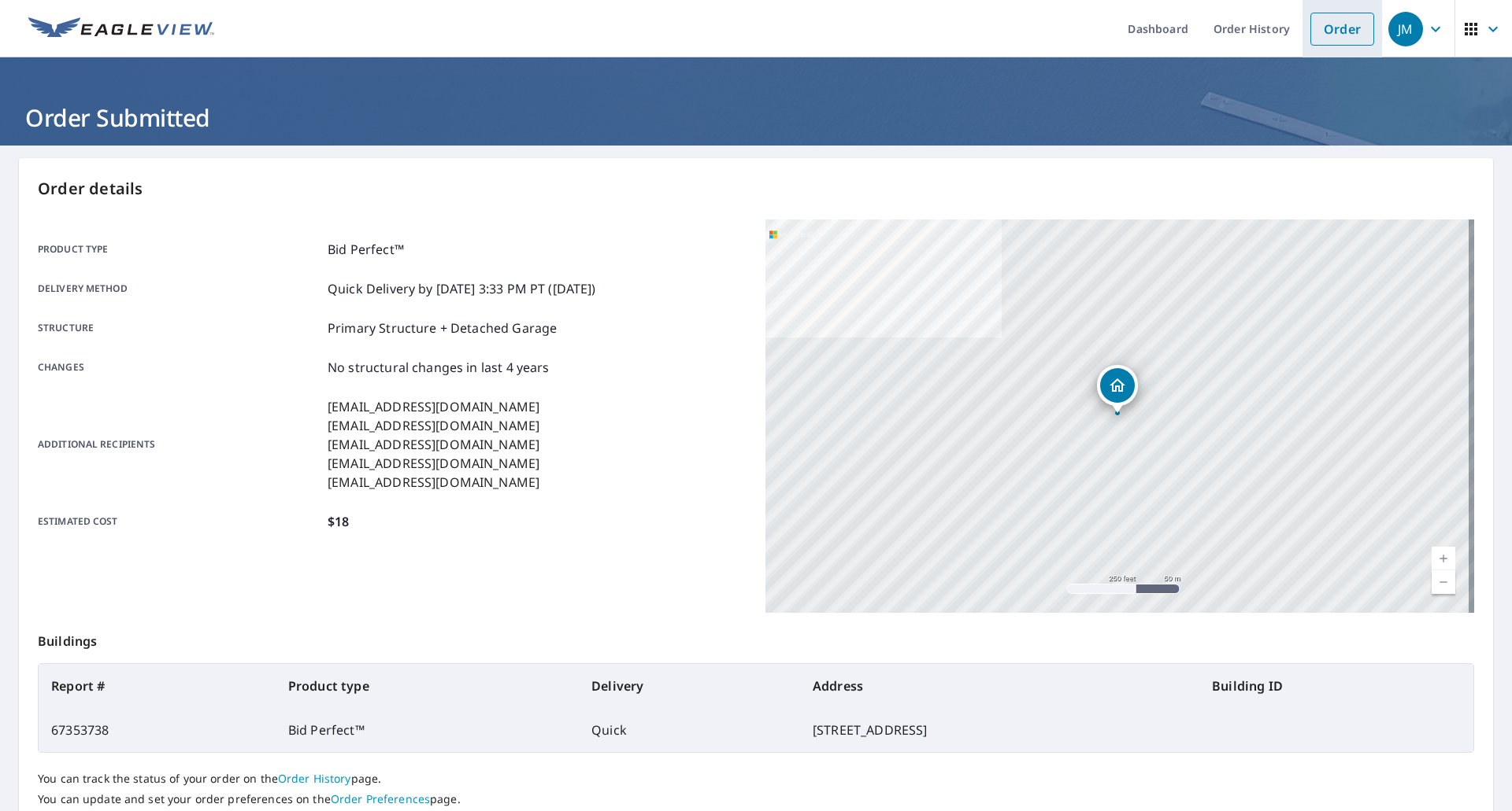
drag, startPoint x: 1336, startPoint y: 30, endPoint x: 1322, endPoint y: 30, distance: 14.0
click at [1335, 30] on link "Order" at bounding box center [1342, 28] width 64 height 33
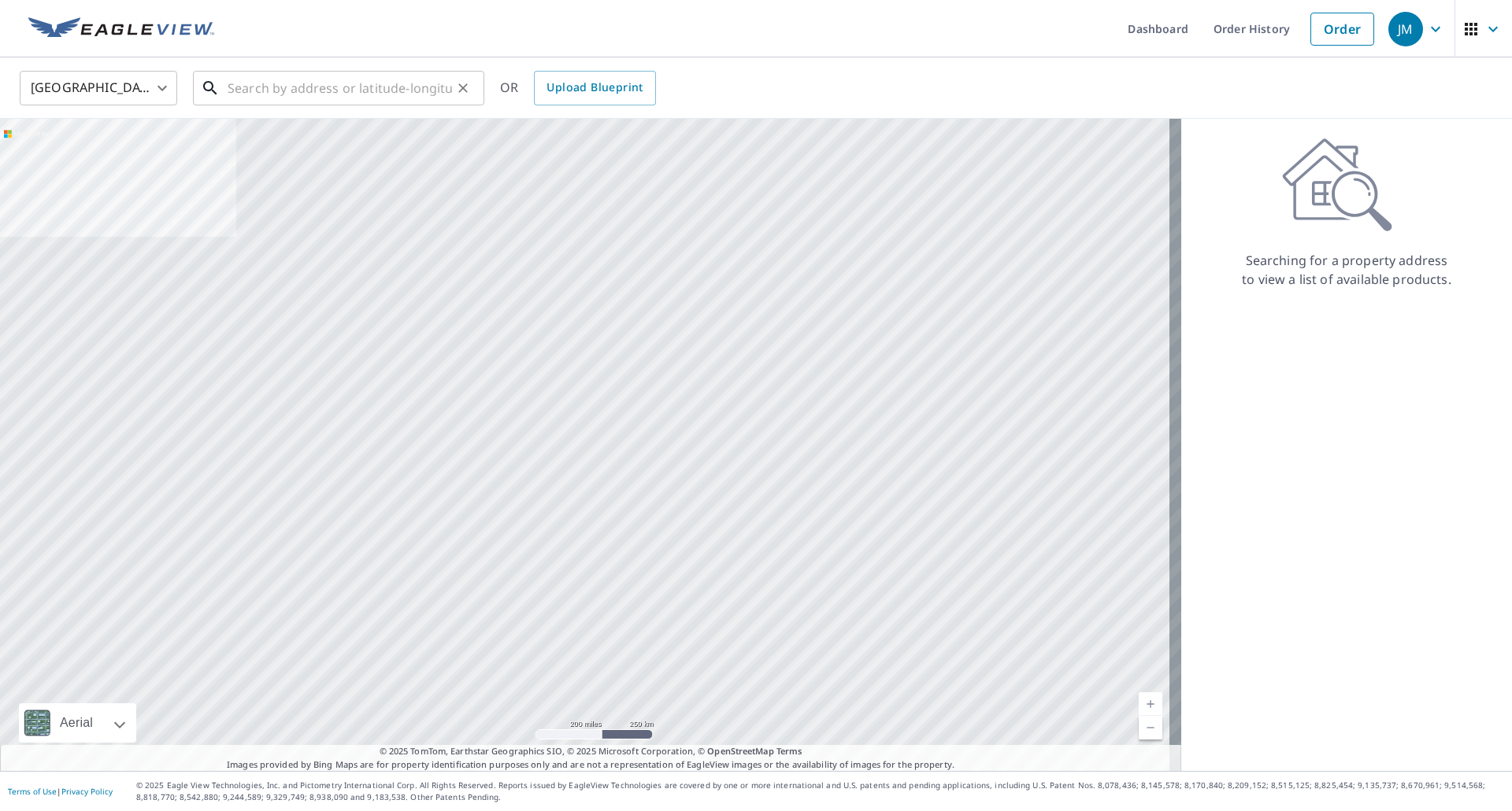
click at [373, 89] on input "text" at bounding box center [339, 87] width 224 height 44
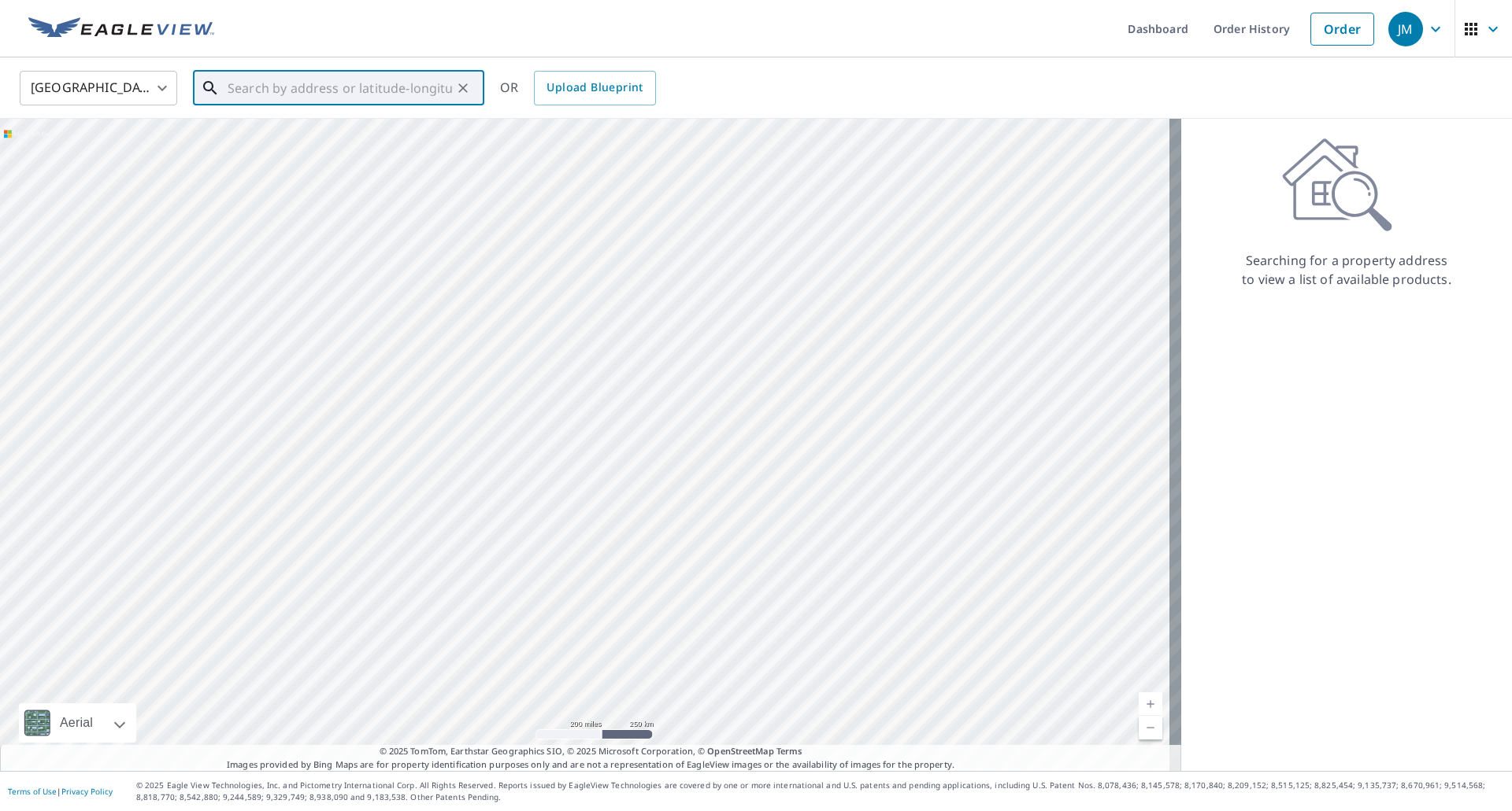
paste input "[STREET_ADDRESS]"
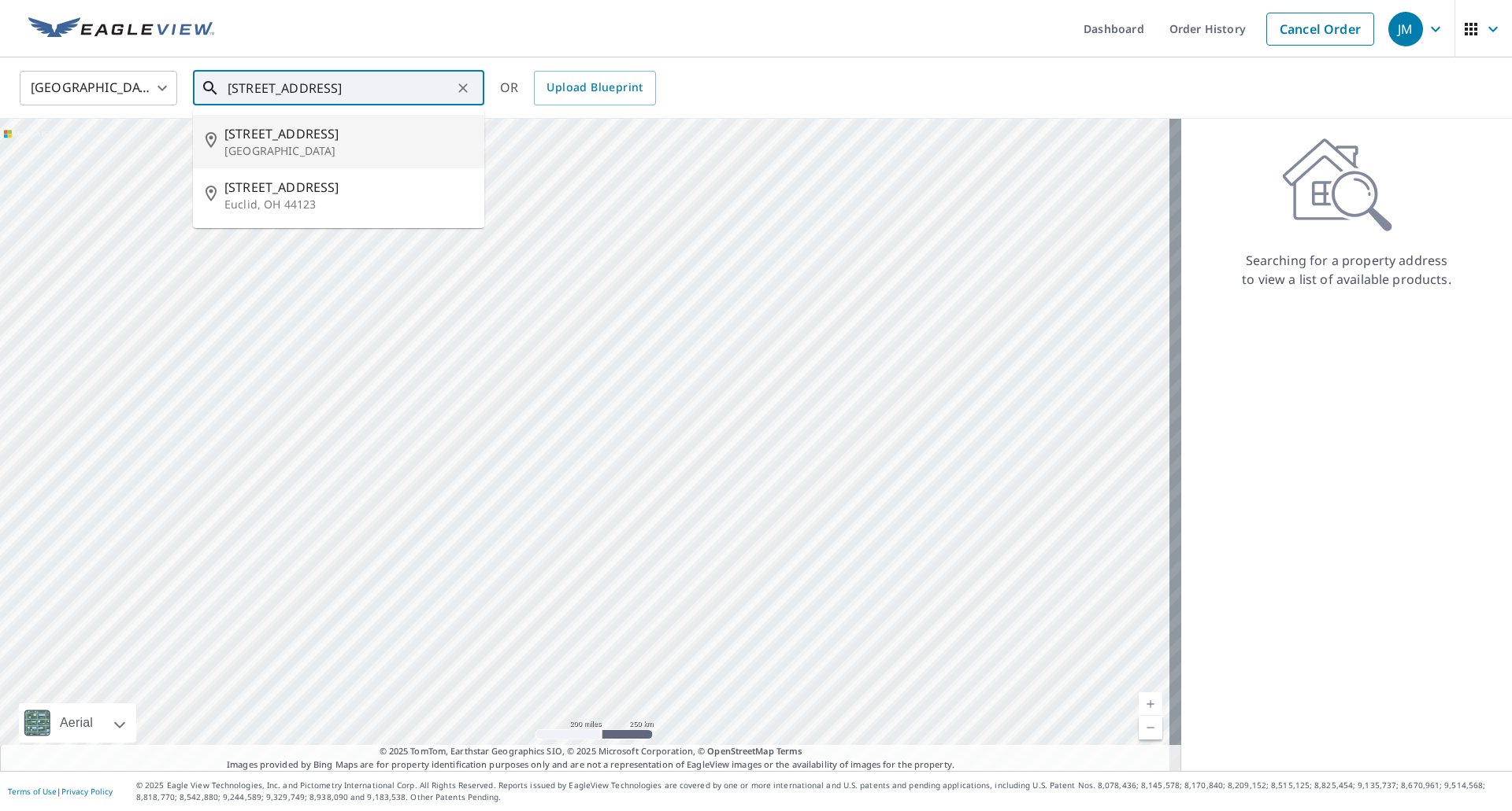
click at [302, 149] on p "[GEOGRAPHIC_DATA]" at bounding box center [347, 151] width 247 height 16
type input "[STREET_ADDRESS]"
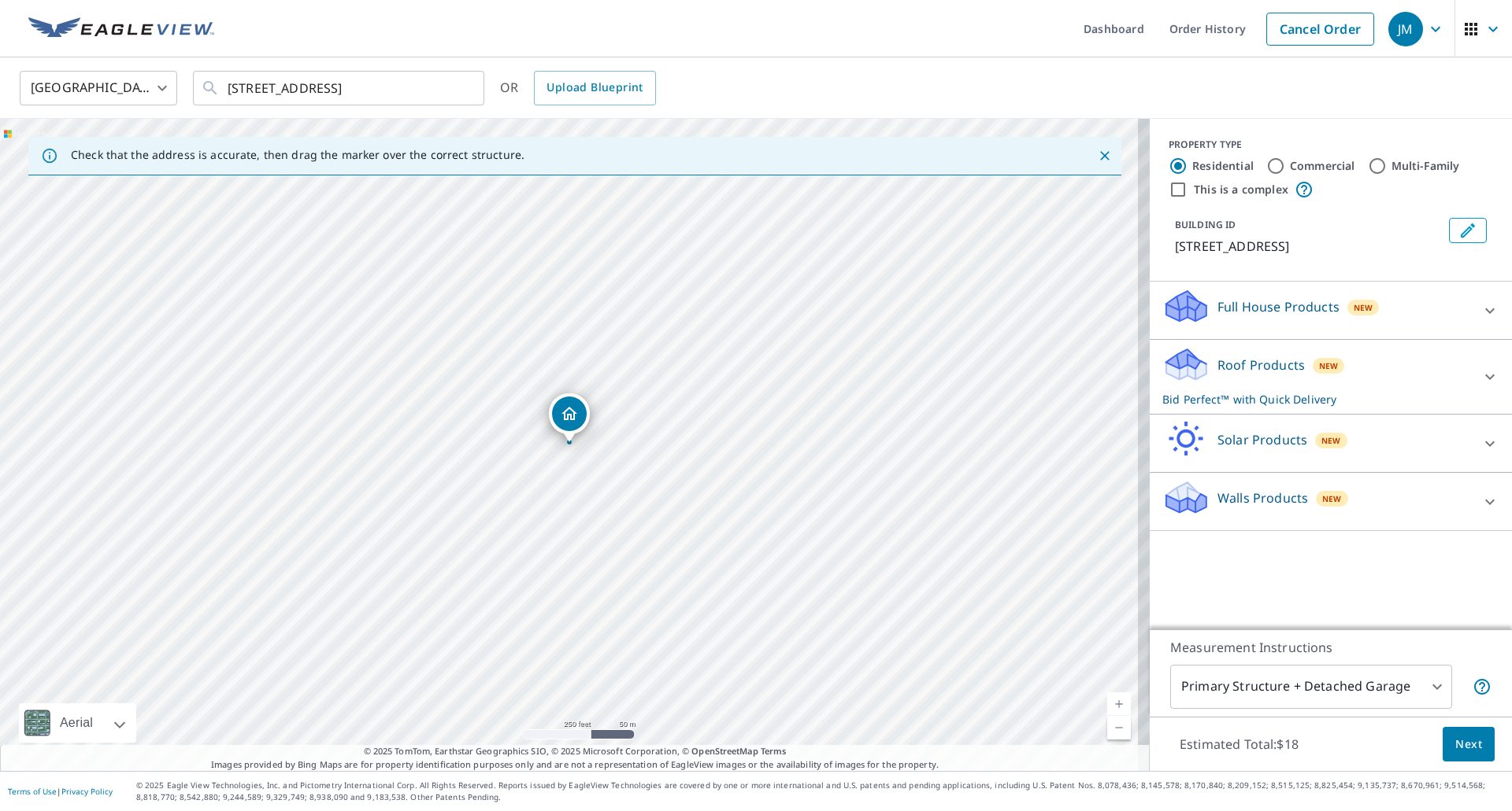
click at [1455, 737] on span "Next" at bounding box center [1468, 744] width 27 height 20
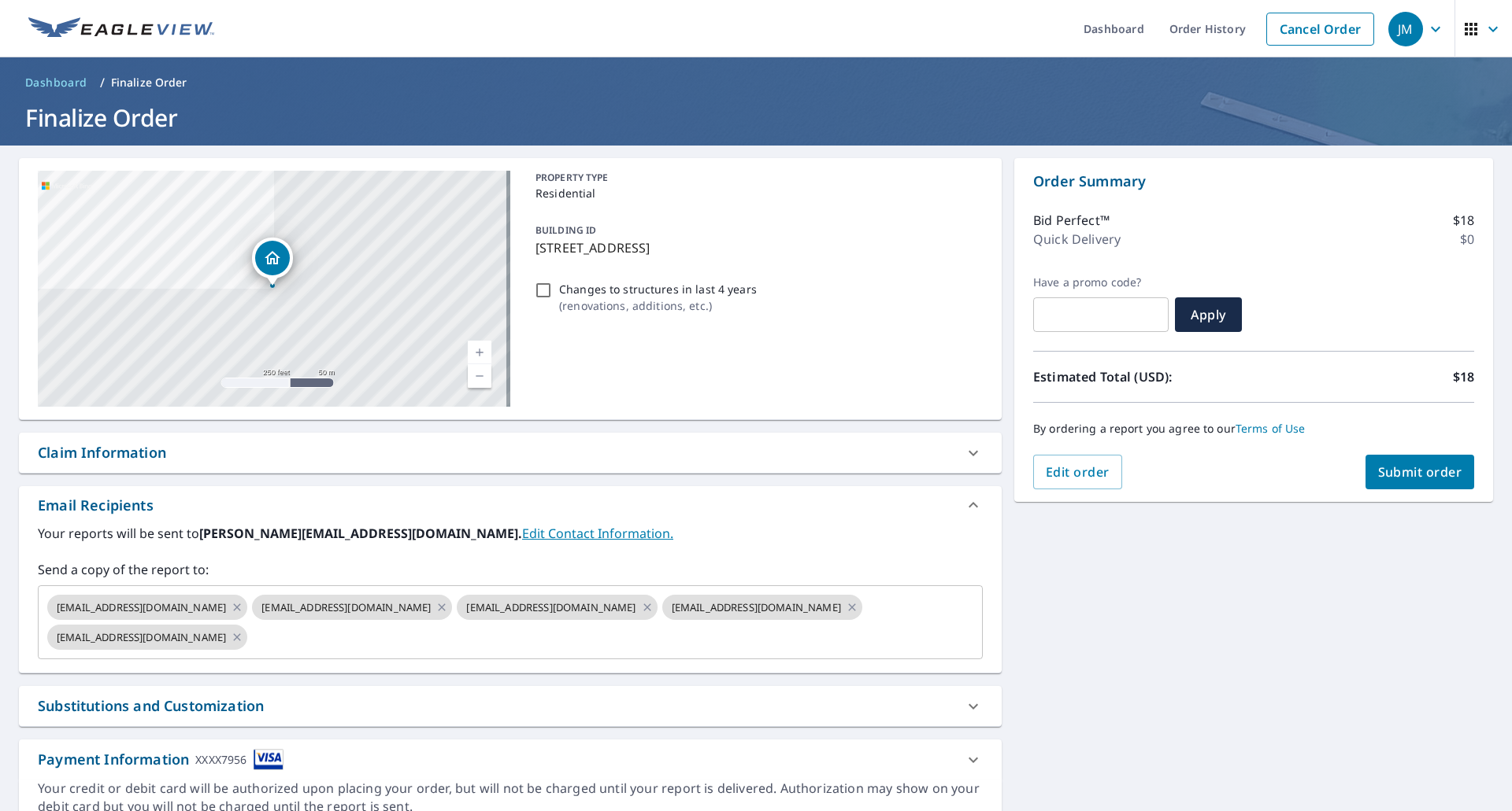
click at [101, 455] on div "Claim Information" at bounding box center [101, 452] width 129 height 22
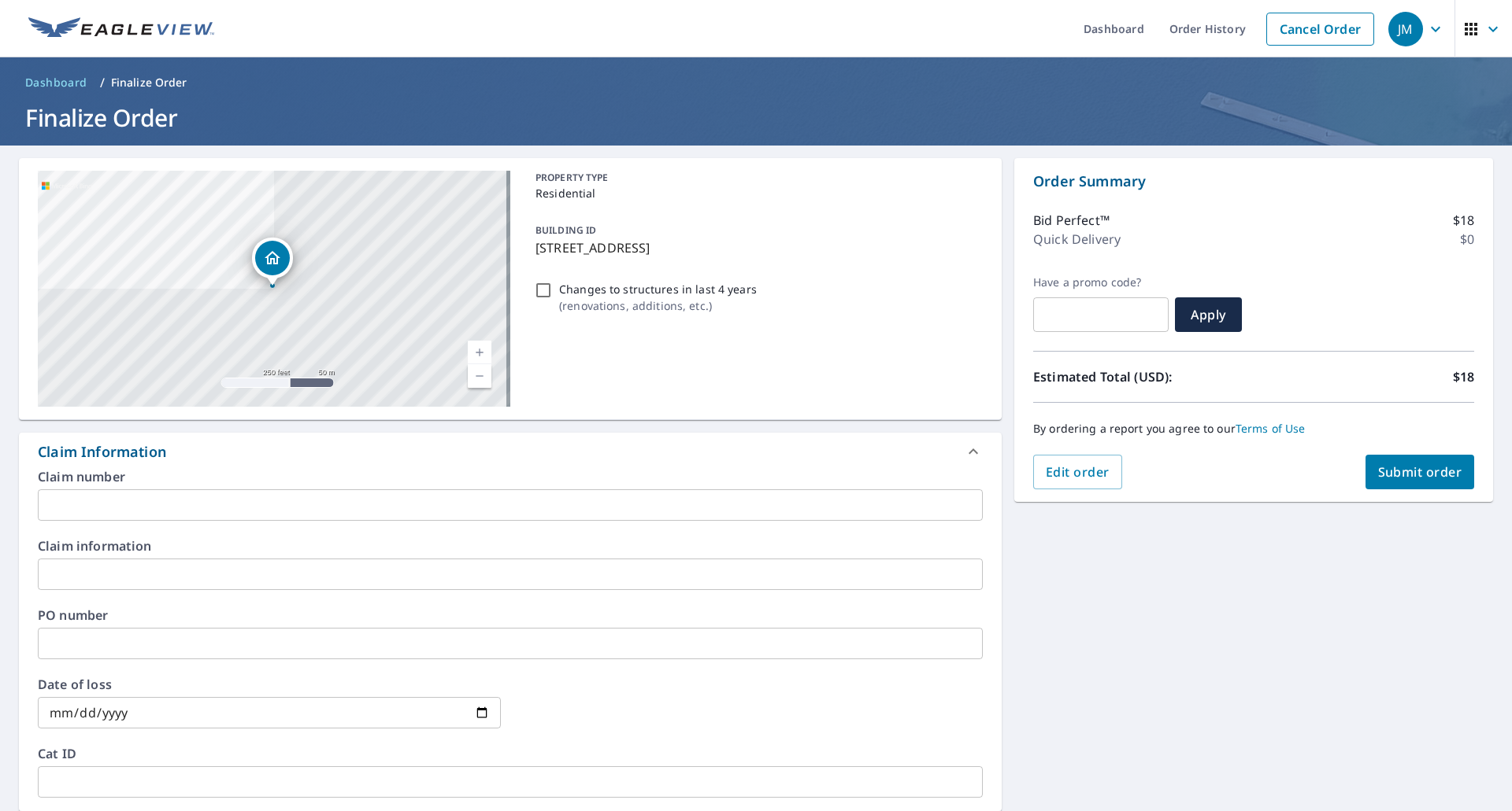
click at [78, 498] on input "text" at bounding box center [510, 505] width 945 height 32
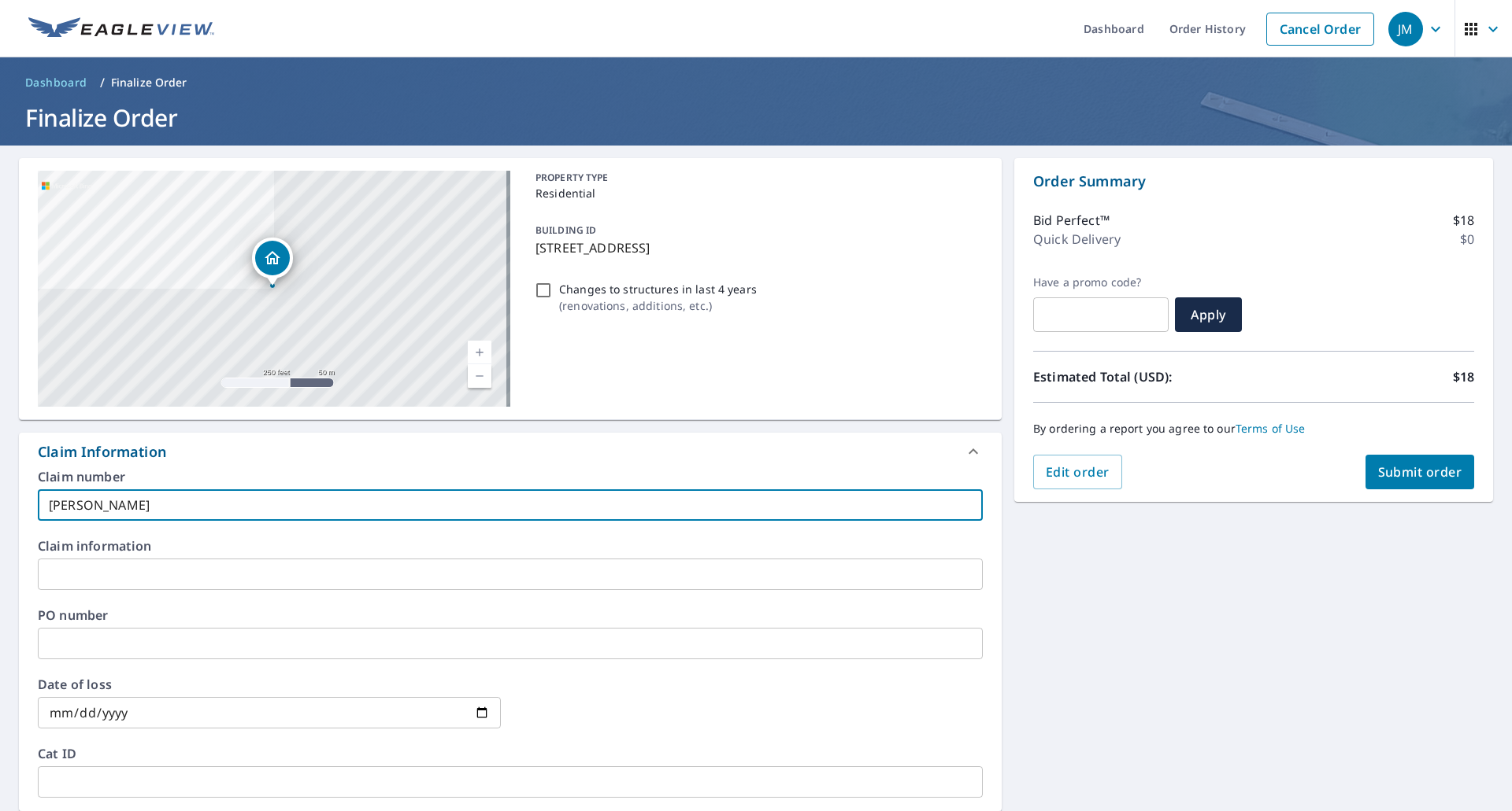
type input "[PERSON_NAME]"
click at [1395, 470] on span "Submit order" at bounding box center [1420, 472] width 85 height 17
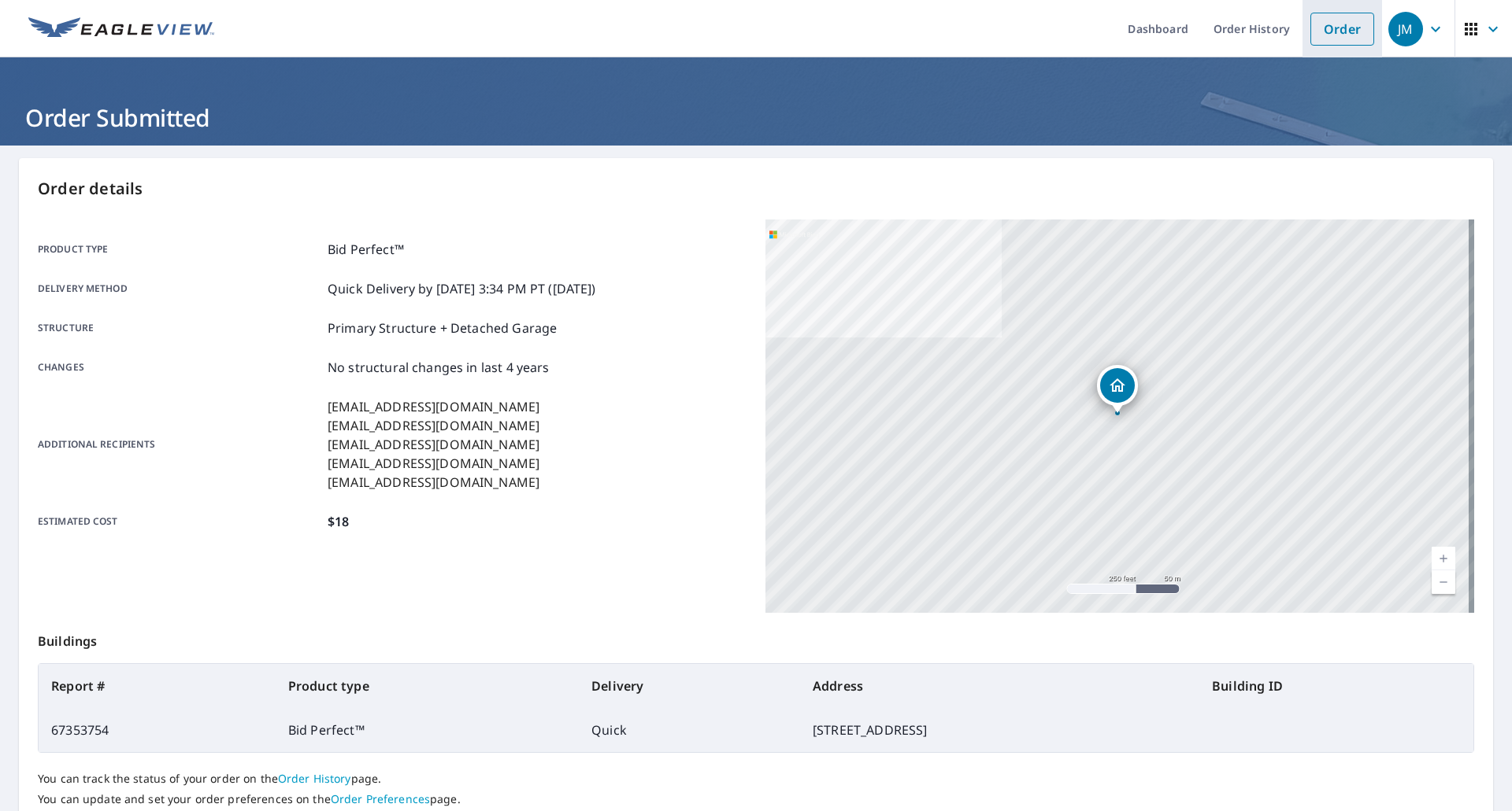
click at [1342, 23] on link "Order" at bounding box center [1342, 28] width 64 height 33
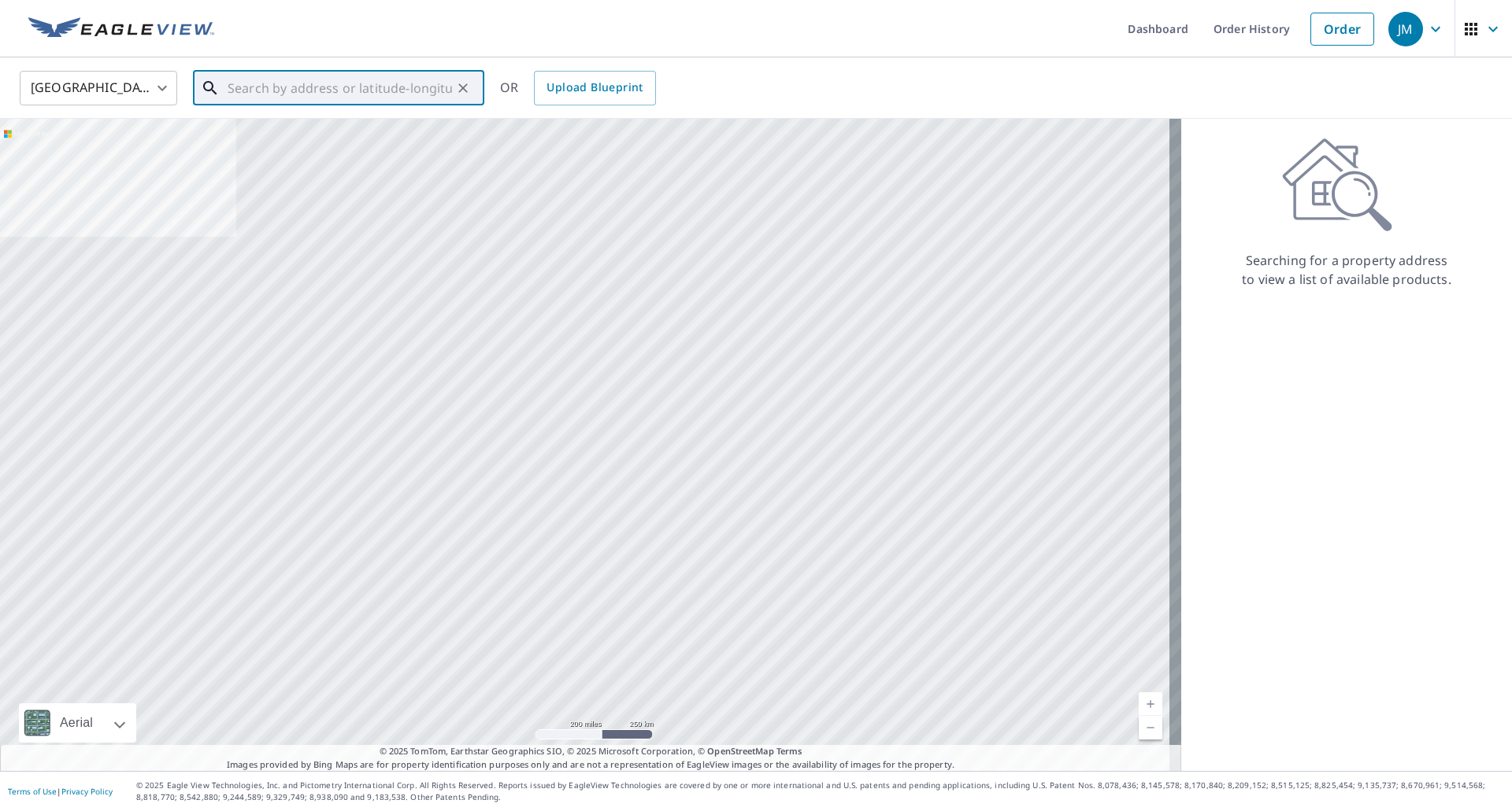
click at [385, 85] on input "text" at bounding box center [339, 87] width 224 height 44
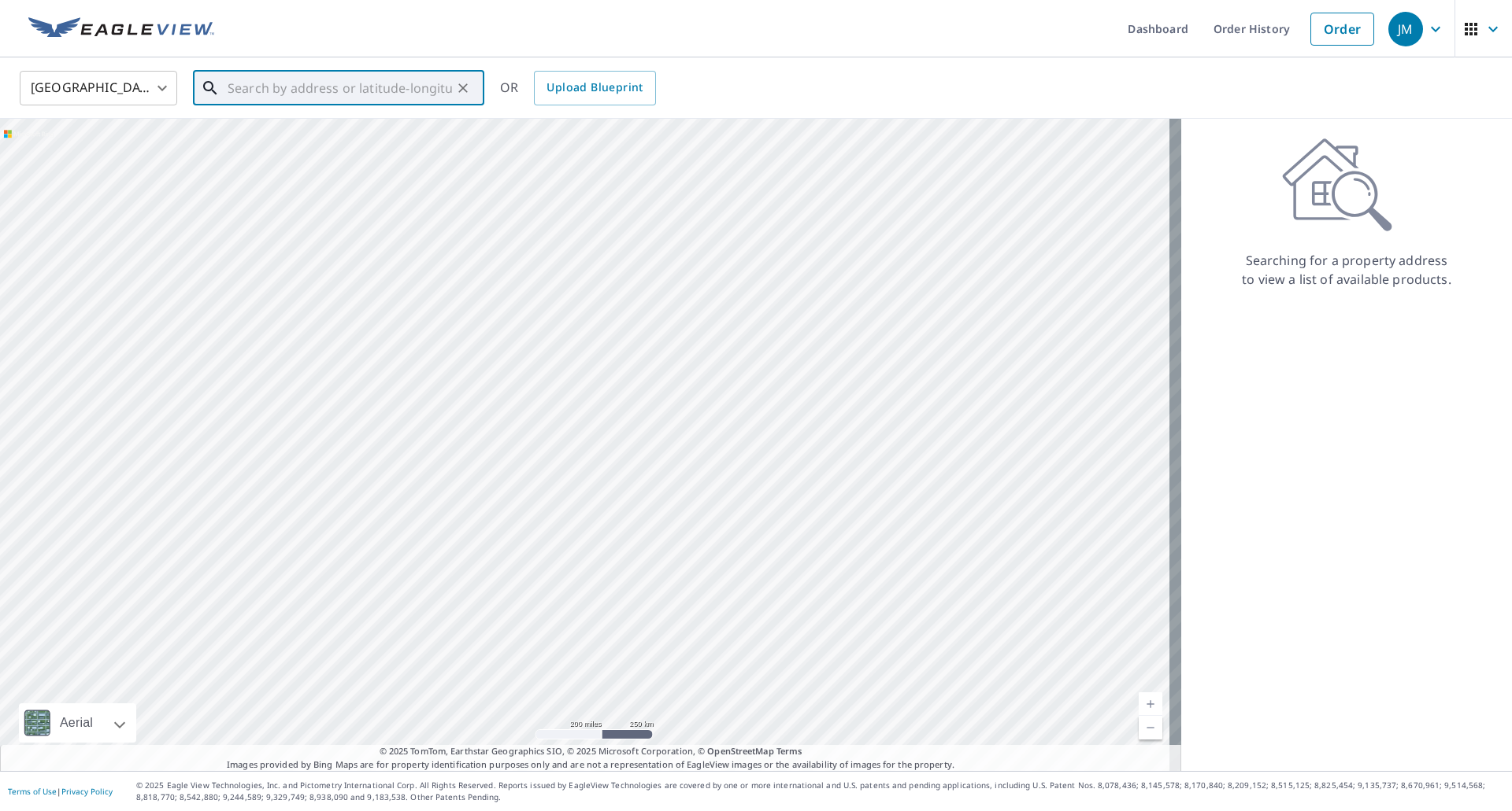
paste input "[STREET_ADDRESS]"
type input "[STREET_ADDRESS]"
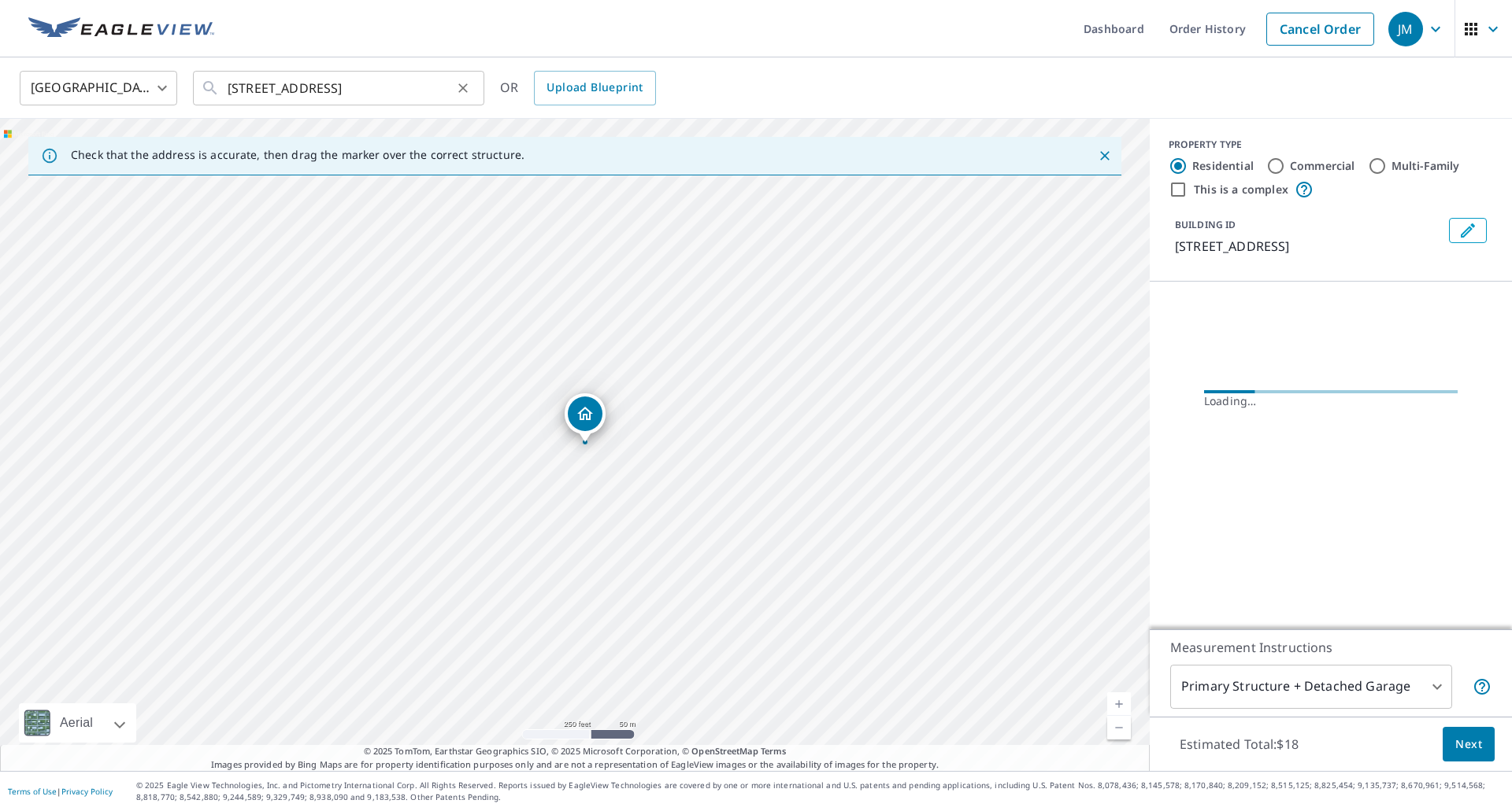
scroll to position [0, 0]
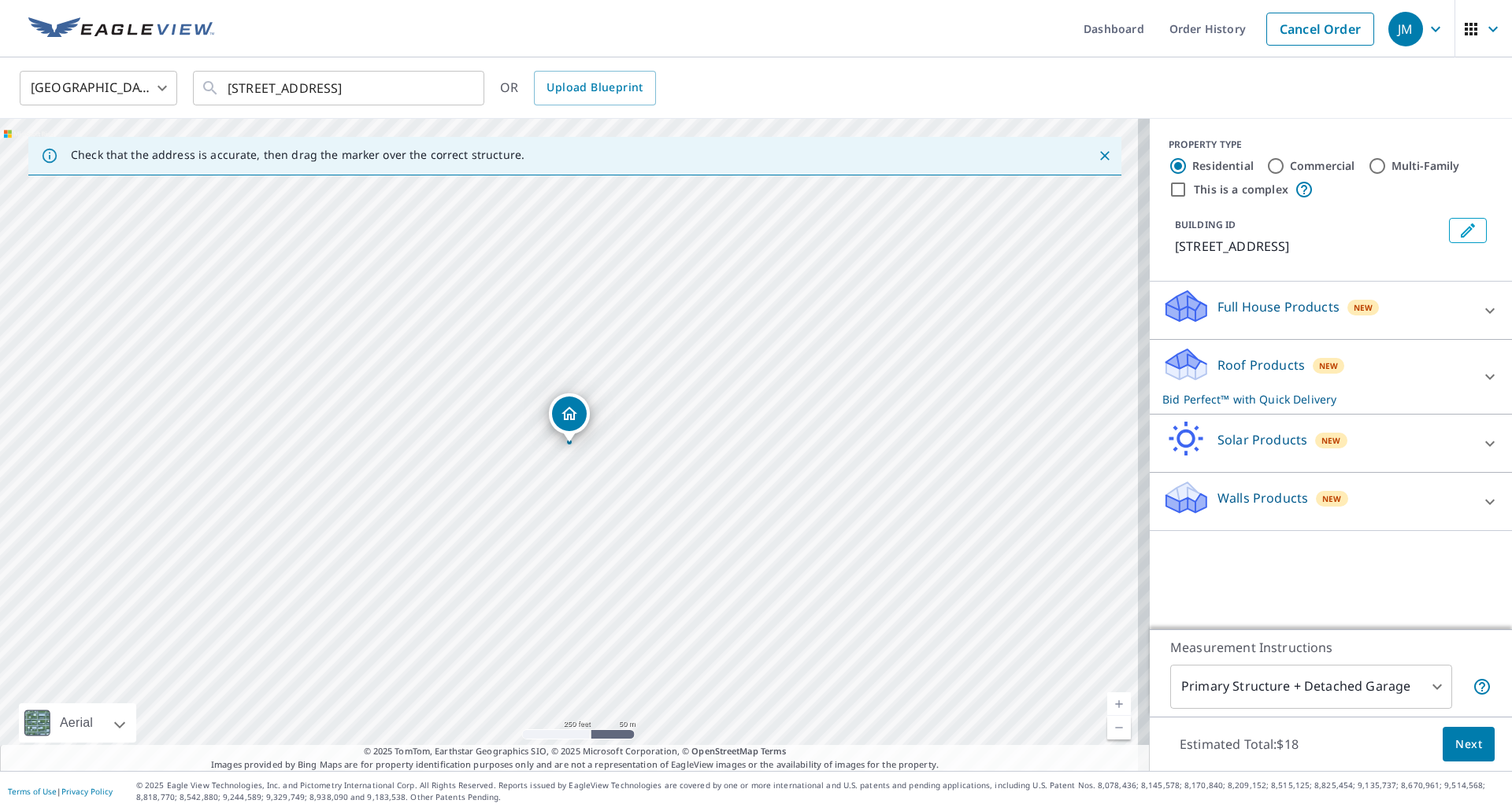
click at [1455, 738] on span "Next" at bounding box center [1468, 744] width 27 height 20
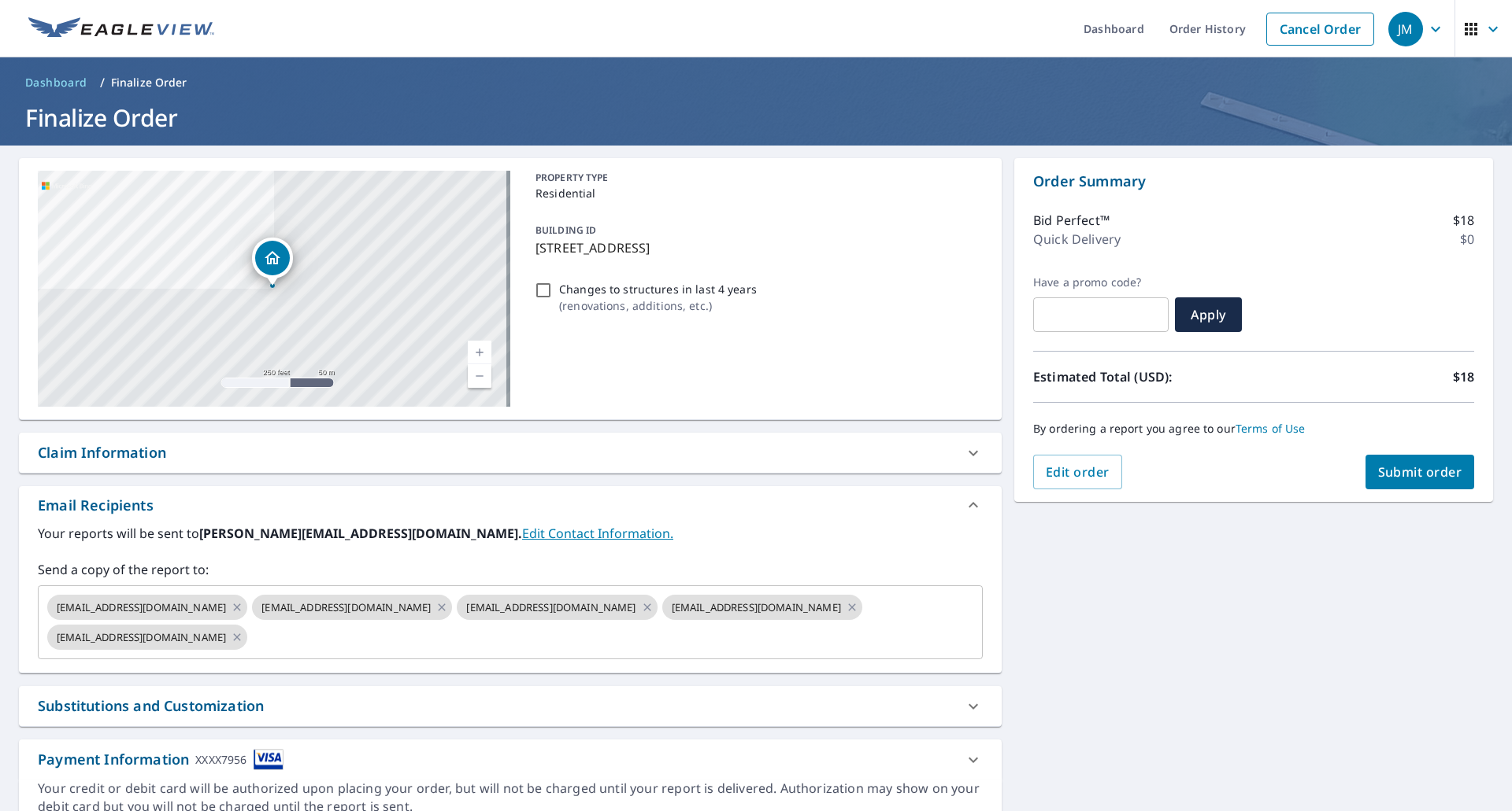
click at [109, 448] on div "Claim Information" at bounding box center [101, 452] width 129 height 22
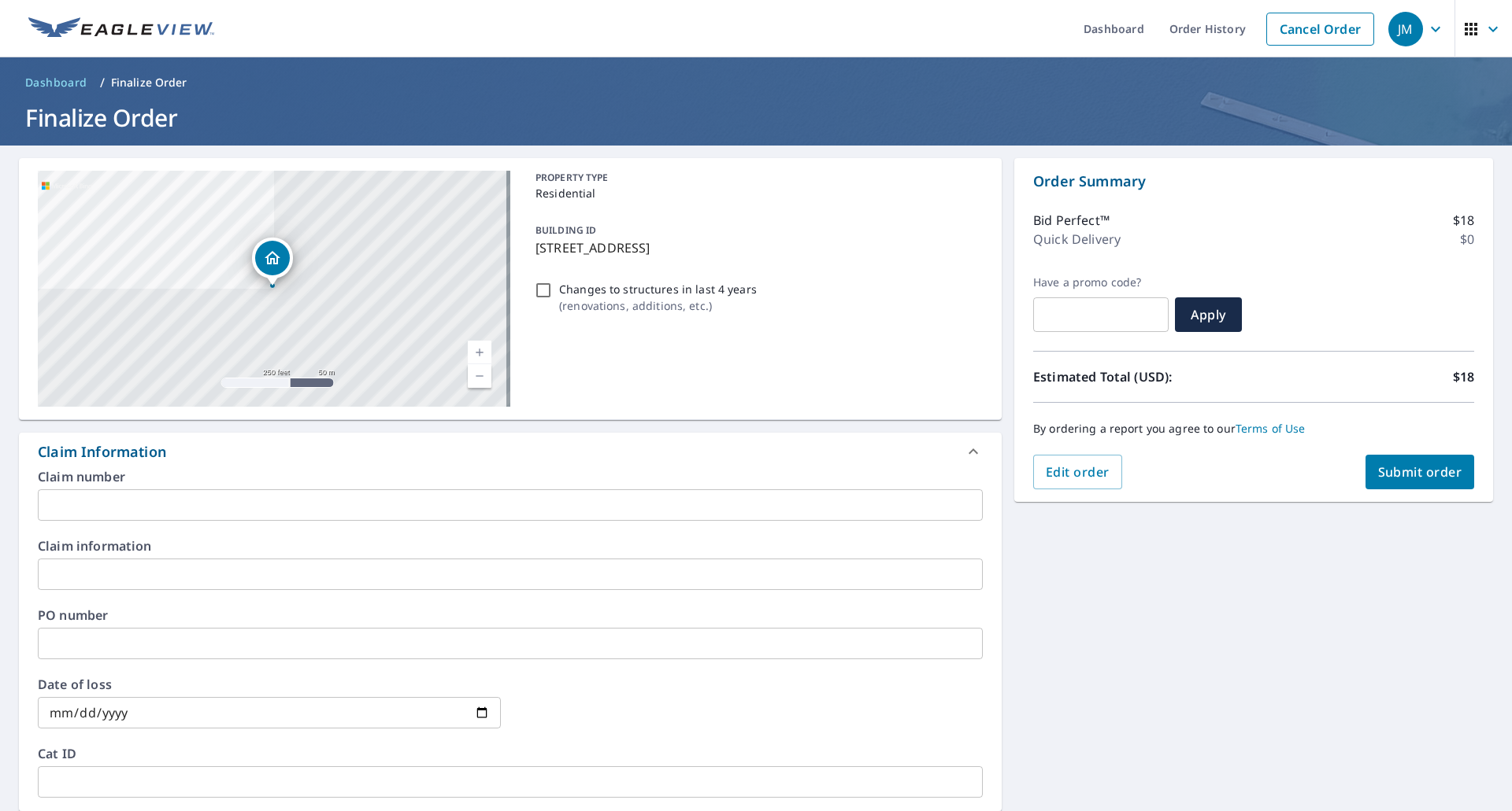
click at [90, 498] on input "text" at bounding box center [510, 505] width 945 height 32
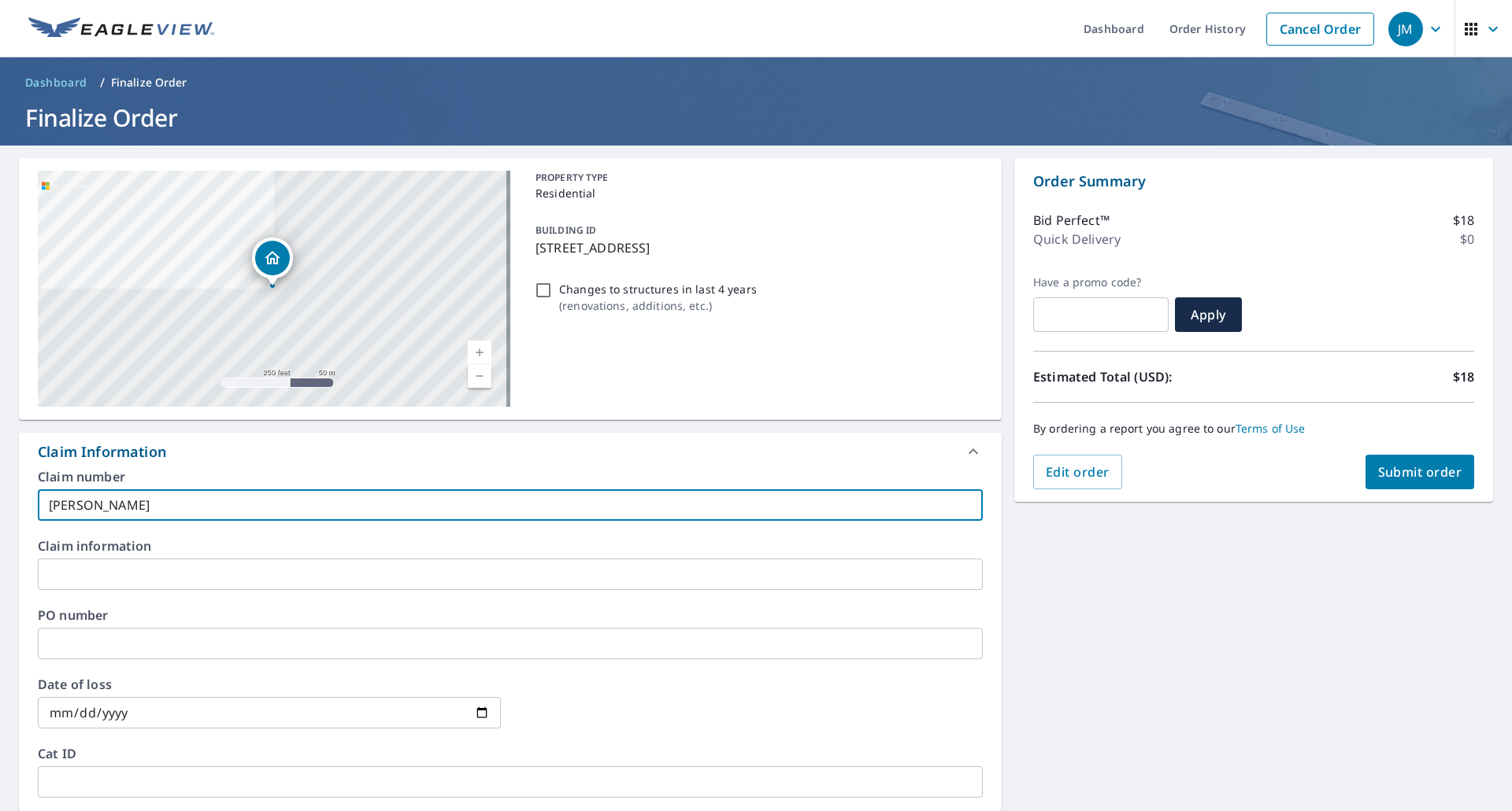
type input "[PERSON_NAME]"
click at [1394, 474] on span "Submit order" at bounding box center [1420, 472] width 85 height 17
